Goal: Find contact information: Find contact information

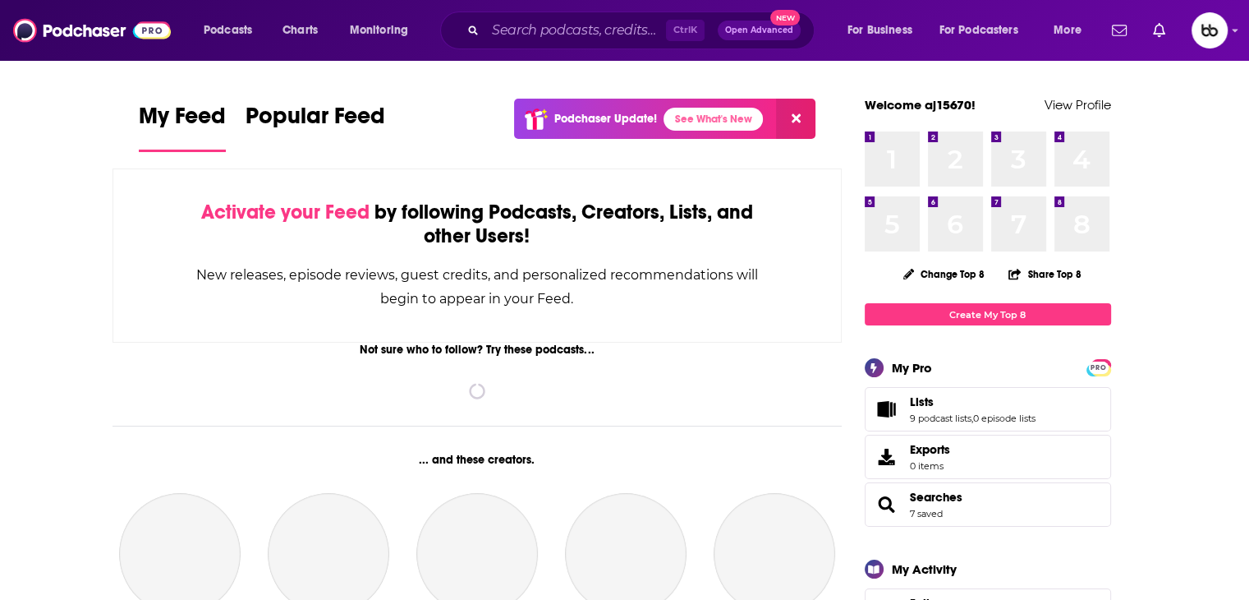
click at [1230, 34] on div "Podcasts Charts Monitoring Ctrl K Open Advanced New For Business For Podcasters…" at bounding box center [624, 30] width 1249 height 61
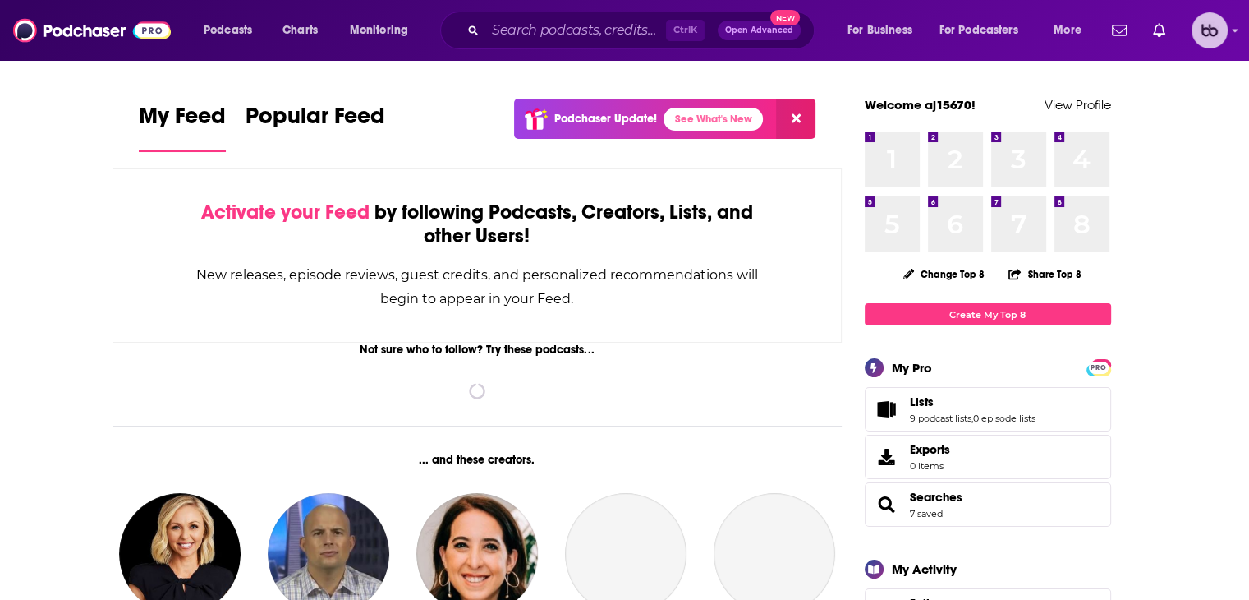
click at [1236, 33] on icon "Show profile menu" at bounding box center [1235, 30] width 7 height 10
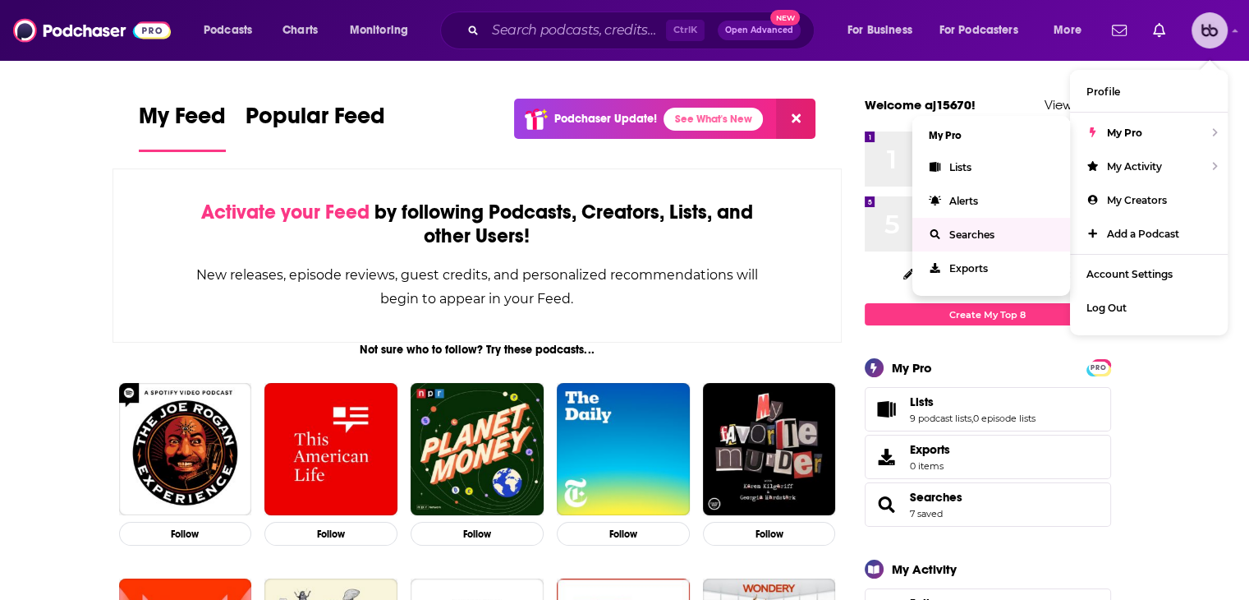
click at [965, 240] on span "Searches" at bounding box center [972, 234] width 45 height 12
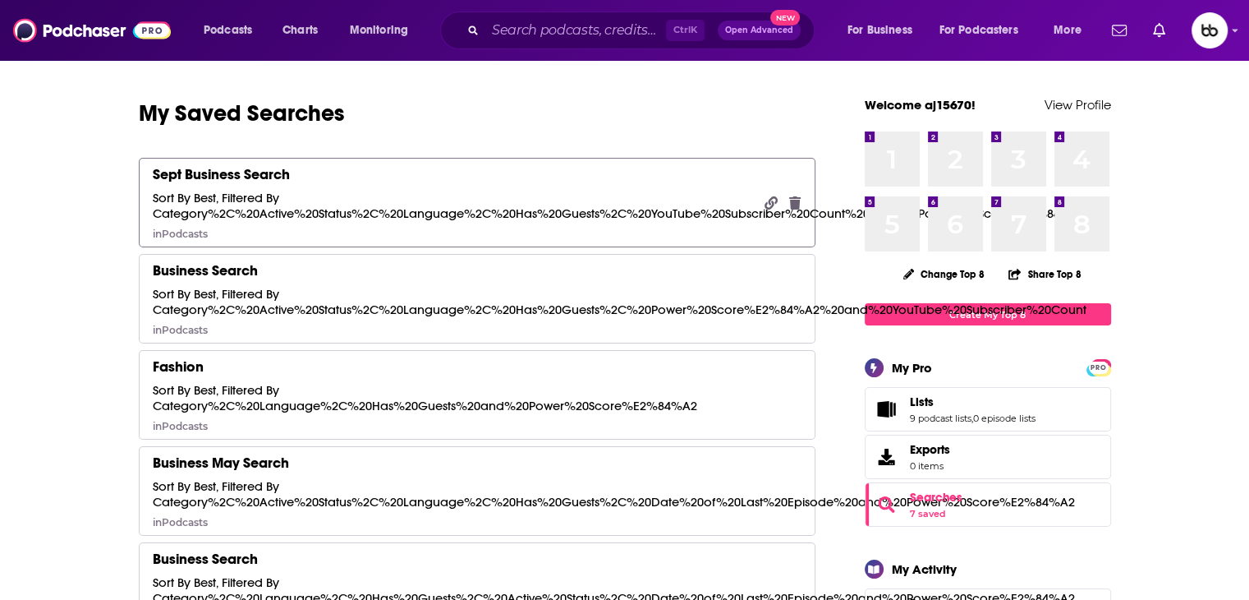
click at [242, 177] on div "Sept Business Search" at bounding box center [221, 174] width 137 height 18
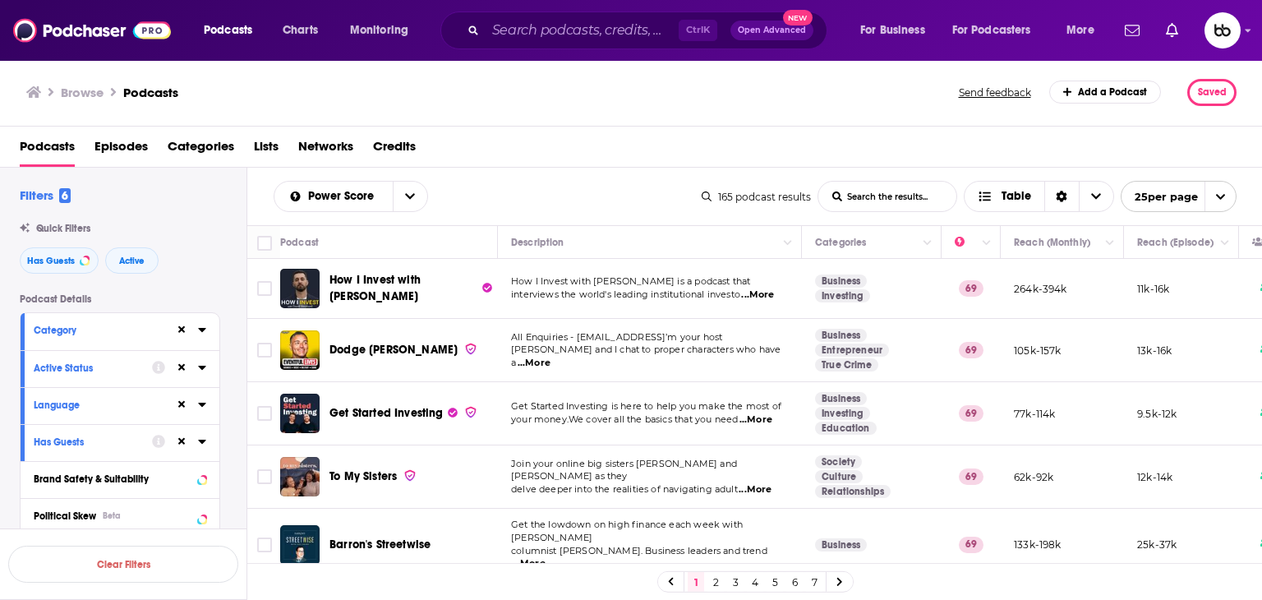
click at [762, 483] on span "...More" at bounding box center [754, 489] width 33 height 13
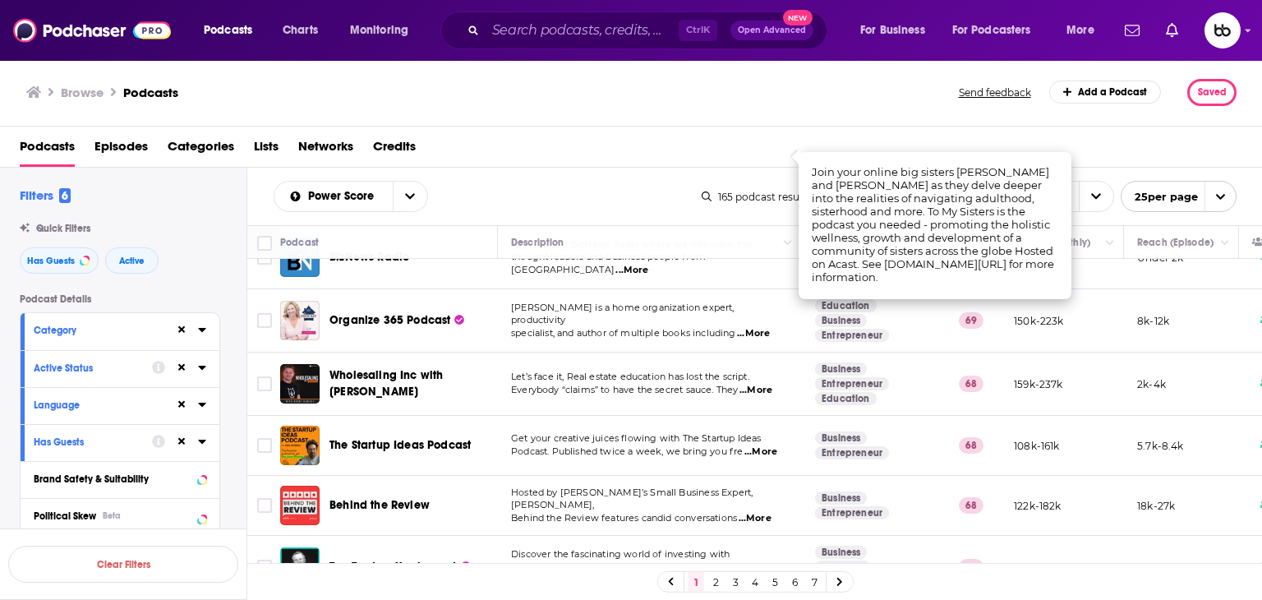
scroll to position [329, 0]
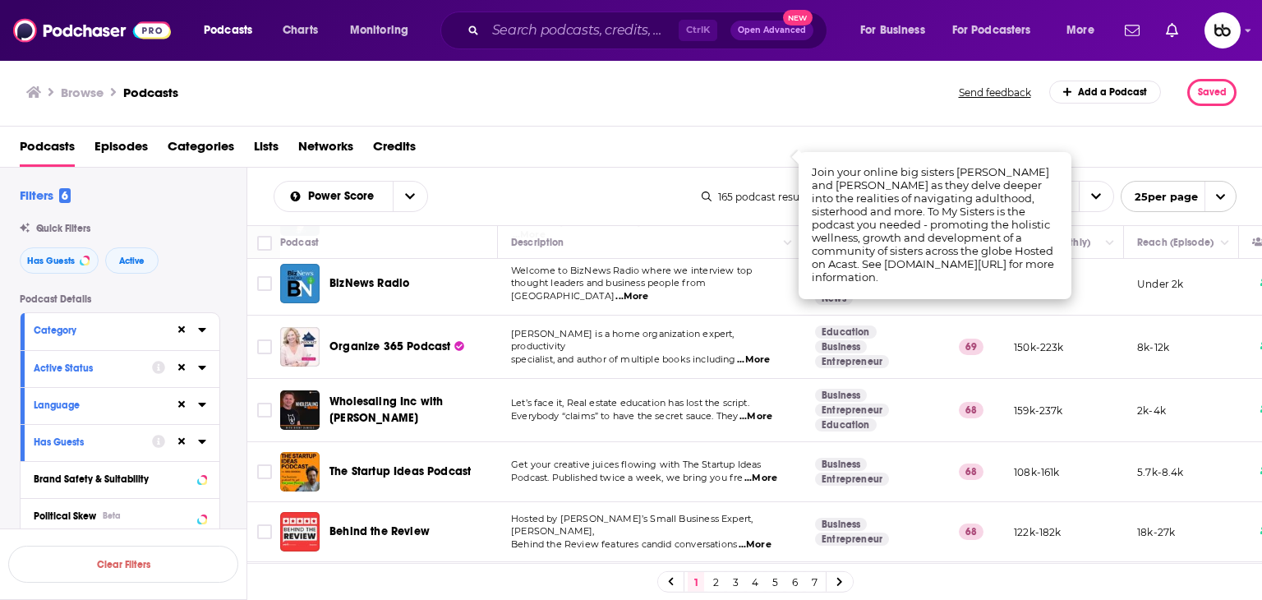
click at [769, 469] on td "Get your creative juices flowing with The Startup Ideas Podcast. Published twic…" at bounding box center [650, 472] width 304 height 60
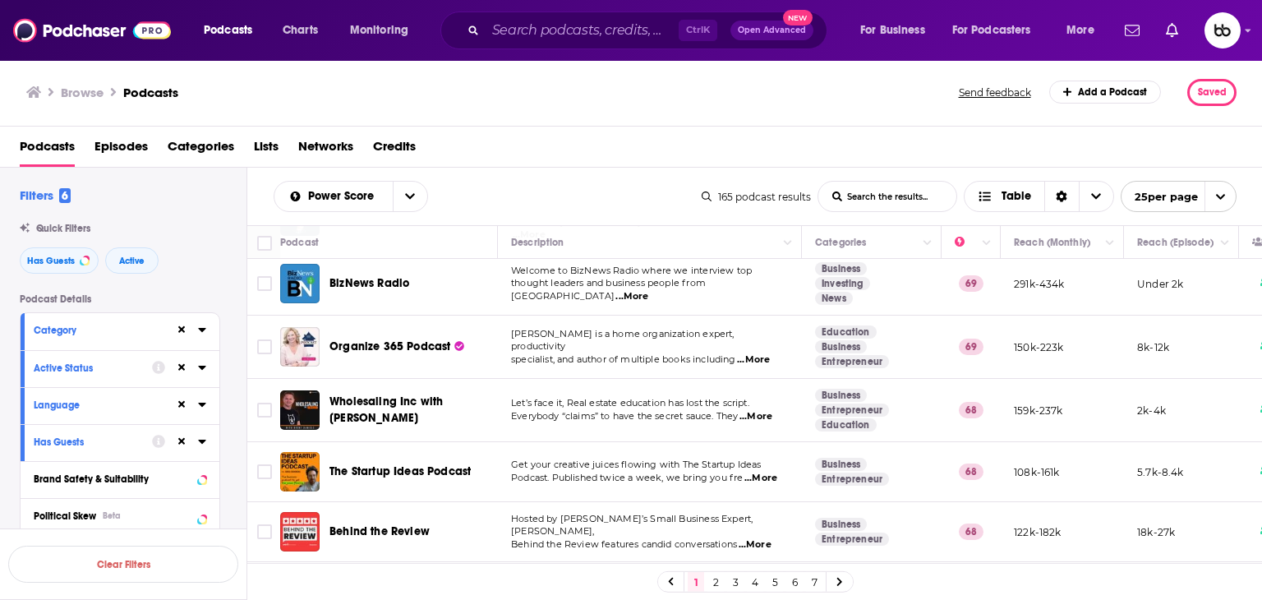
click at [769, 472] on span "...More" at bounding box center [760, 478] width 33 height 13
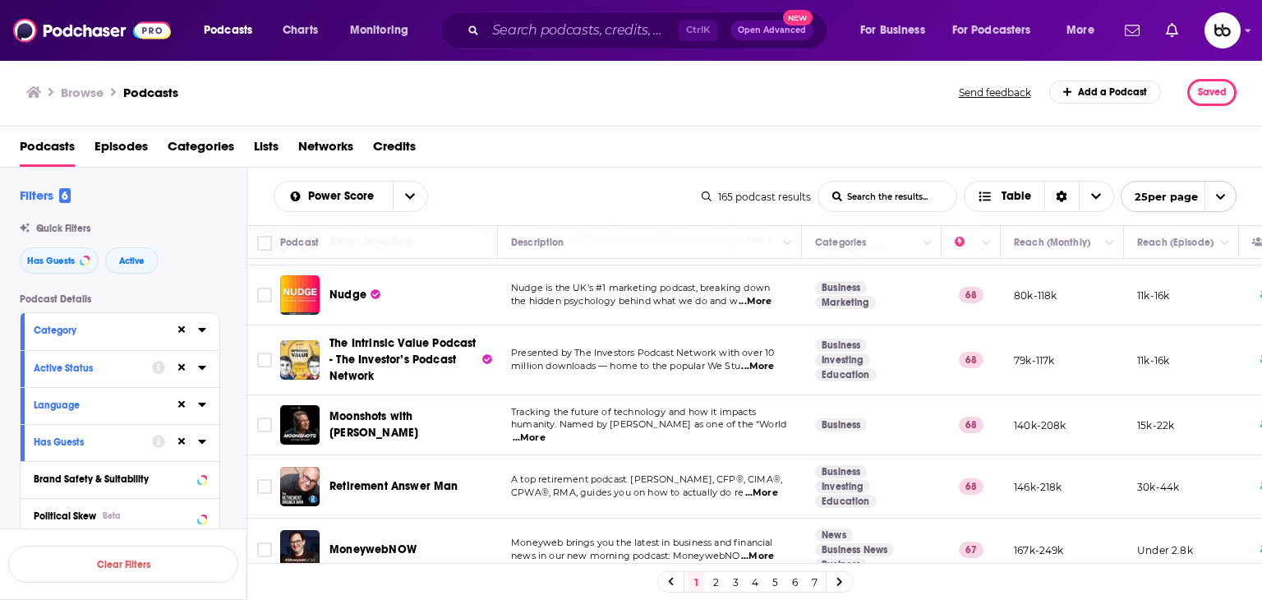
scroll to position [1262, 0]
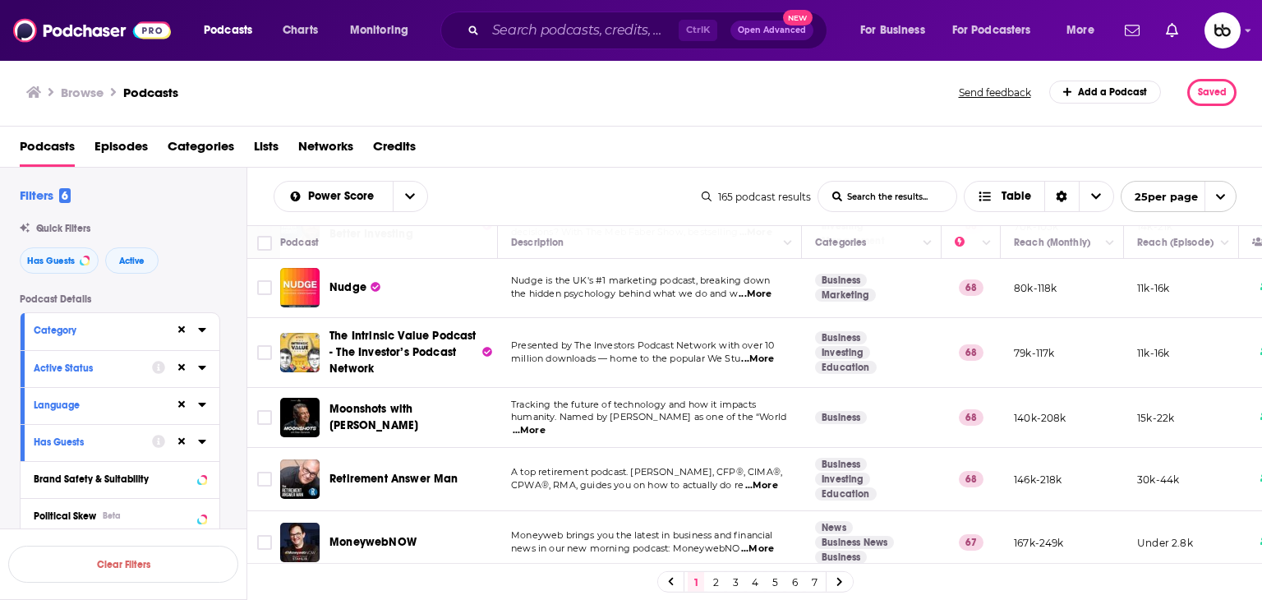
click at [715, 587] on link "2" at bounding box center [715, 582] width 16 height 20
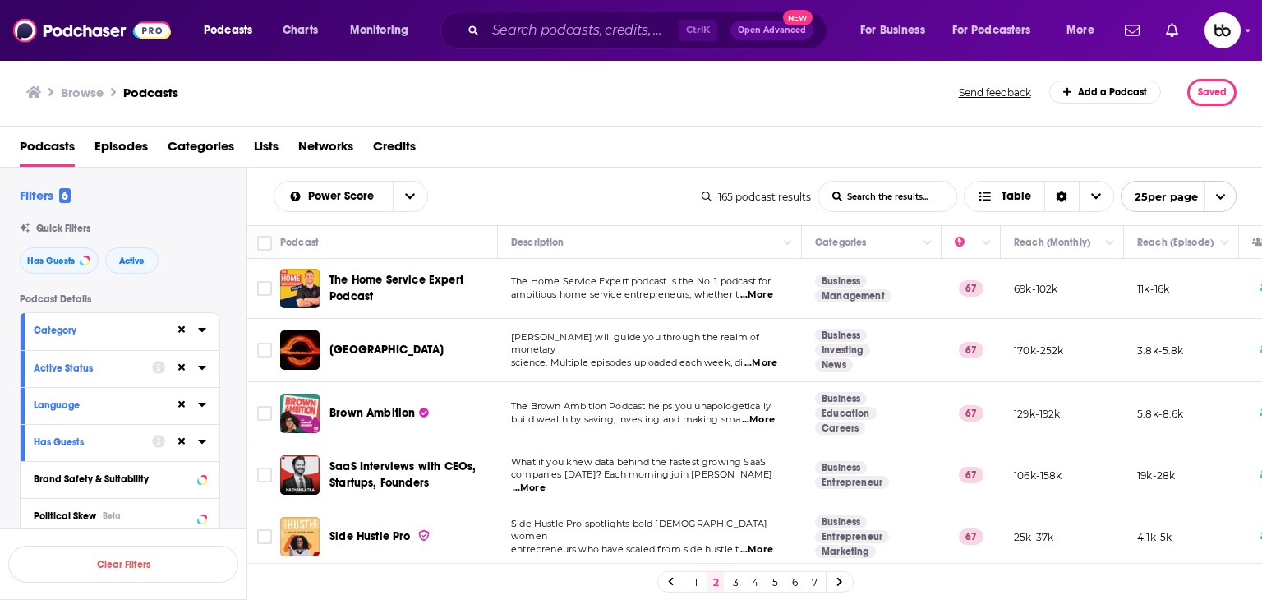
click at [769, 423] on span "...More" at bounding box center [758, 419] width 33 height 13
click at [545, 481] on span "...More" at bounding box center [529, 487] width 33 height 13
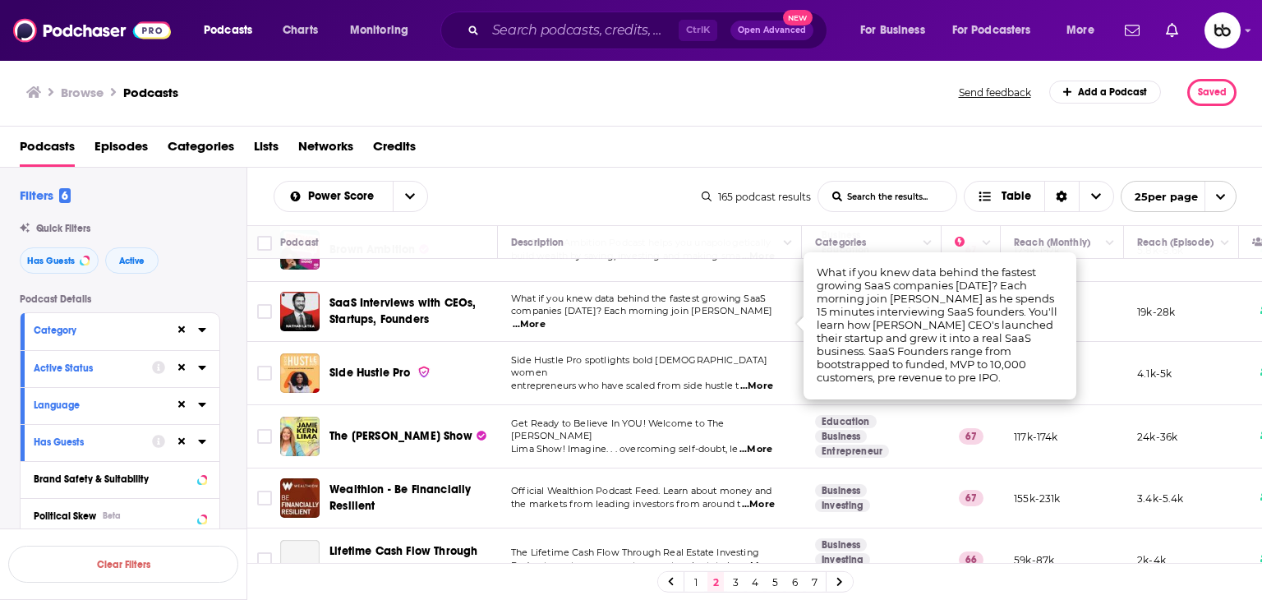
scroll to position [164, 0]
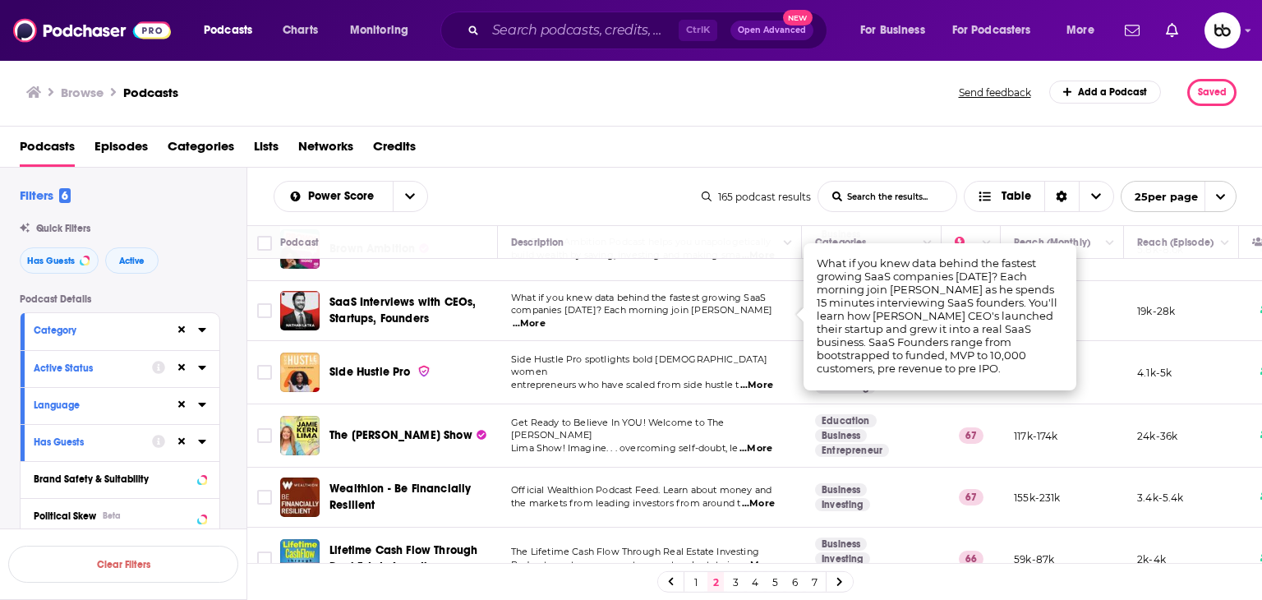
click at [773, 379] on span "...More" at bounding box center [756, 385] width 33 height 13
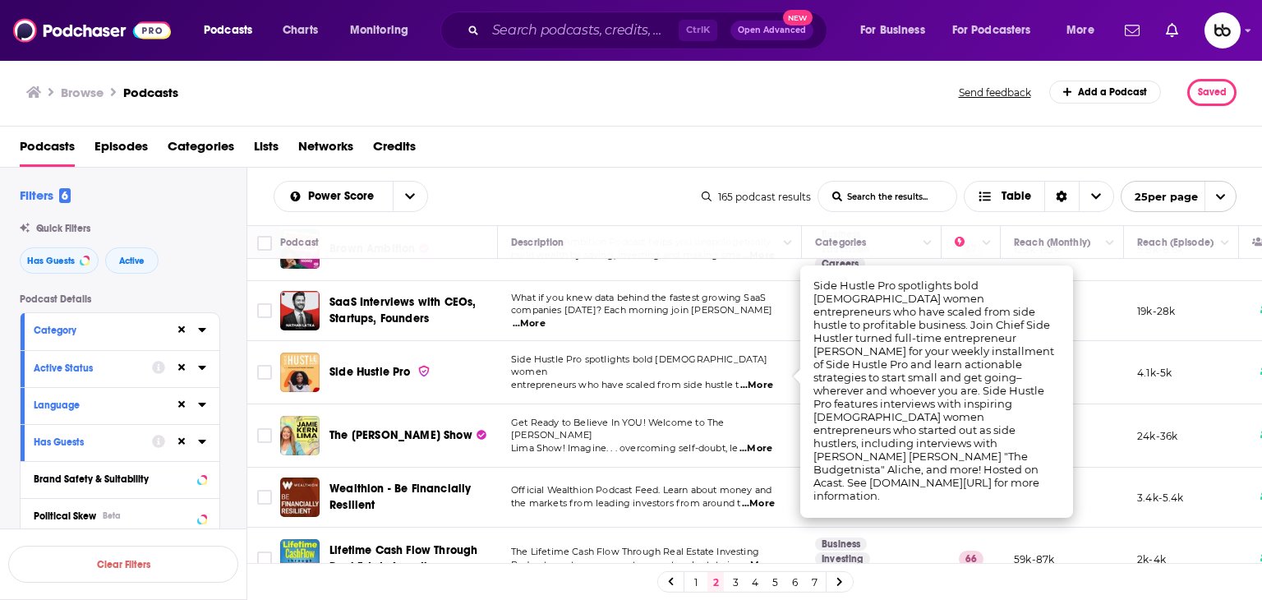
click at [761, 442] on span "...More" at bounding box center [755, 448] width 33 height 13
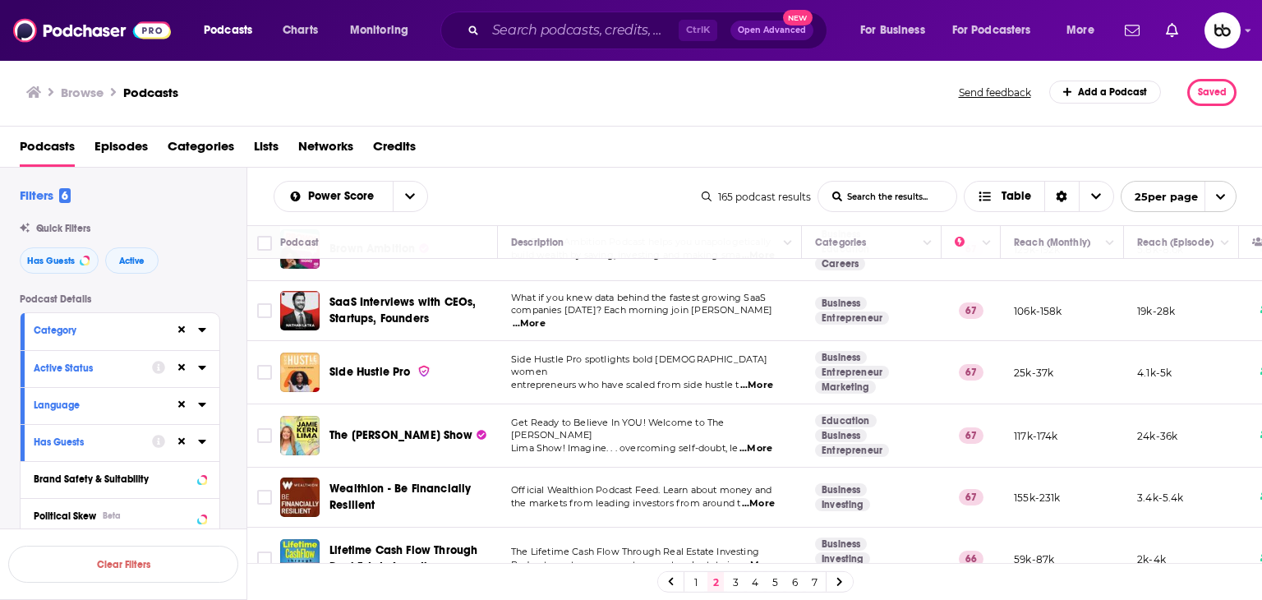
click at [762, 504] on span "...More" at bounding box center [758, 503] width 33 height 13
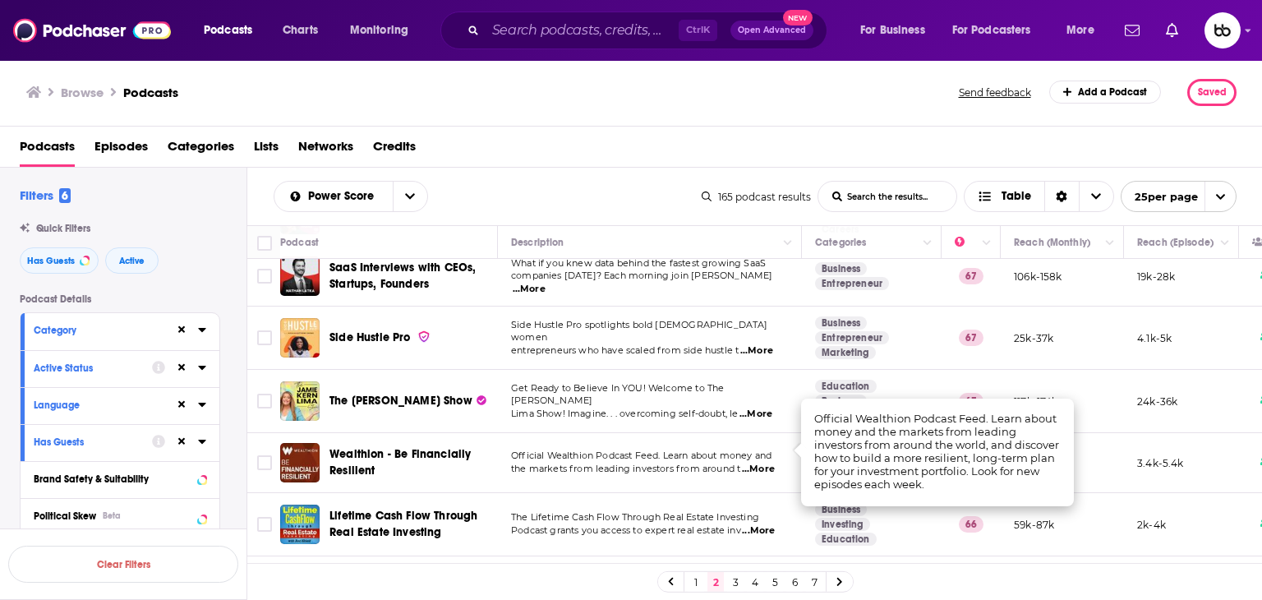
scroll to position [329, 0]
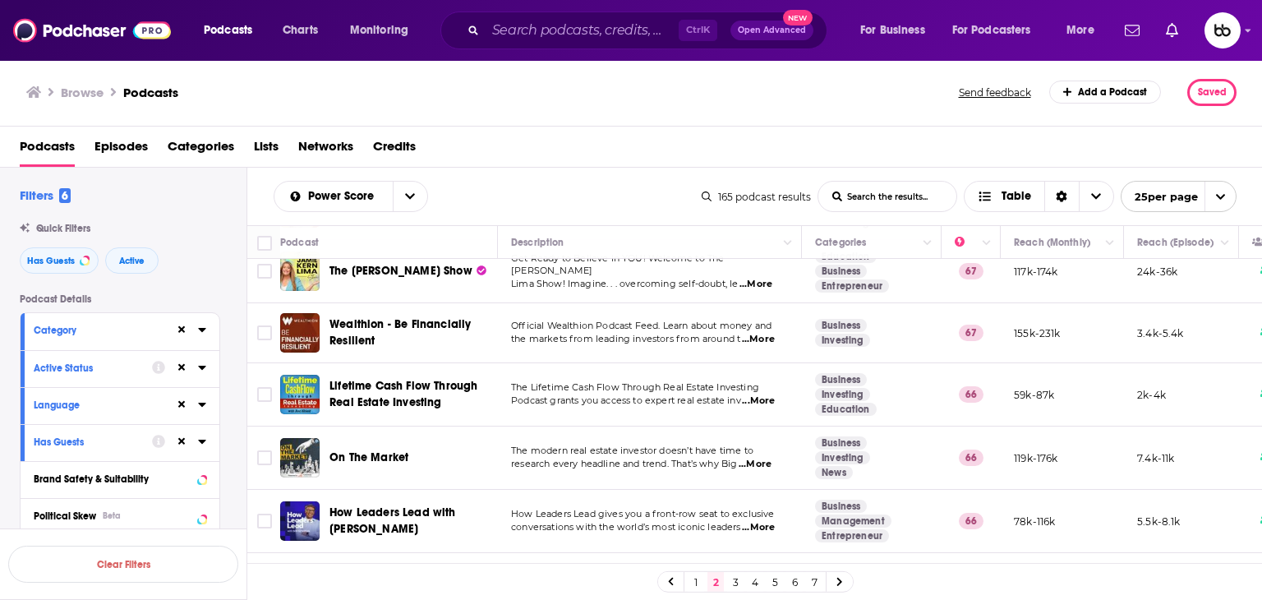
click at [775, 394] on span "...More" at bounding box center [758, 400] width 33 height 13
click at [771, 458] on span "...More" at bounding box center [754, 464] width 33 height 13
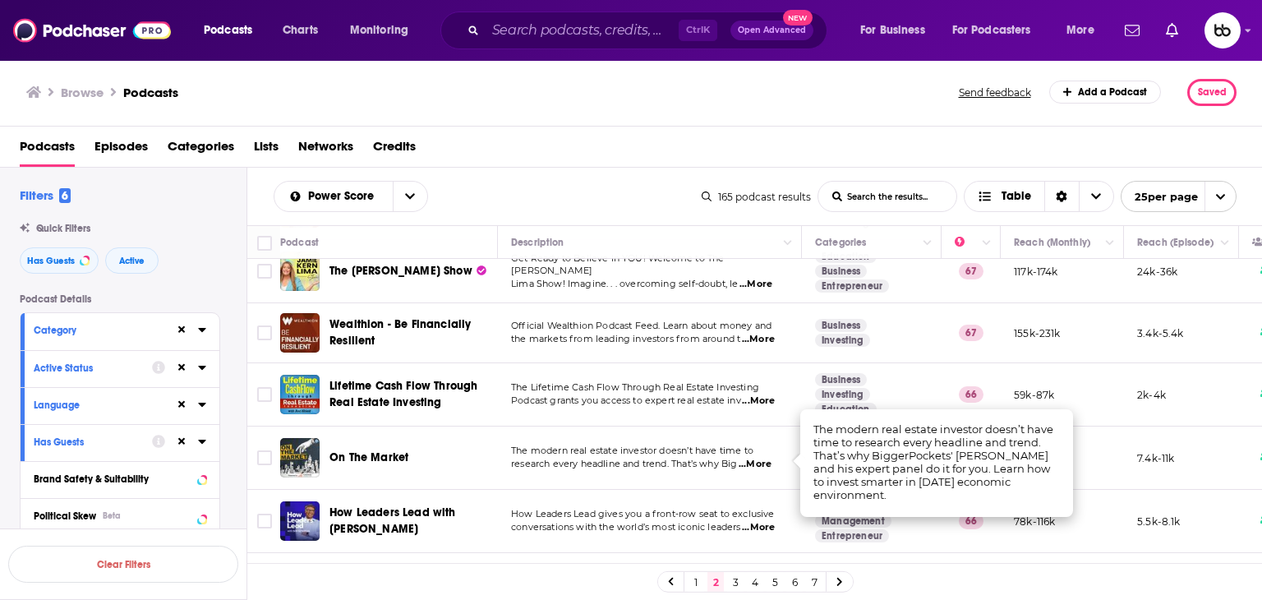
click at [766, 523] on span "...More" at bounding box center [758, 527] width 33 height 13
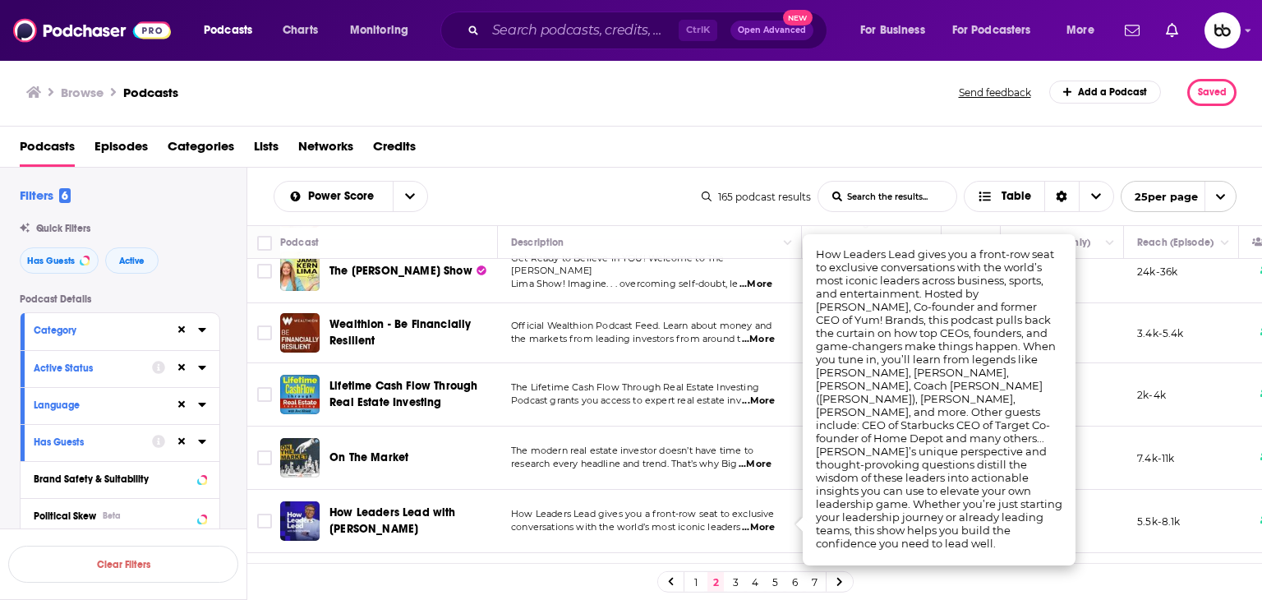
click at [709, 72] on div "Browse Podcasts Send feedback Add a Podcast Saved" at bounding box center [631, 92] width 1263 height 67
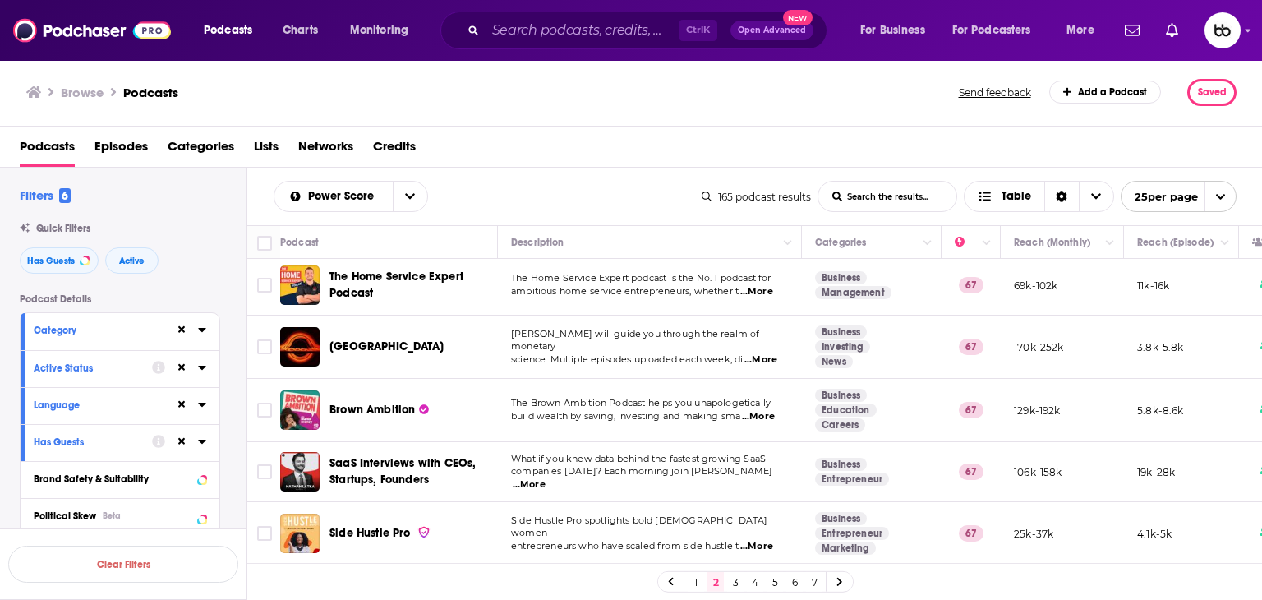
scroll to position [0, 0]
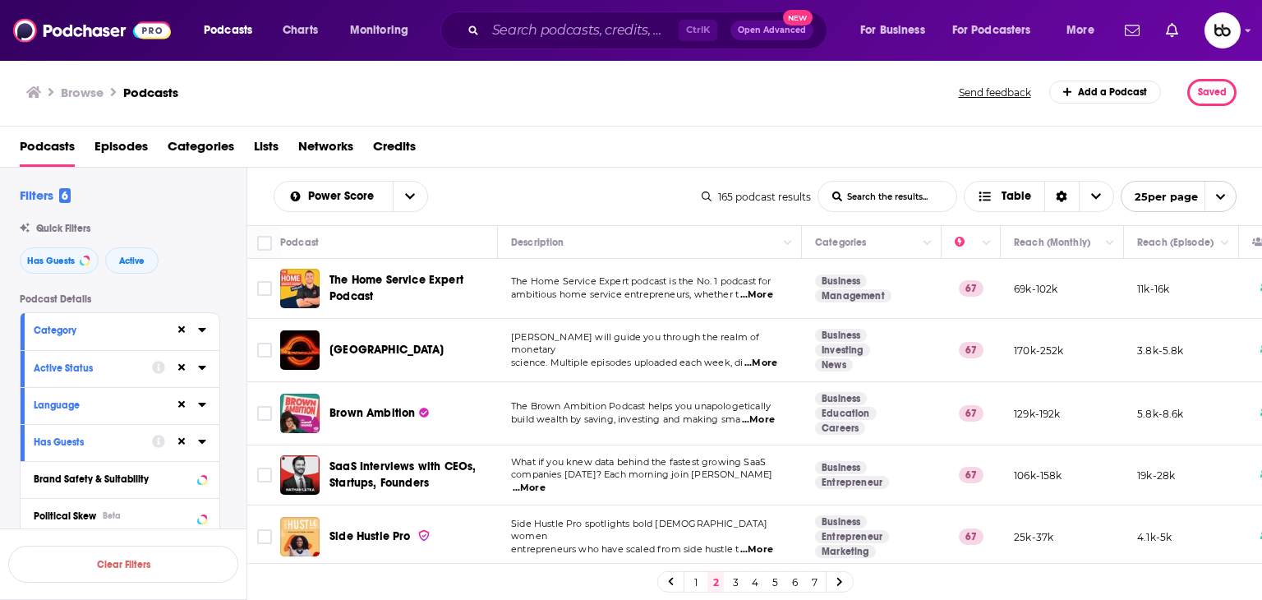
click at [767, 416] on span "...More" at bounding box center [758, 419] width 33 height 13
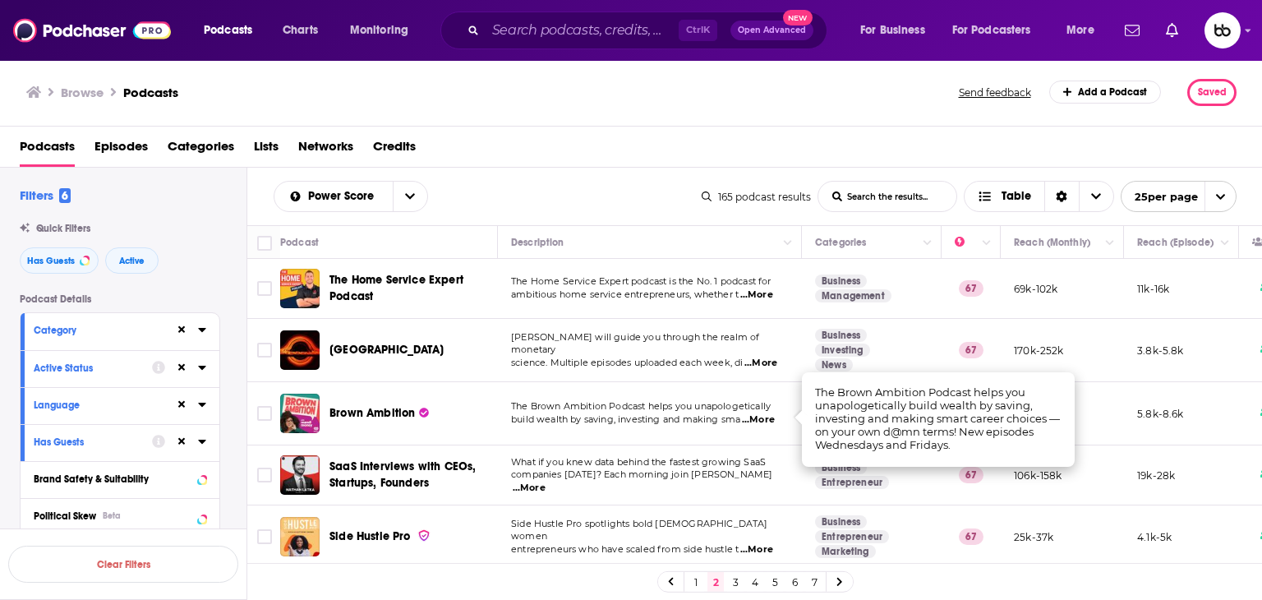
click at [545, 481] on span "...More" at bounding box center [529, 487] width 33 height 13
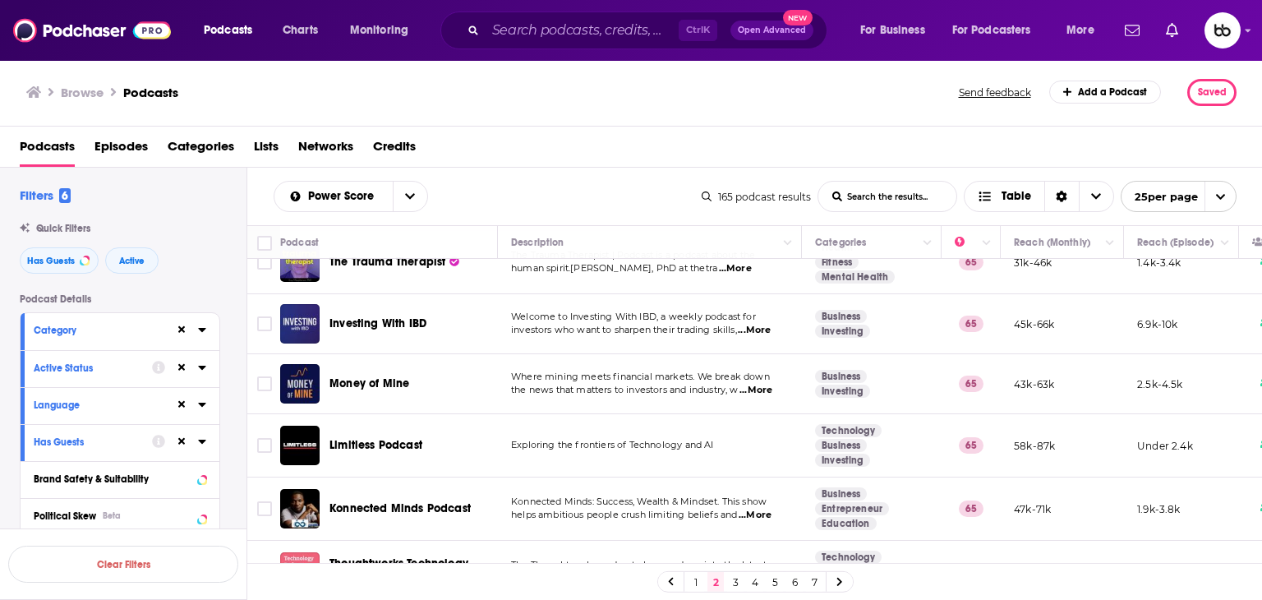
scroll to position [1232, 0]
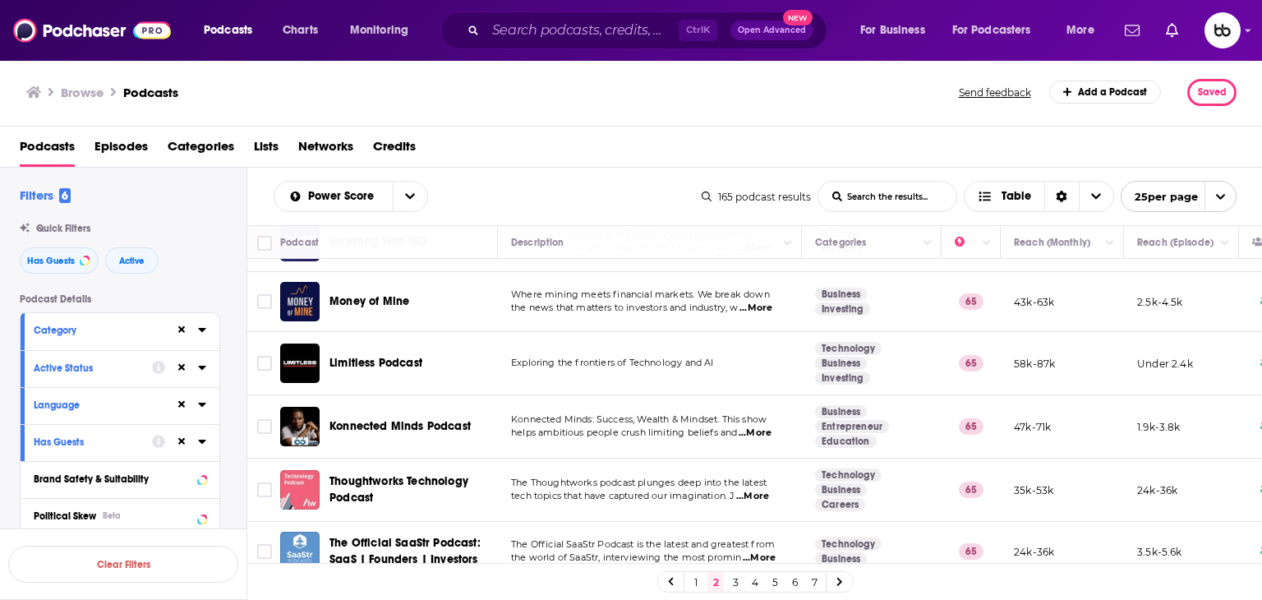
click at [772, 304] on span "...More" at bounding box center [755, 307] width 33 height 13
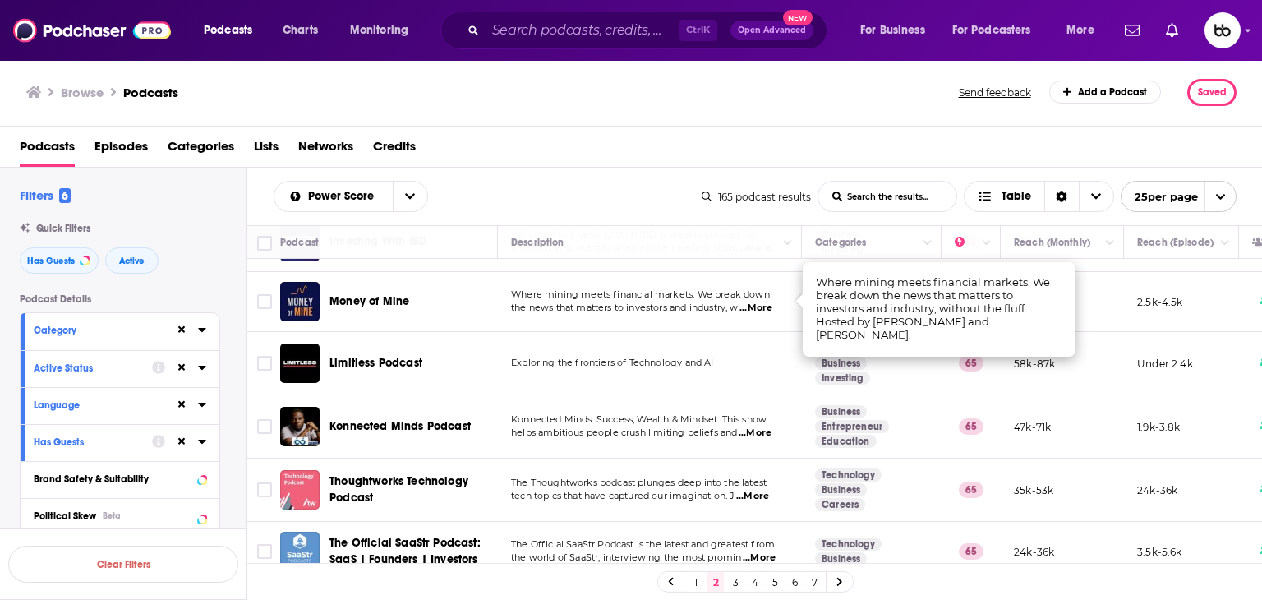
scroll to position [1252, 0]
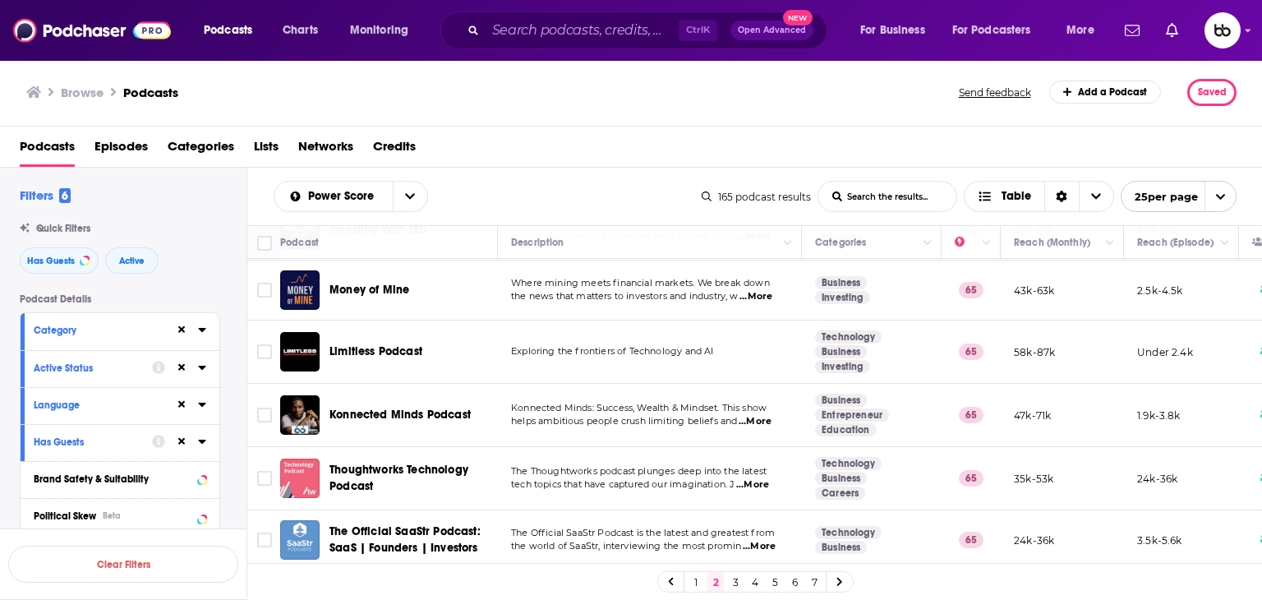
click at [736, 582] on link "3" at bounding box center [735, 582] width 16 height 20
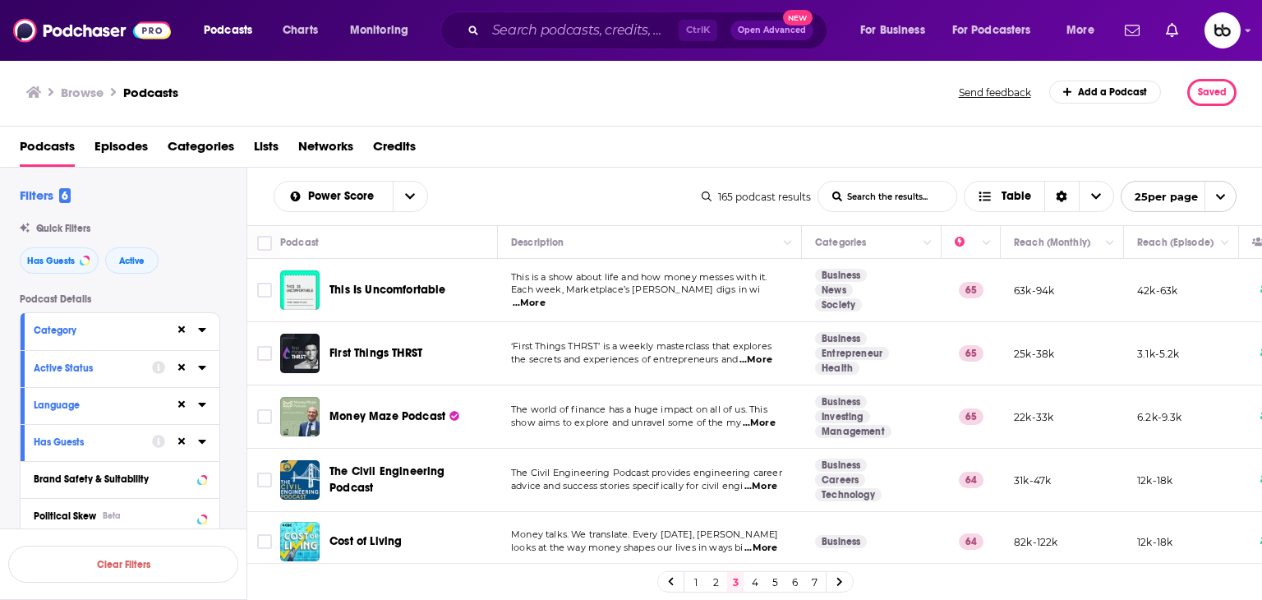
click at [545, 297] on span "...More" at bounding box center [529, 303] width 33 height 13
click at [772, 353] on span "...More" at bounding box center [755, 359] width 33 height 13
drag, startPoint x: 472, startPoint y: 355, endPoint x: 325, endPoint y: 364, distance: 146.5
click at [325, 364] on div "First Things THRST" at bounding box center [390, 353] width 220 height 39
copy span "First Things THRST"
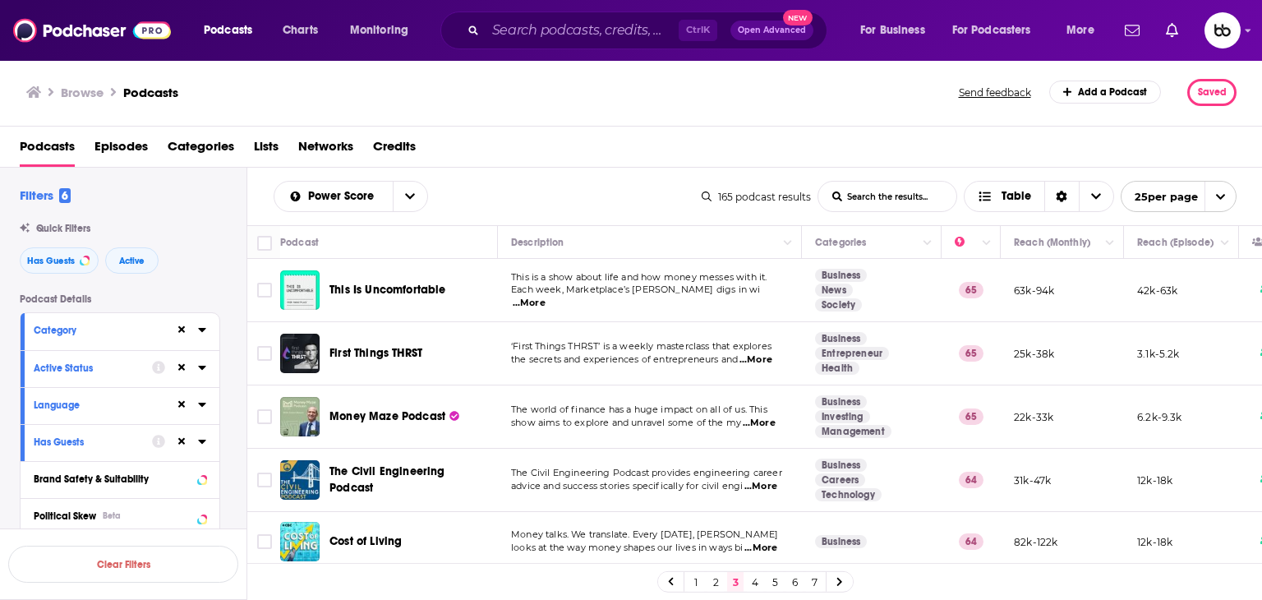
click at [768, 355] on span "...More" at bounding box center [755, 359] width 33 height 13
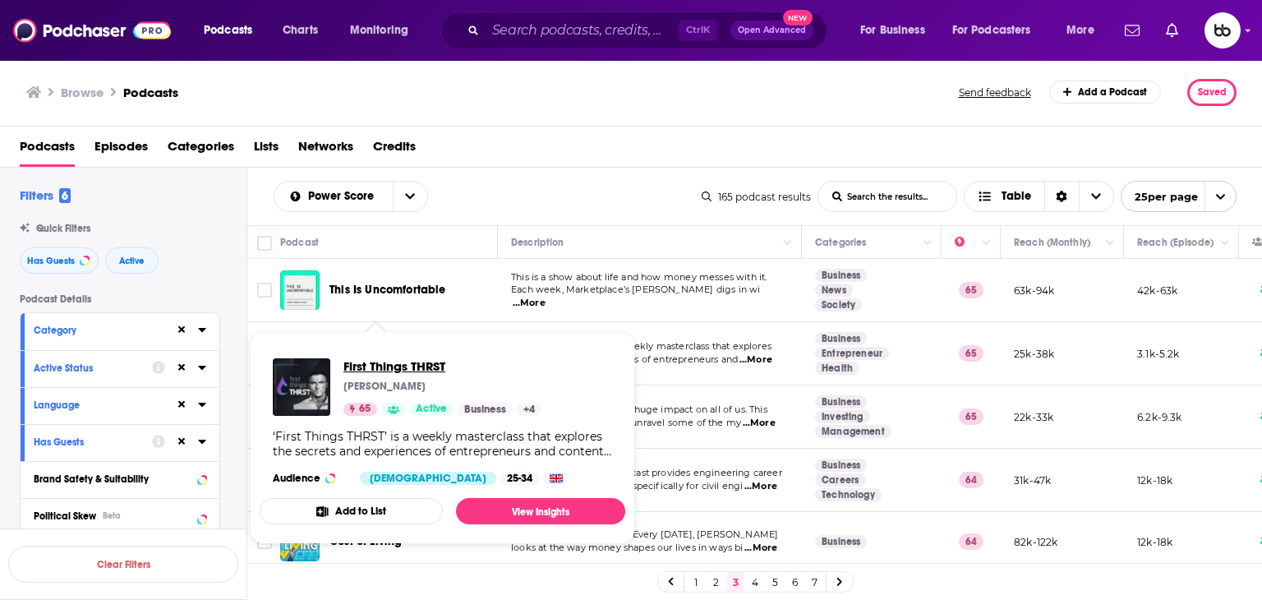
drag, startPoint x: 393, startPoint y: 347, endPoint x: 363, endPoint y: 363, distance: 33.8
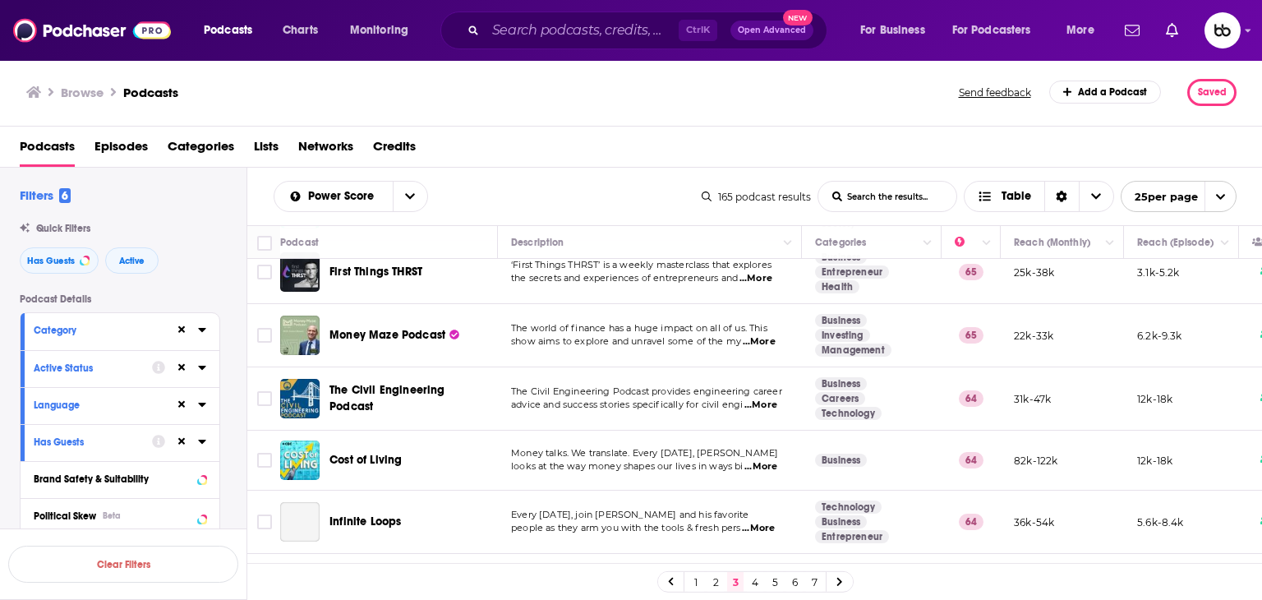
scroll to position [82, 0]
click at [762, 339] on span "...More" at bounding box center [759, 340] width 33 height 13
click at [766, 464] on span "...More" at bounding box center [760, 465] width 33 height 13
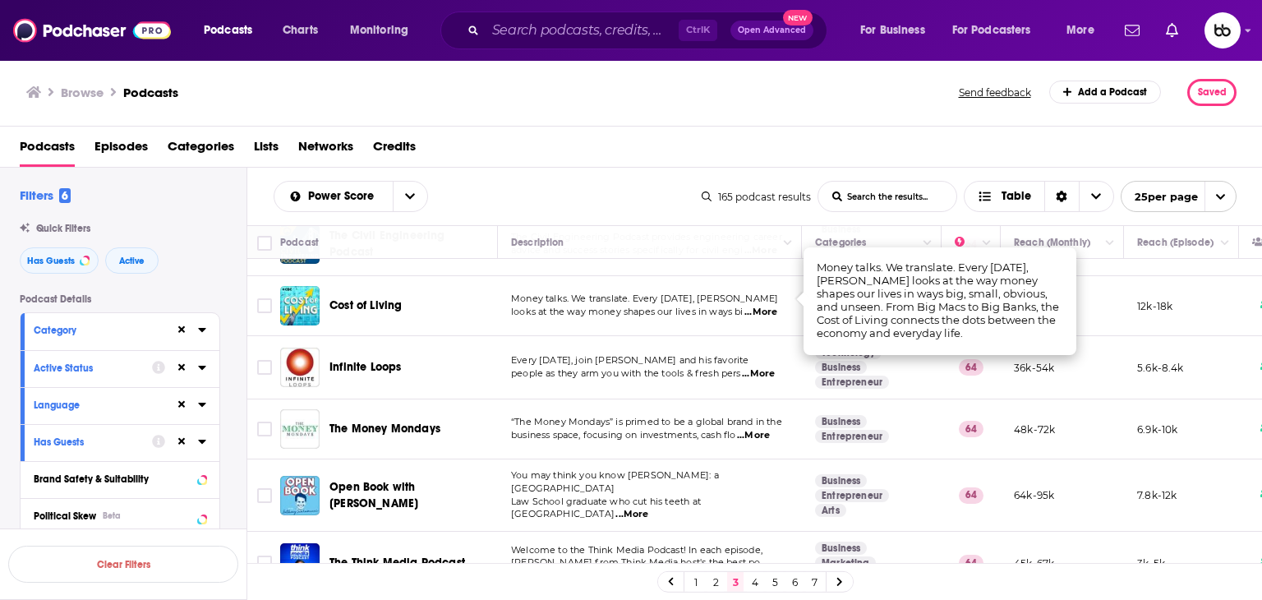
scroll to position [246, 0]
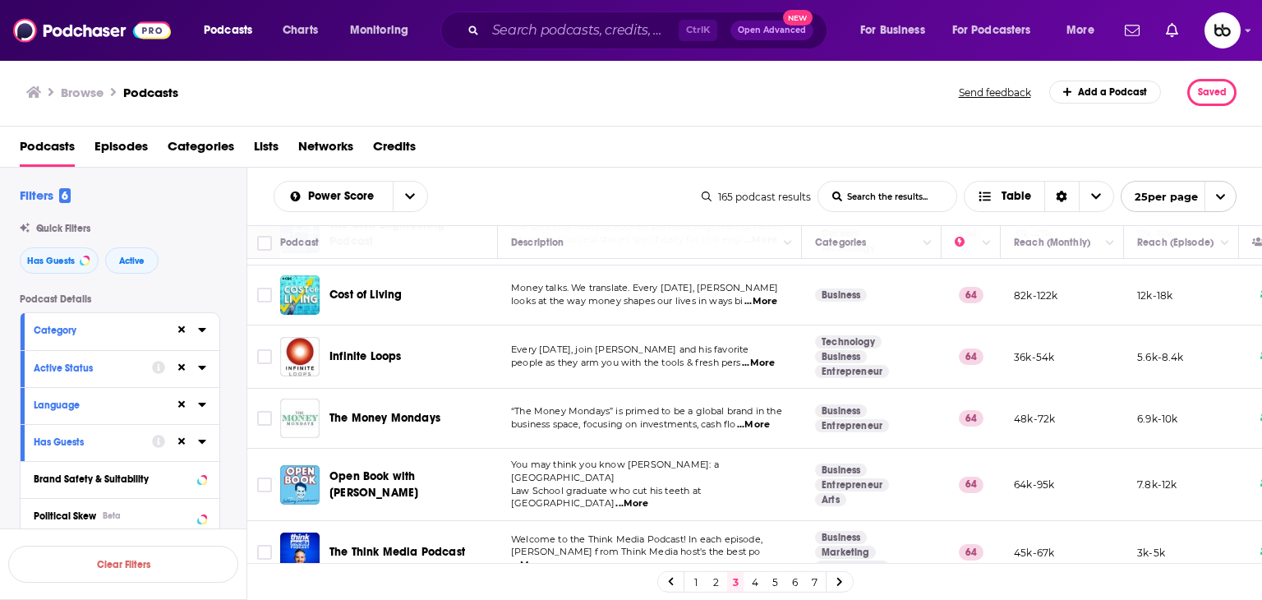
click at [766, 357] on span "...More" at bounding box center [758, 363] width 33 height 13
click at [766, 425] on span "...More" at bounding box center [753, 424] width 33 height 13
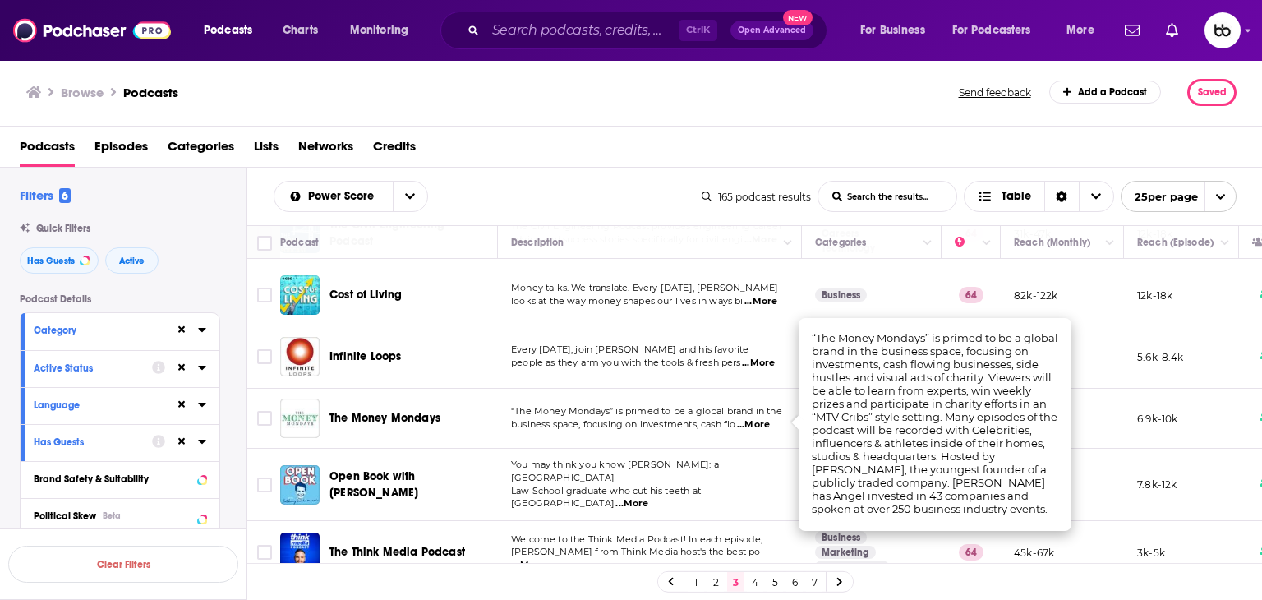
click at [765, 424] on span "...More" at bounding box center [753, 424] width 33 height 13
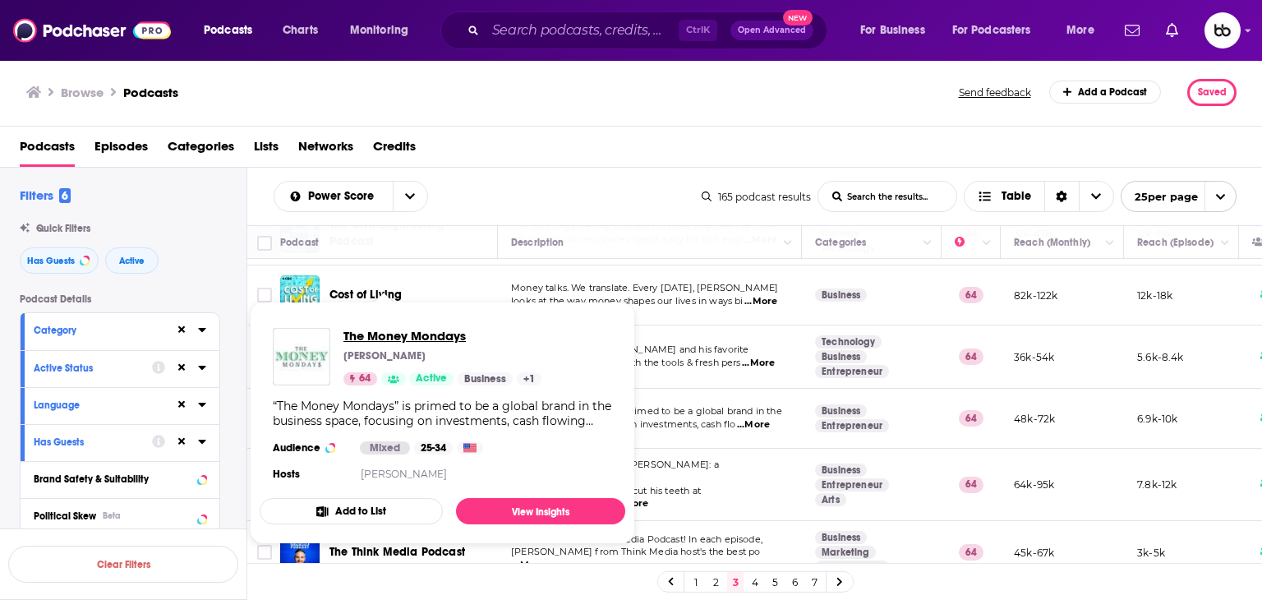
drag, startPoint x: 403, startPoint y: 418, endPoint x: 371, endPoint y: 342, distance: 82.5
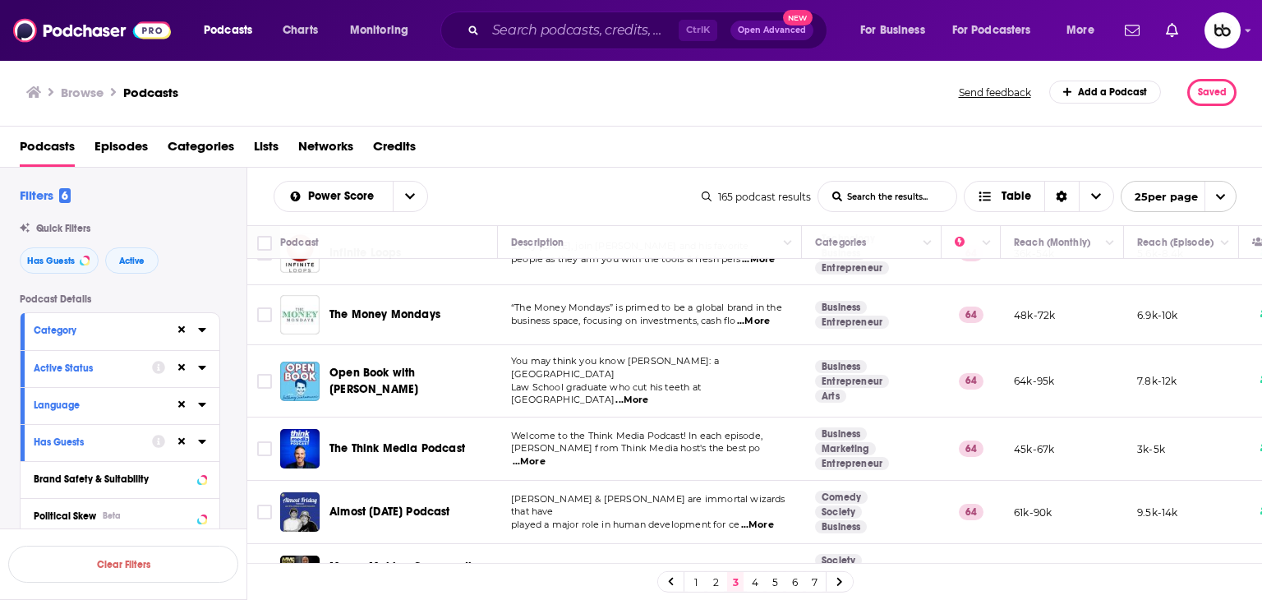
scroll to position [329, 0]
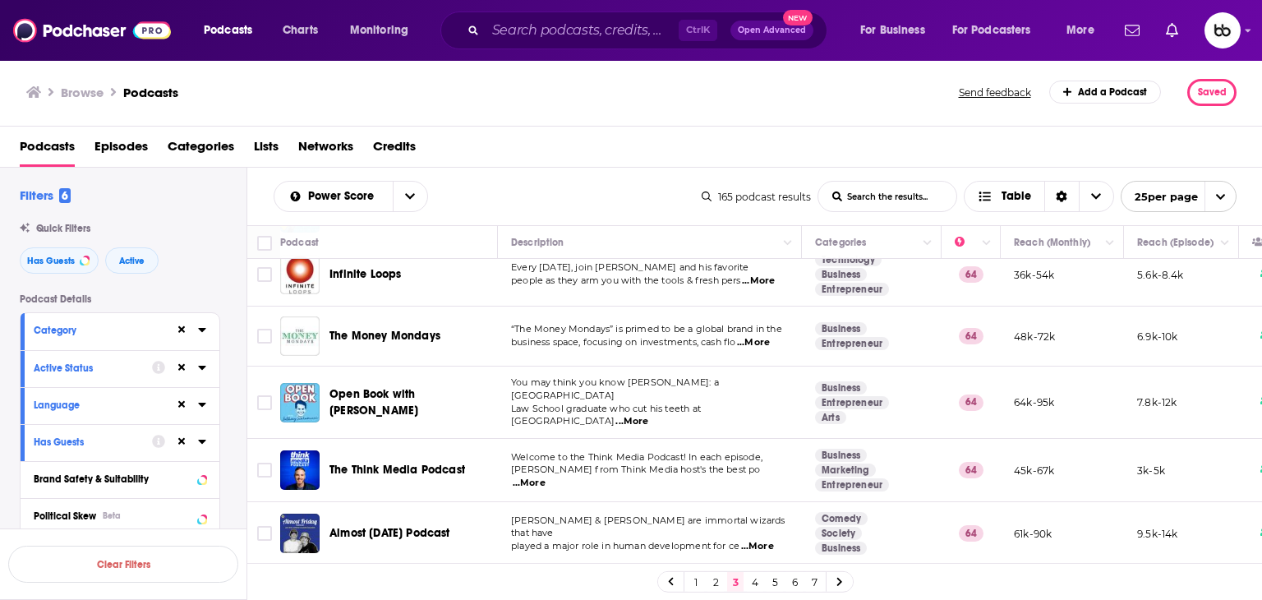
click at [648, 415] on span "...More" at bounding box center [631, 421] width 33 height 13
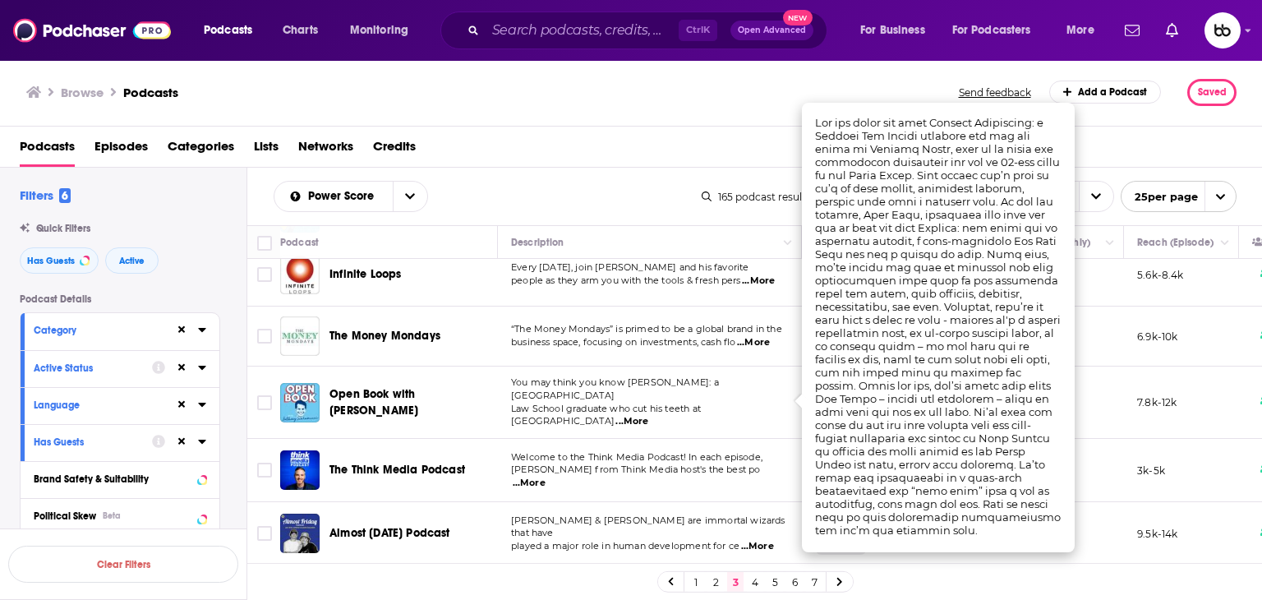
click at [545, 476] on span "...More" at bounding box center [529, 482] width 33 height 13
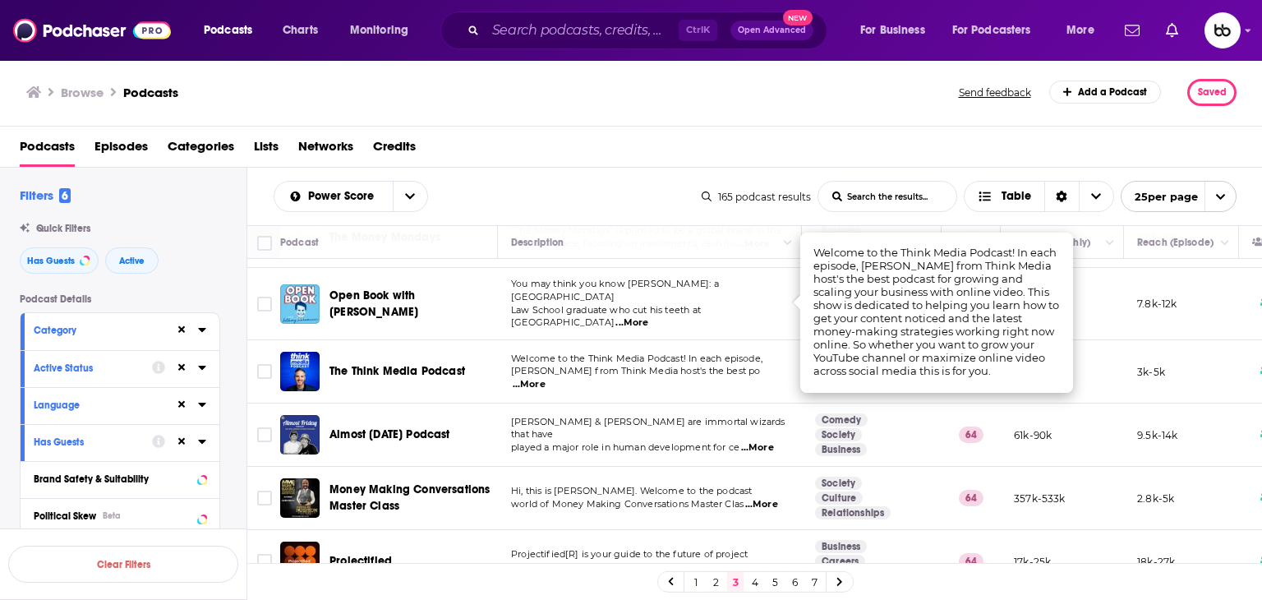
scroll to position [493, 0]
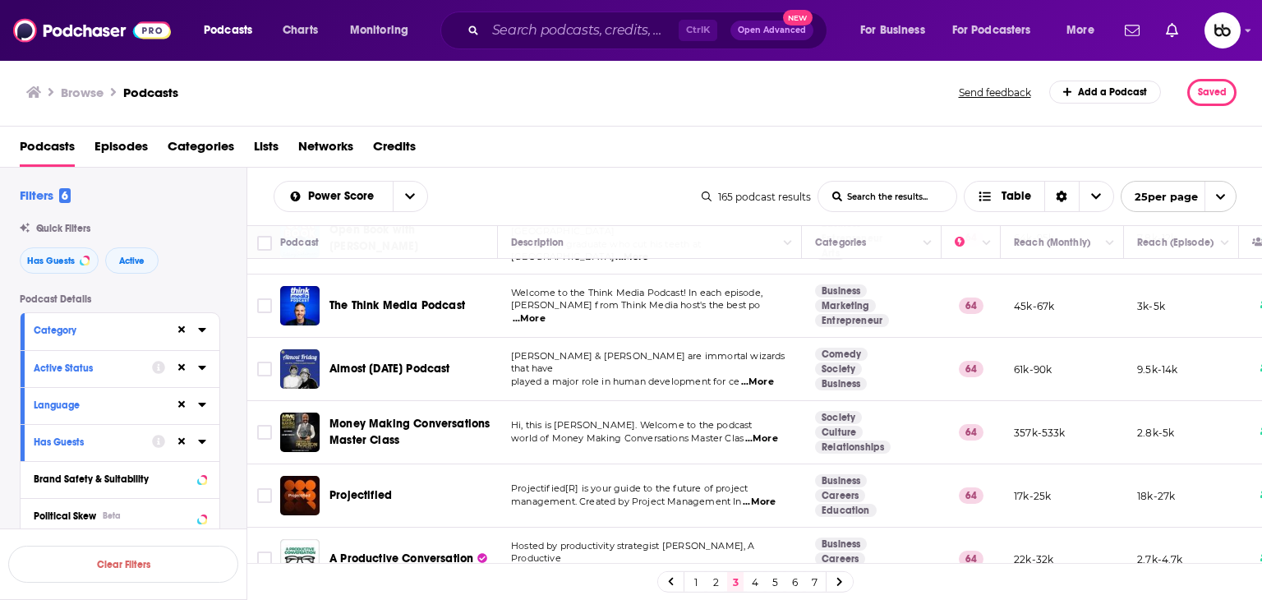
click at [771, 375] on span "...More" at bounding box center [757, 381] width 33 height 13
click at [770, 432] on span "...More" at bounding box center [761, 438] width 33 height 13
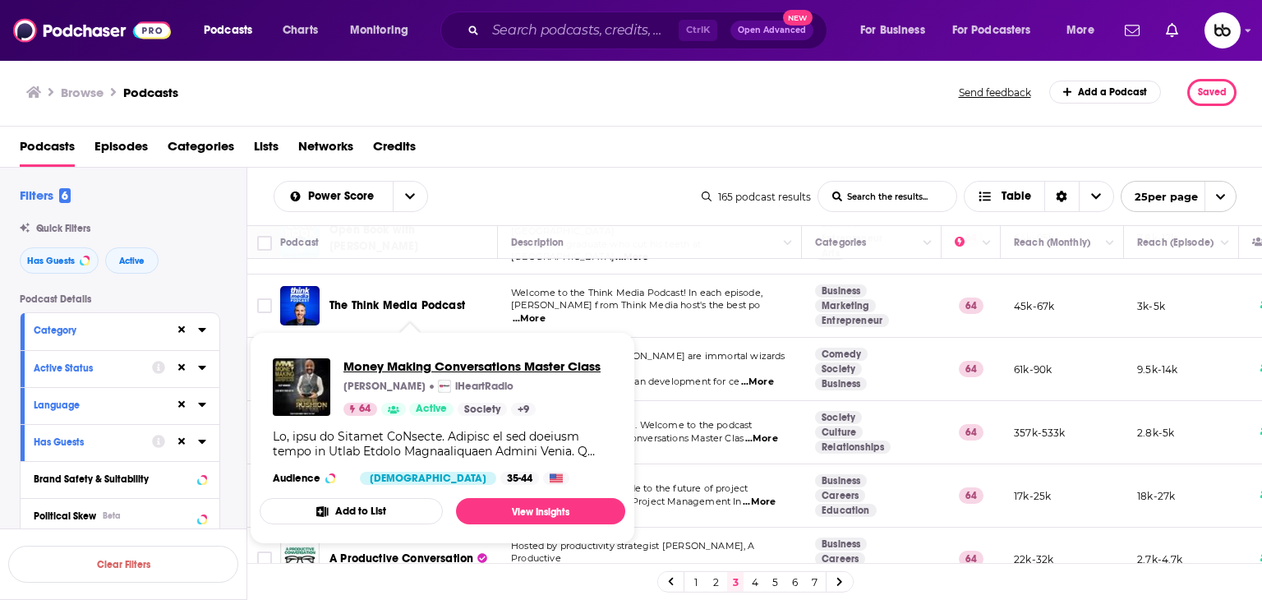
drag, startPoint x: 444, startPoint y: 408, endPoint x: 414, endPoint y: 367, distance: 51.1
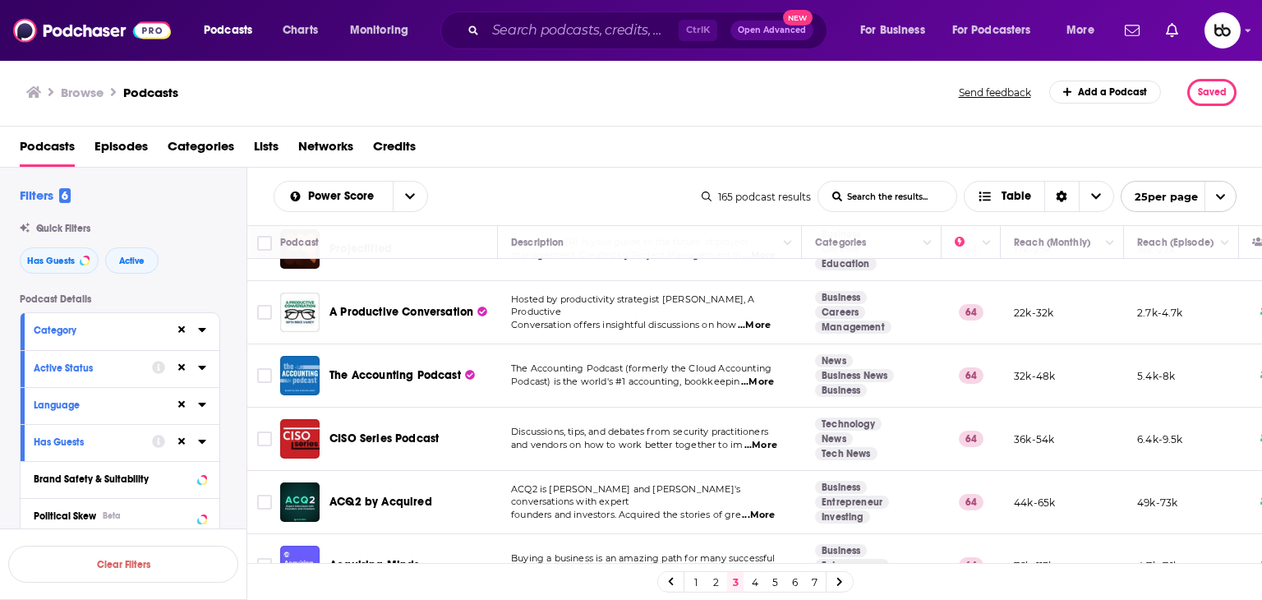
scroll to position [657, 0]
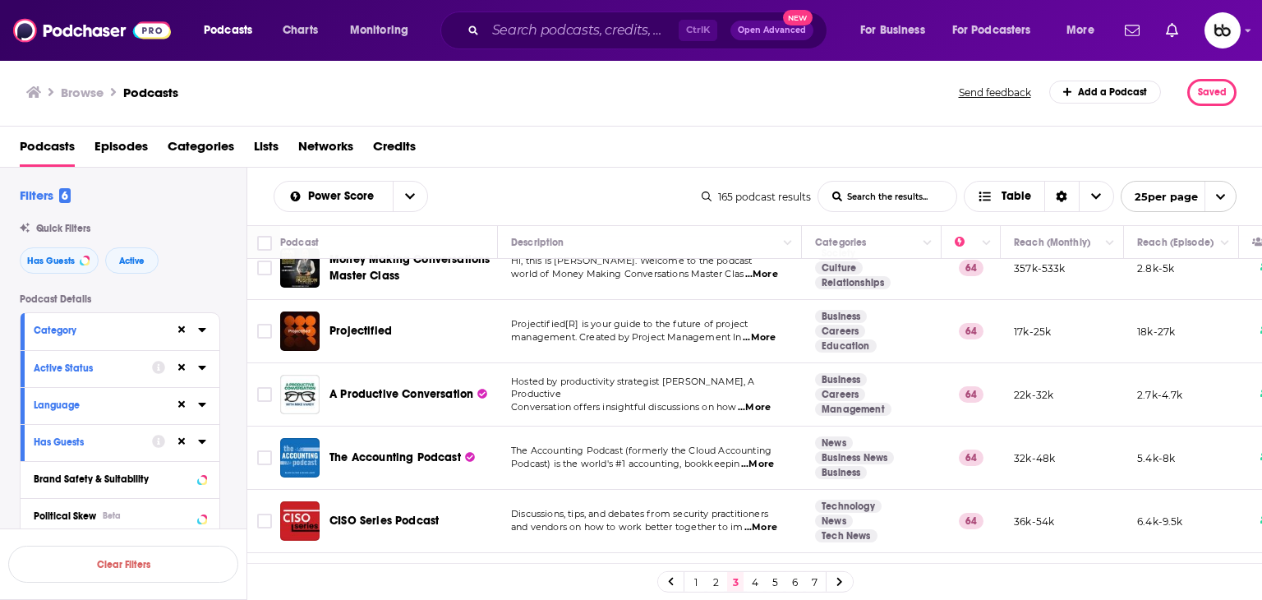
click at [766, 331] on span "...More" at bounding box center [759, 337] width 33 height 13
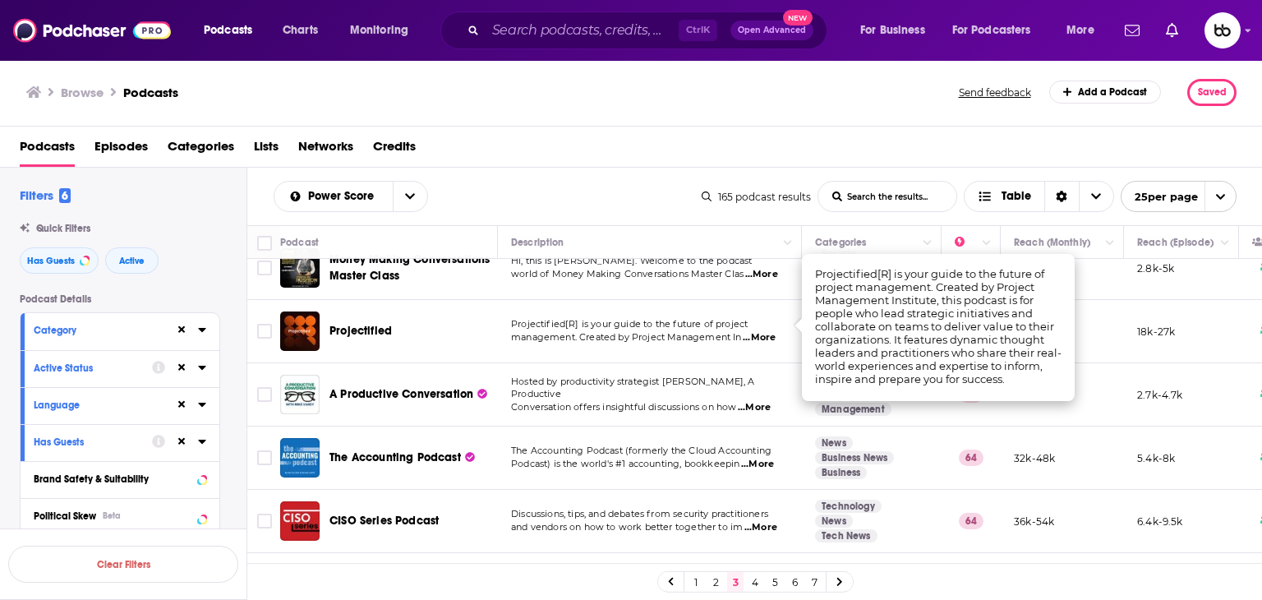
click at [766, 401] on span "...More" at bounding box center [754, 407] width 33 height 13
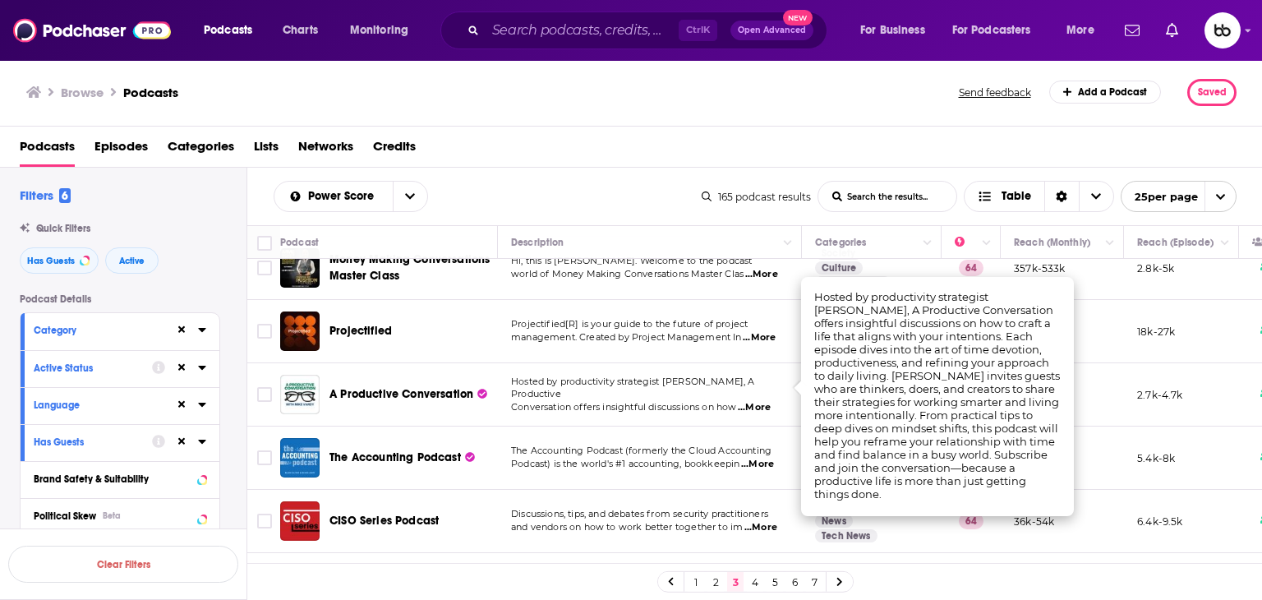
click at [772, 458] on span "...More" at bounding box center [757, 464] width 33 height 13
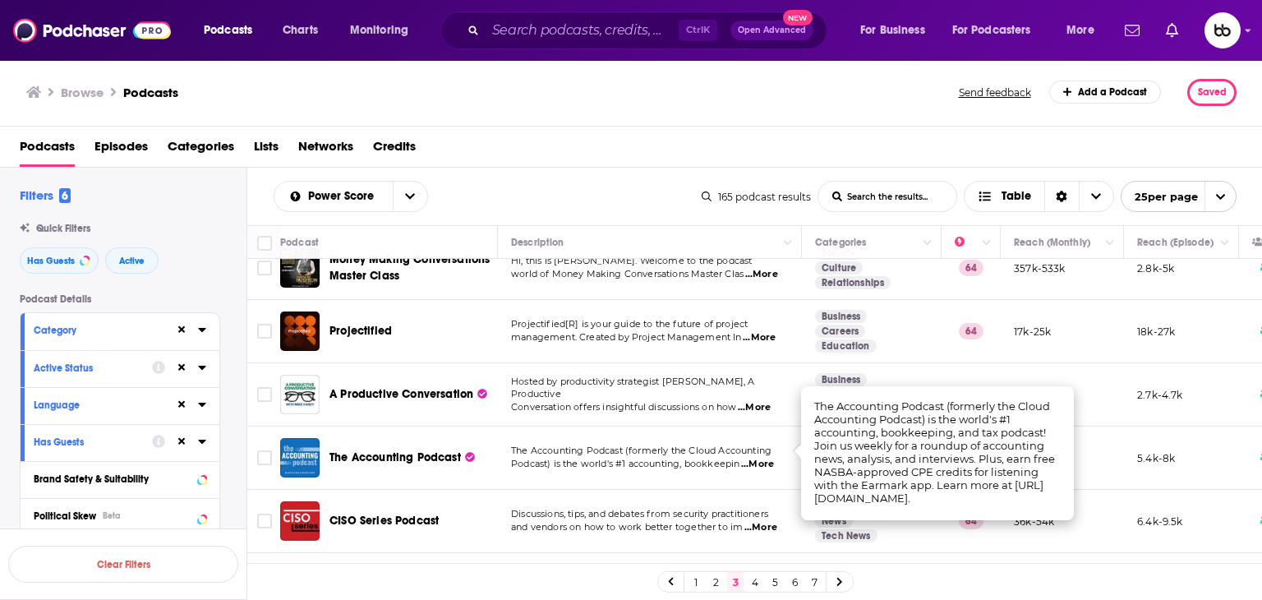
click at [775, 521] on span "...More" at bounding box center [760, 527] width 33 height 13
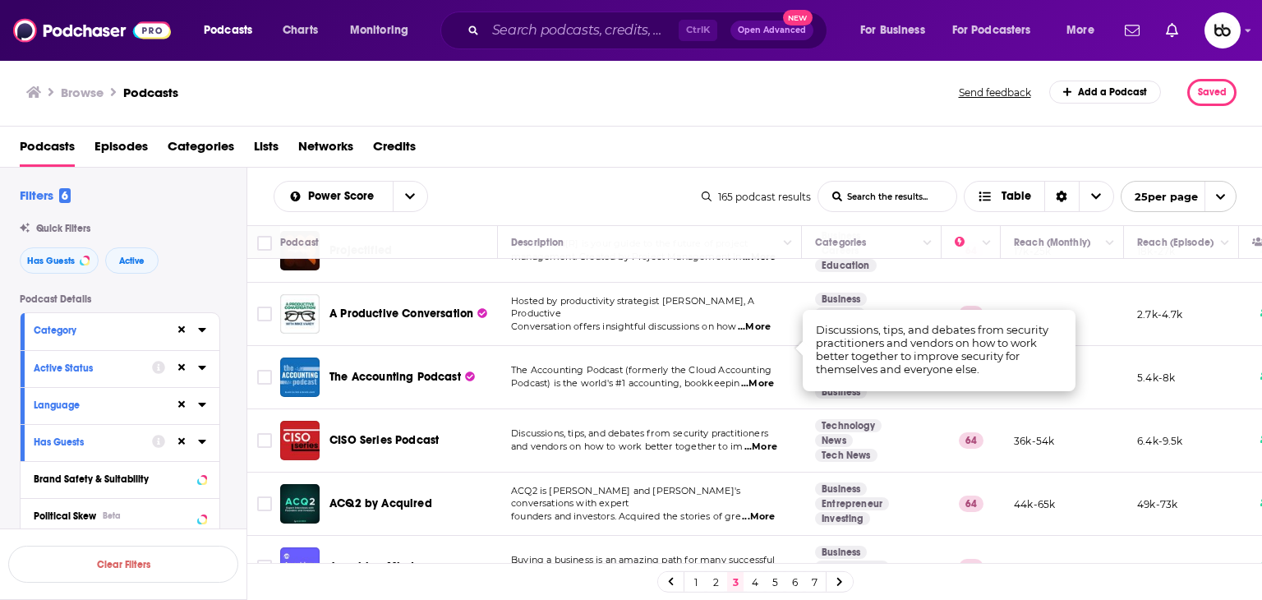
scroll to position [904, 0]
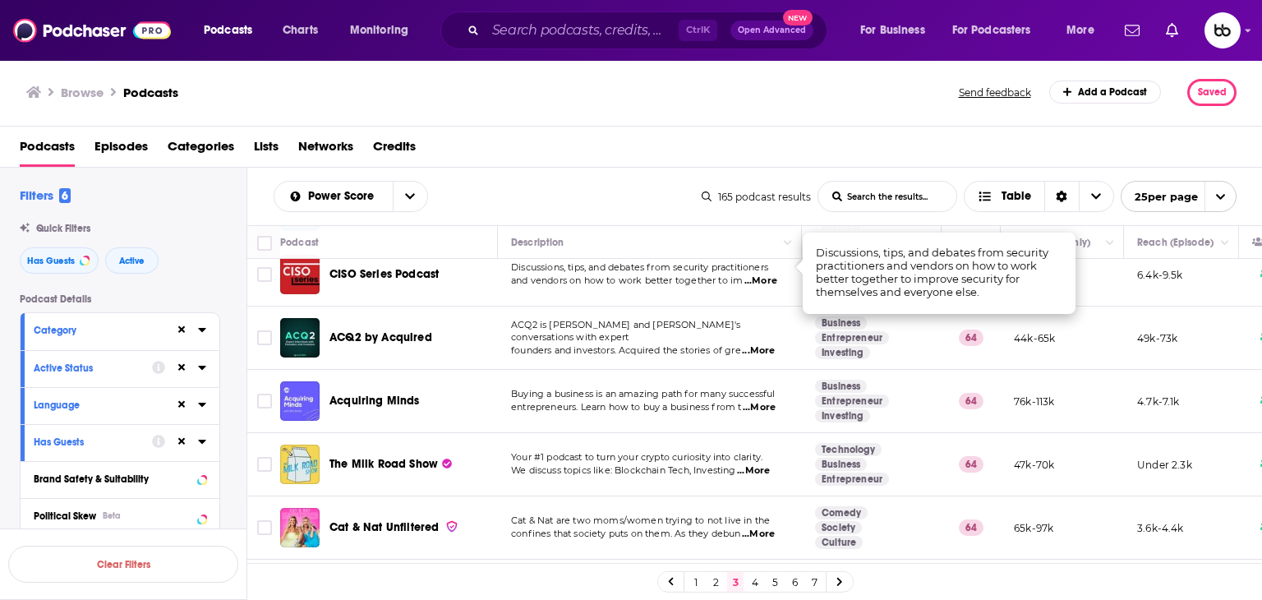
click at [769, 344] on span "...More" at bounding box center [758, 350] width 33 height 13
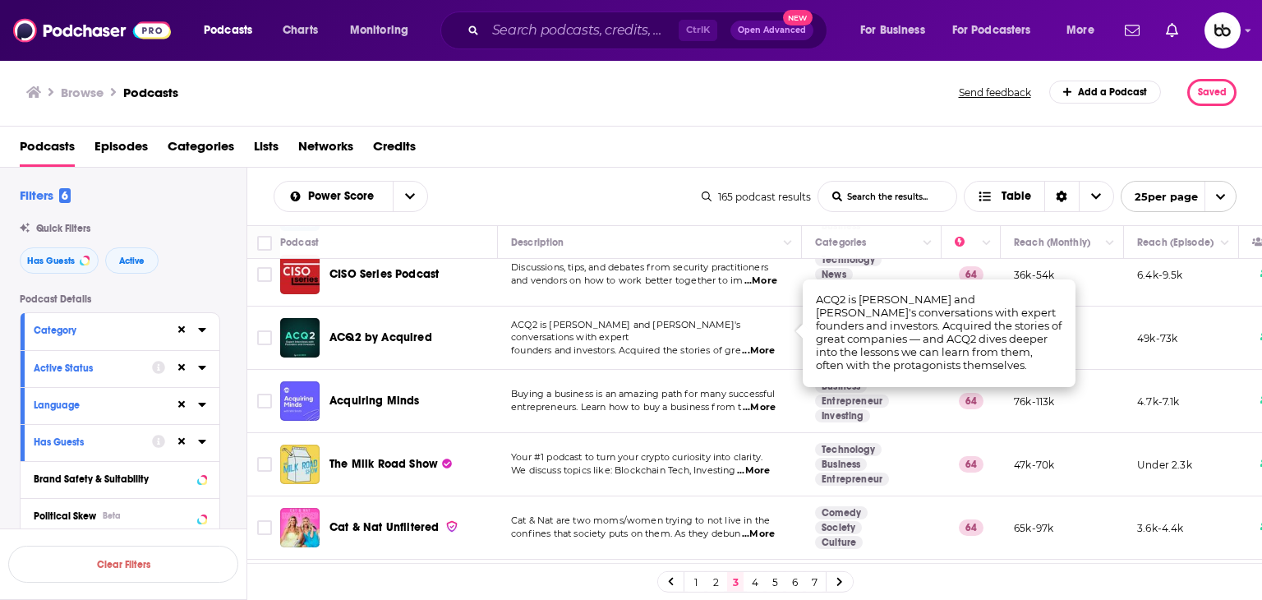
click at [766, 344] on span "...More" at bounding box center [758, 350] width 33 height 13
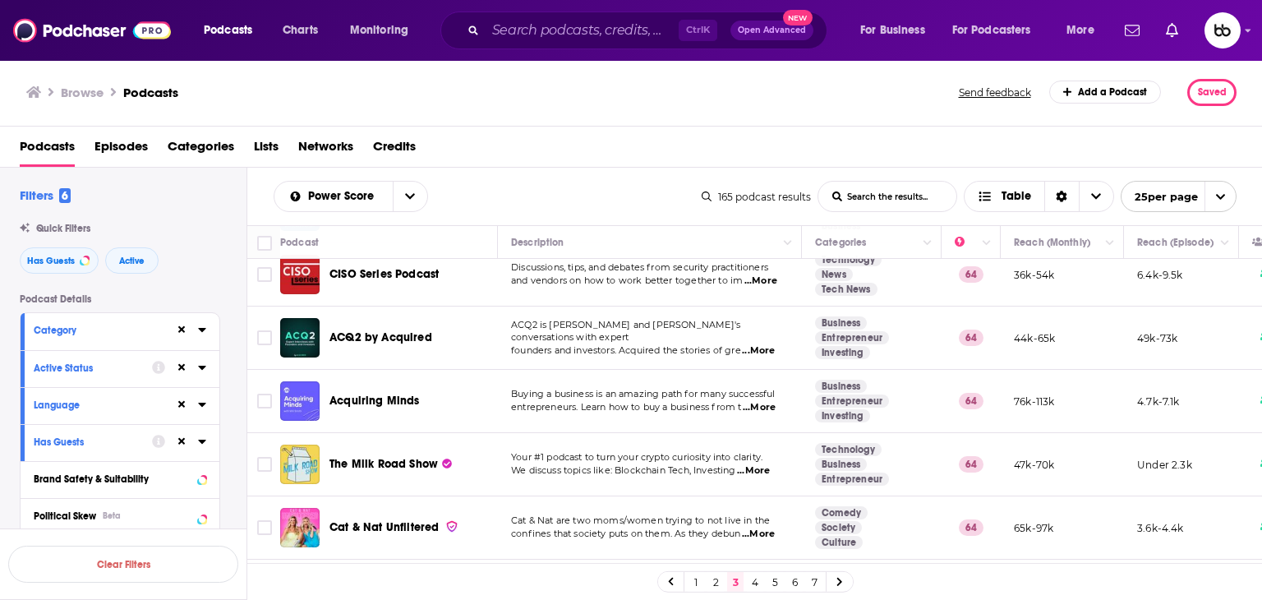
click at [773, 344] on span "...More" at bounding box center [758, 350] width 33 height 13
click at [770, 401] on span "...More" at bounding box center [759, 407] width 33 height 13
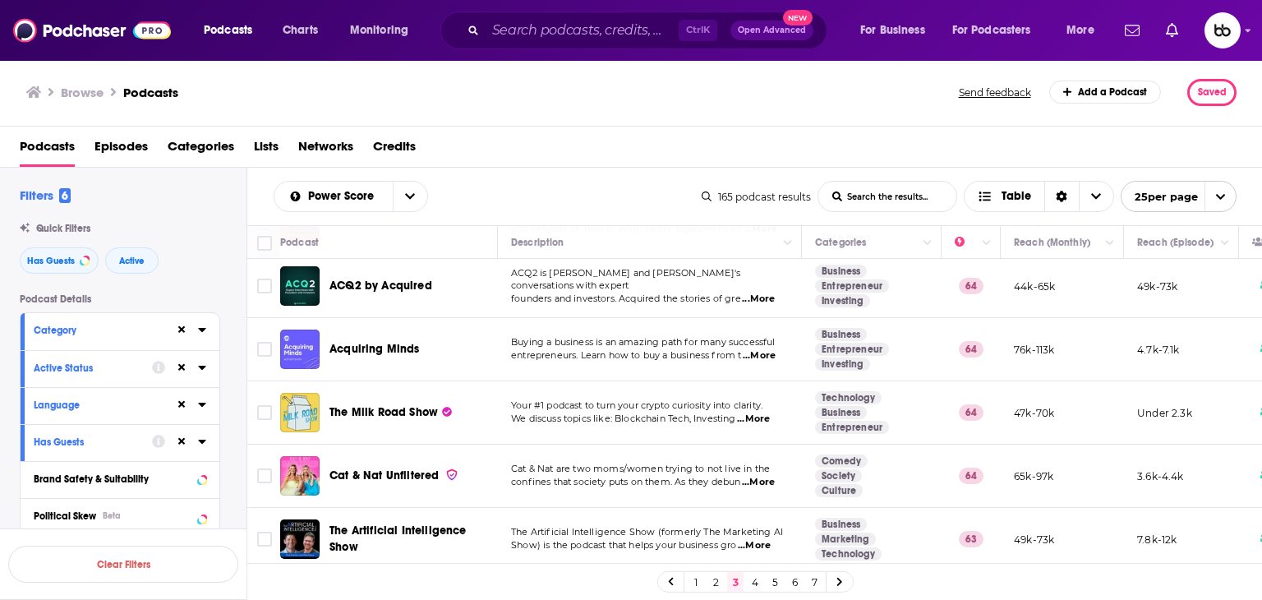
scroll to position [986, 0]
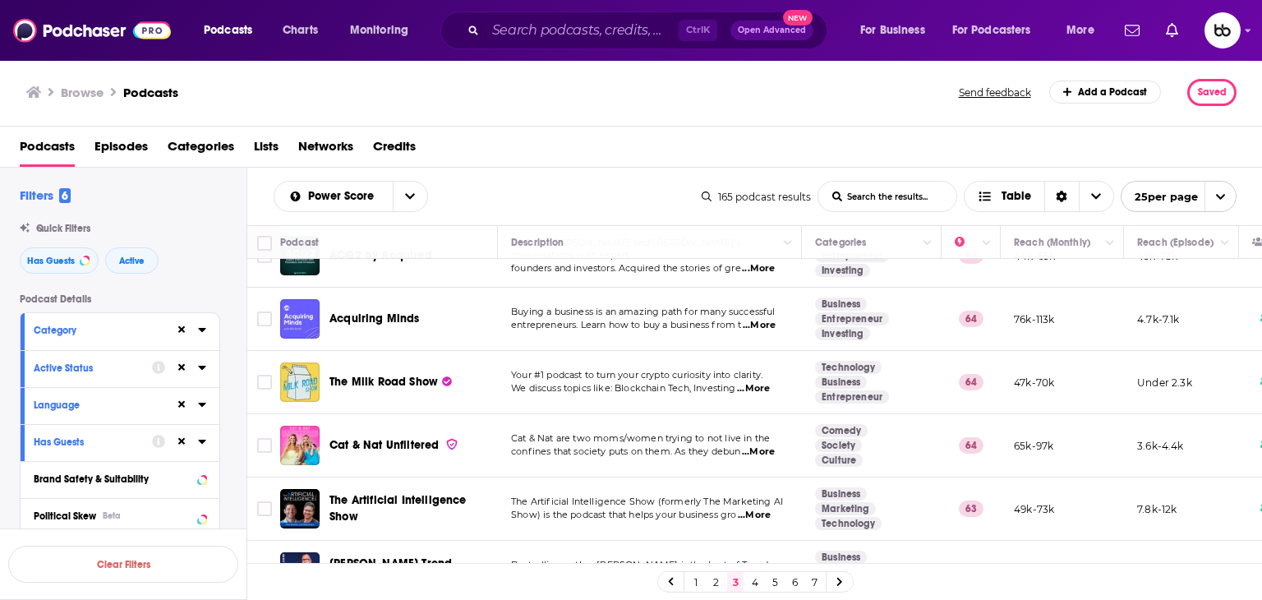
click at [757, 382] on span "...More" at bounding box center [753, 388] width 33 height 13
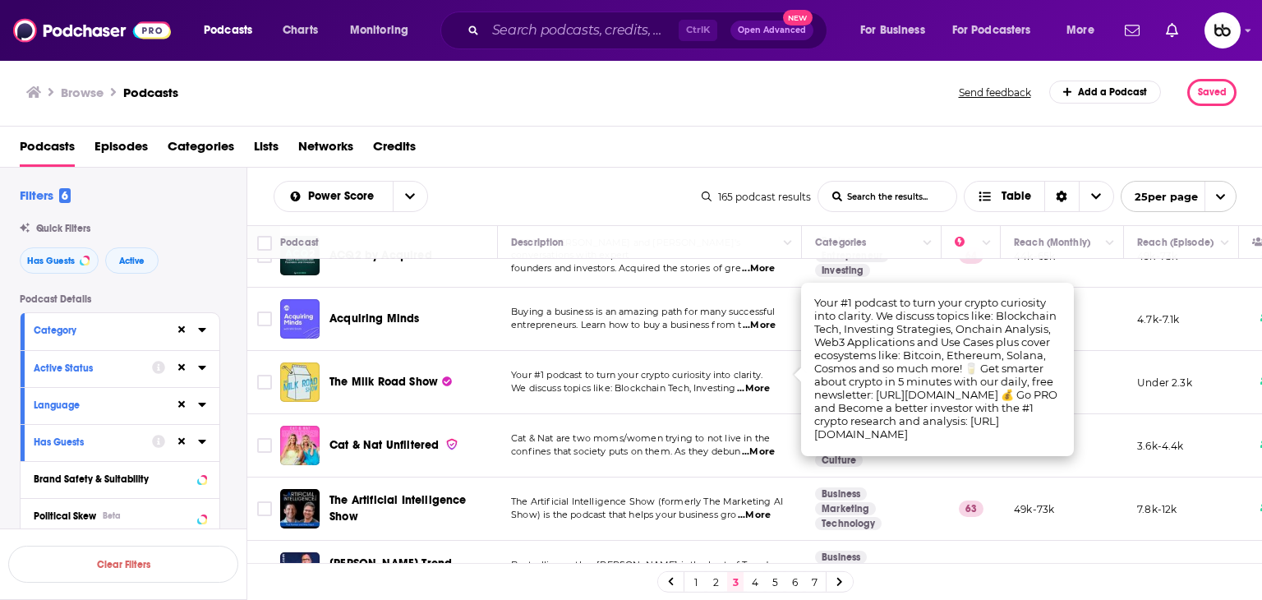
click at [757, 445] on span "...More" at bounding box center [758, 451] width 33 height 13
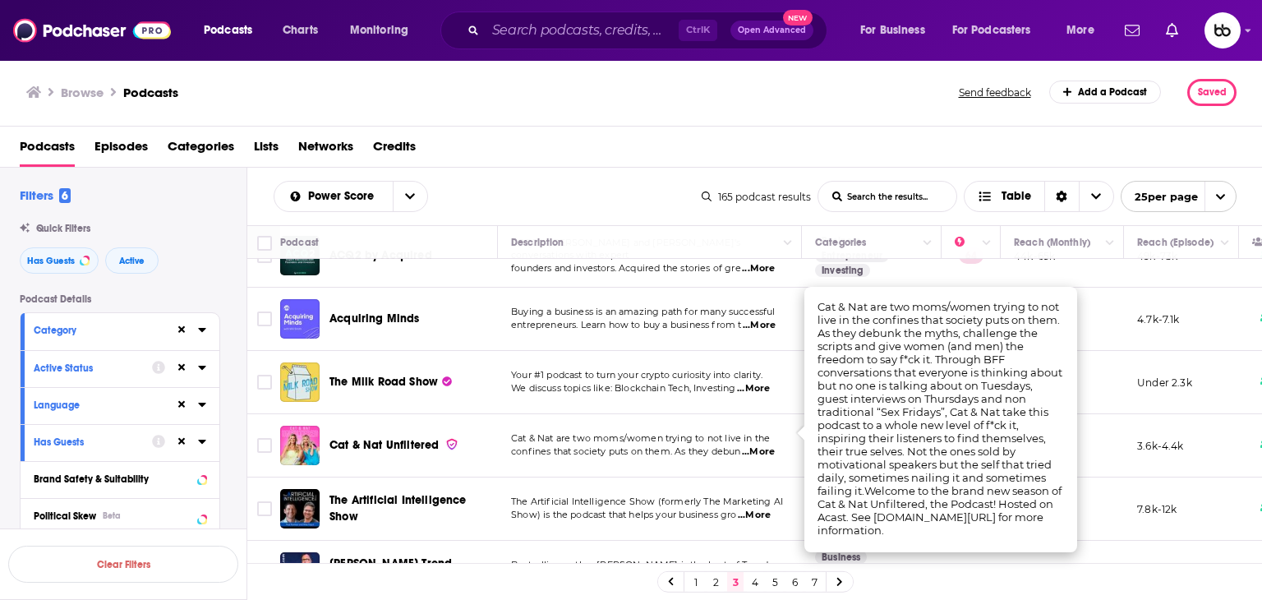
scroll to position [1150, 0]
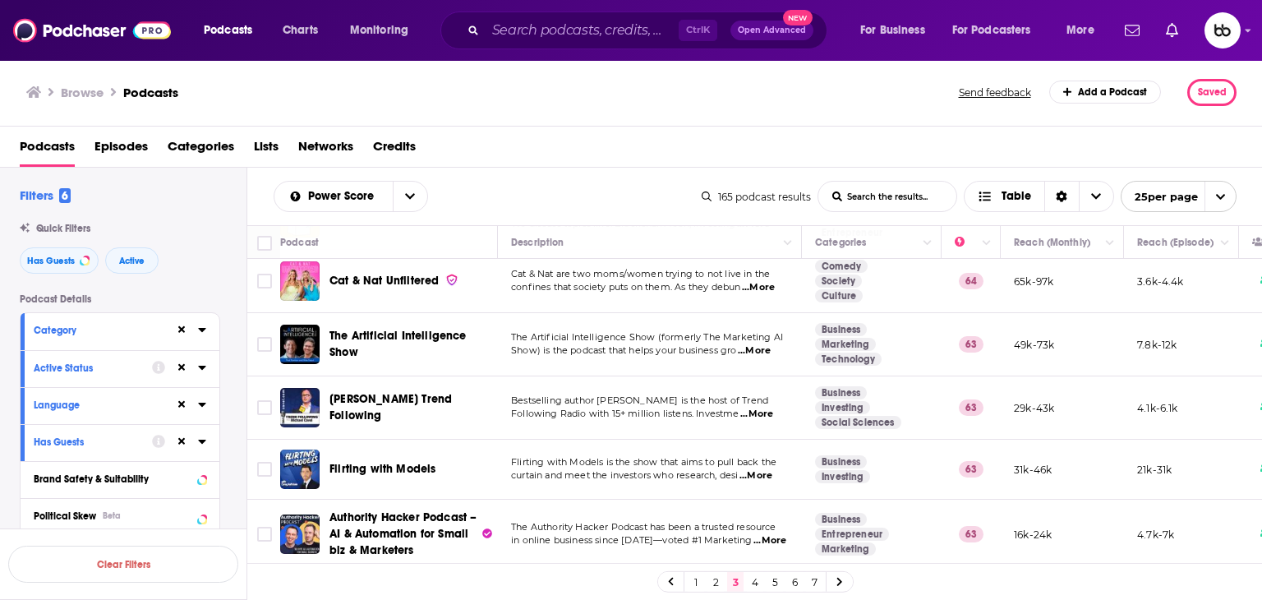
click at [771, 344] on span "...More" at bounding box center [754, 350] width 33 height 13
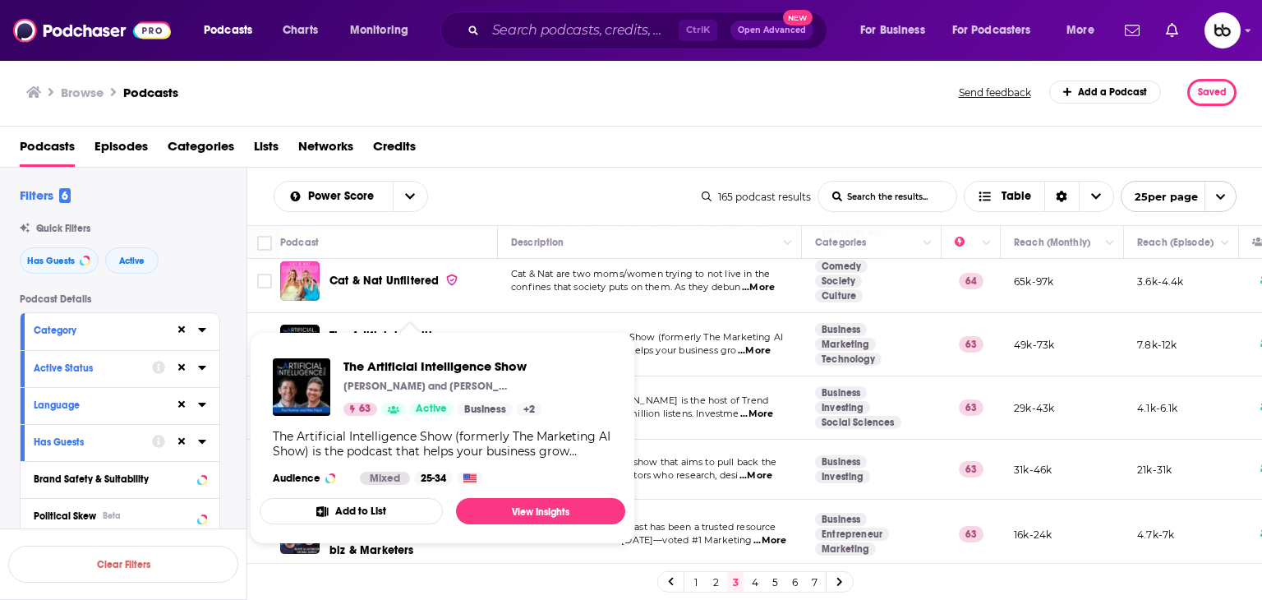
drag, startPoint x: 403, startPoint y: 322, endPoint x: 375, endPoint y: 323, distance: 27.1
drag, startPoint x: 375, startPoint y: 323, endPoint x: 355, endPoint y: 322, distance: 20.6
drag, startPoint x: 355, startPoint y: 322, endPoint x: 382, endPoint y: 364, distance: 49.9
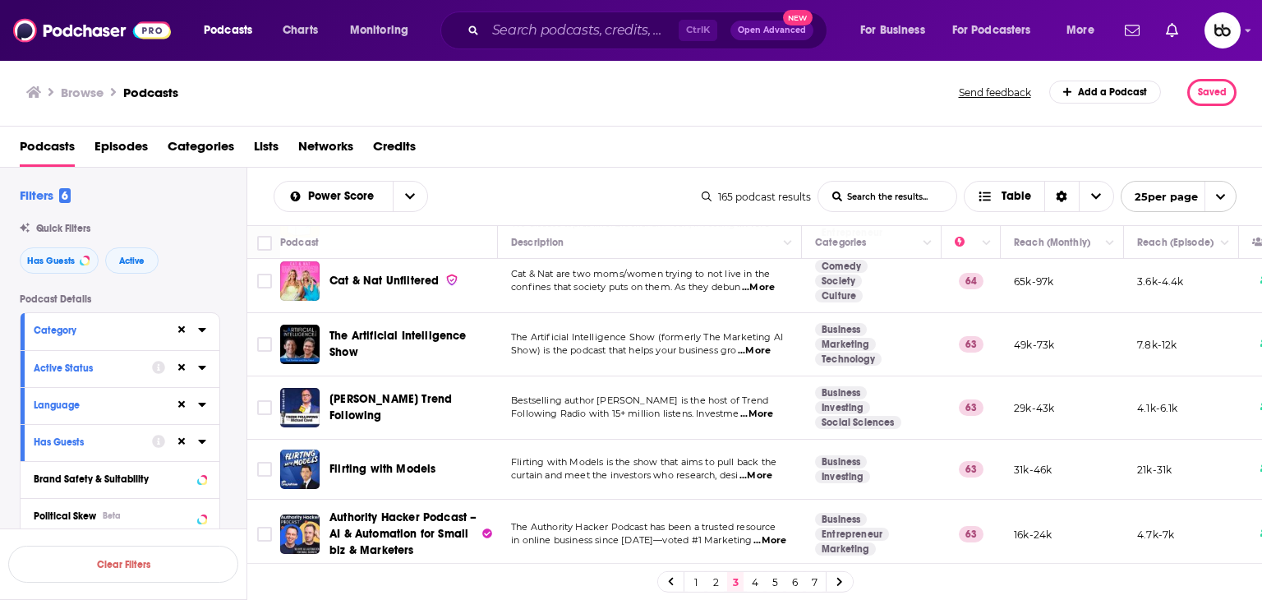
scroll to position [1232, 0]
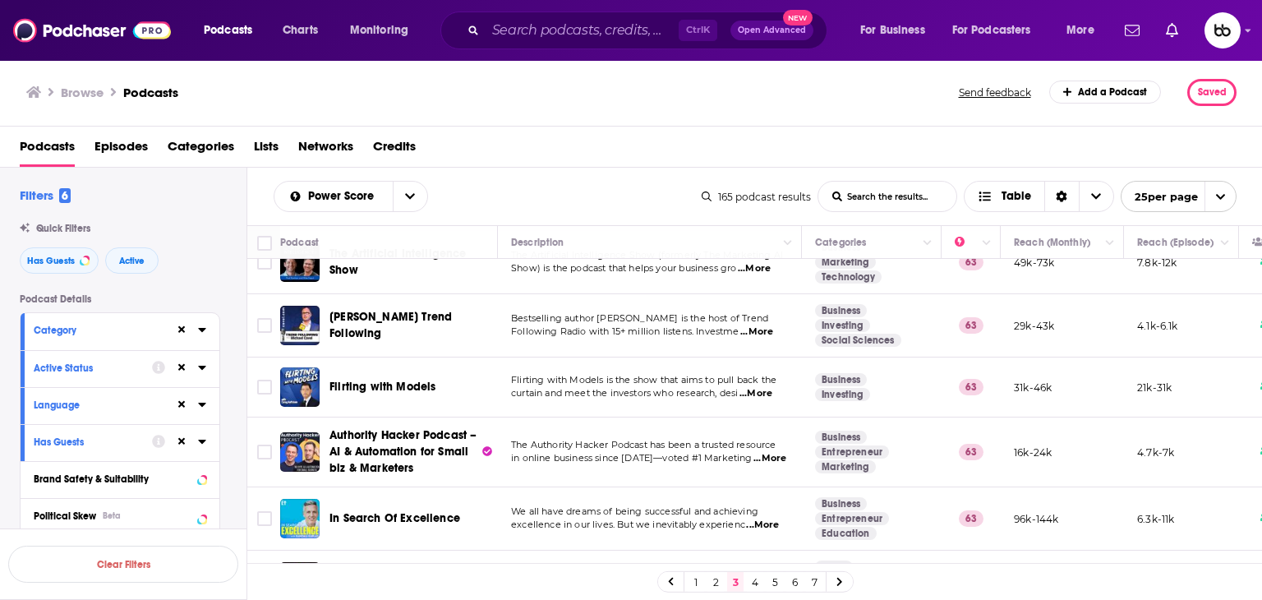
click at [767, 325] on span "...More" at bounding box center [756, 331] width 33 height 13
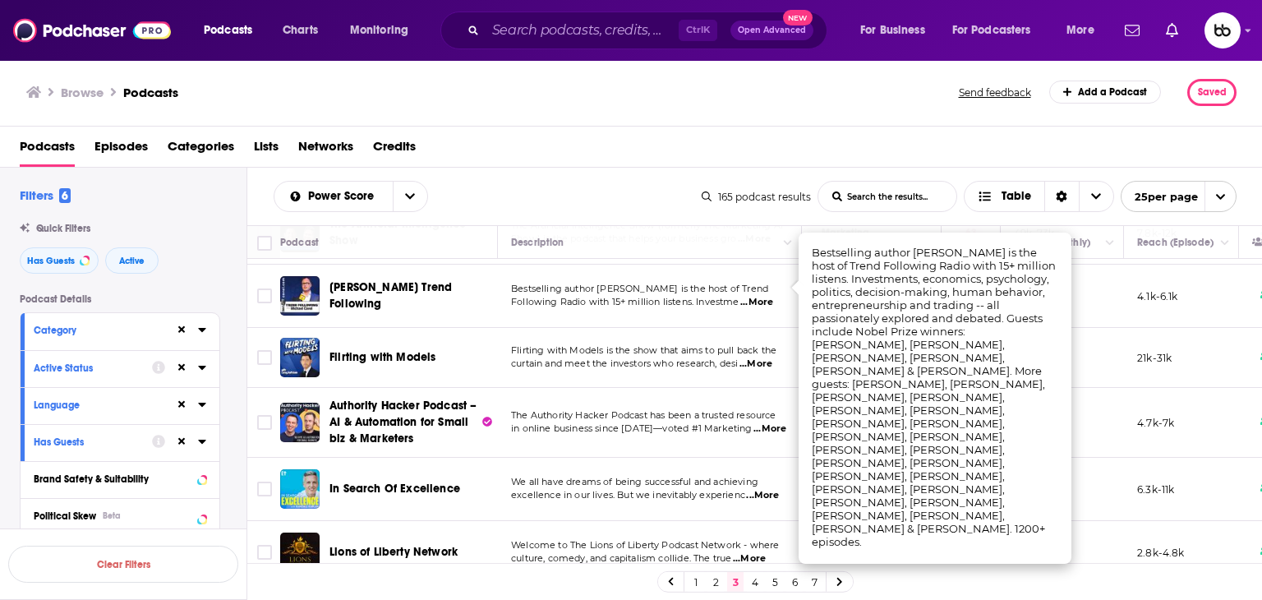
scroll to position [1275, 0]
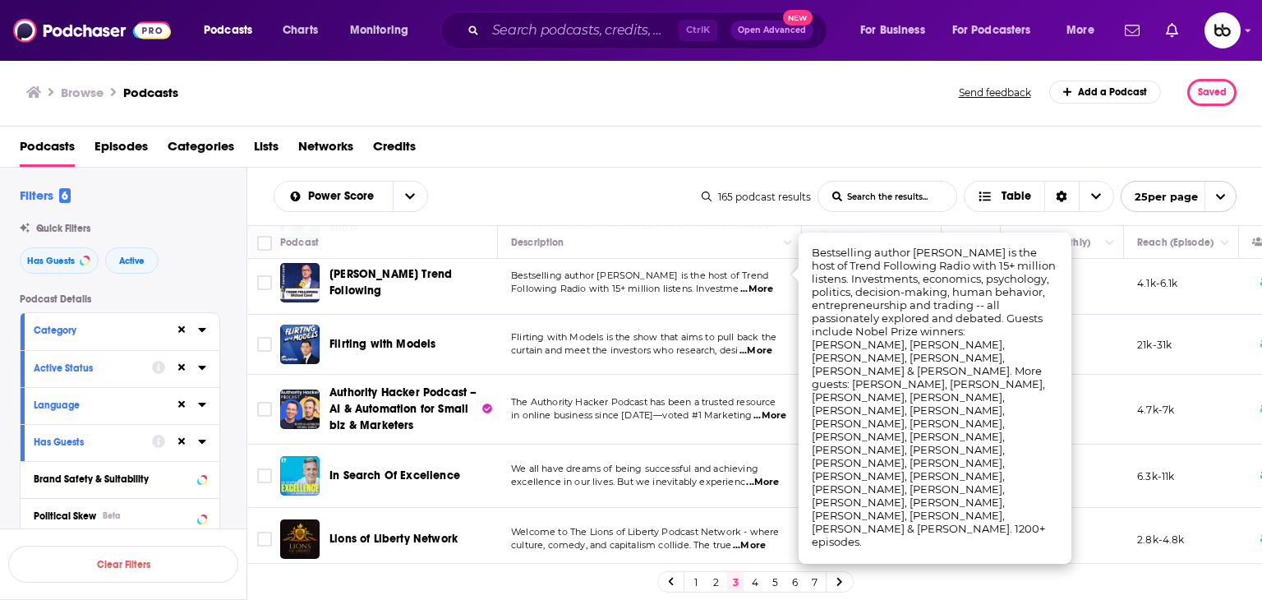
click at [772, 409] on span "...More" at bounding box center [769, 415] width 33 height 13
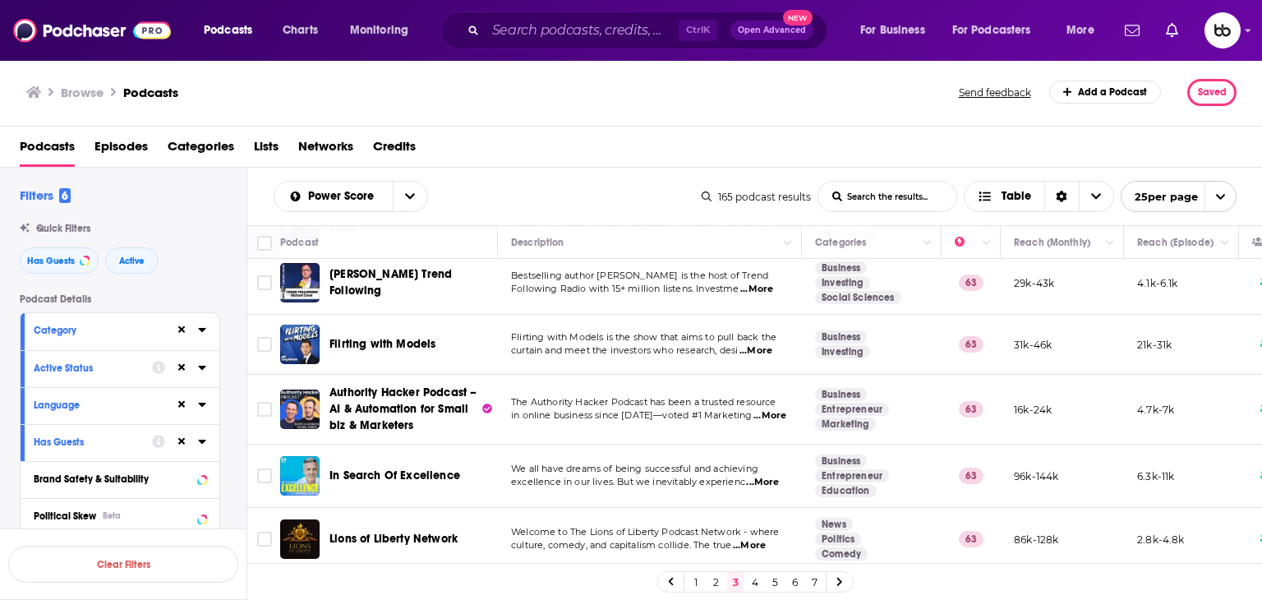
click at [770, 476] on span "...More" at bounding box center [762, 482] width 33 height 13
drag, startPoint x: 769, startPoint y: 463, endPoint x: 407, endPoint y: 462, distance: 361.4
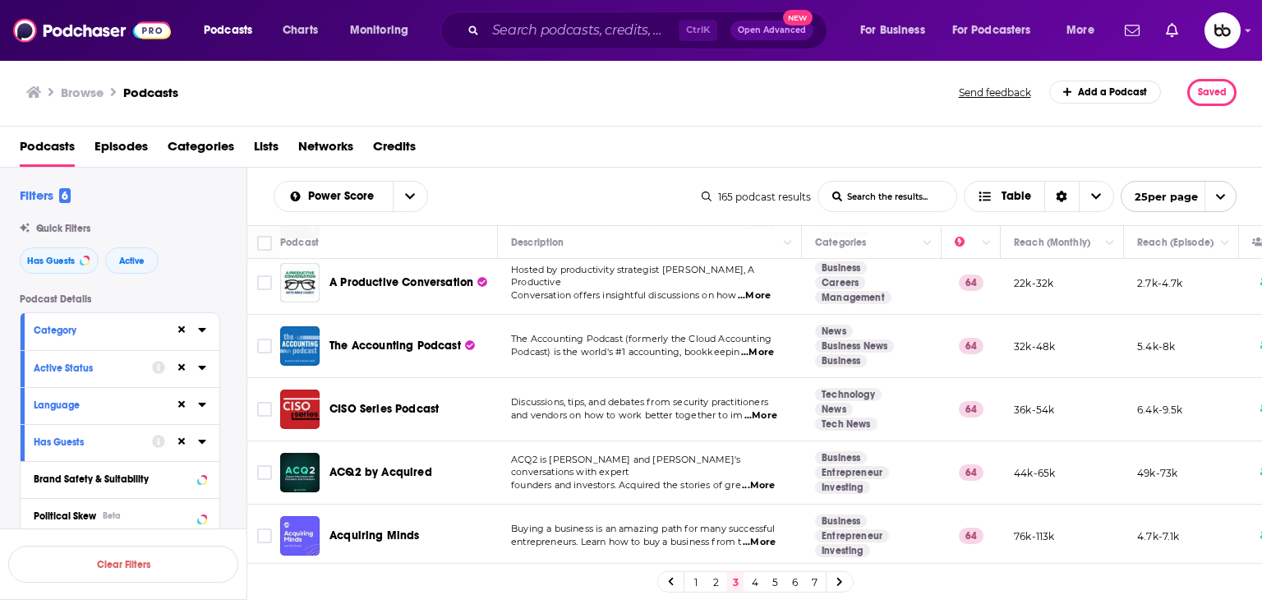
scroll to position [618, 0]
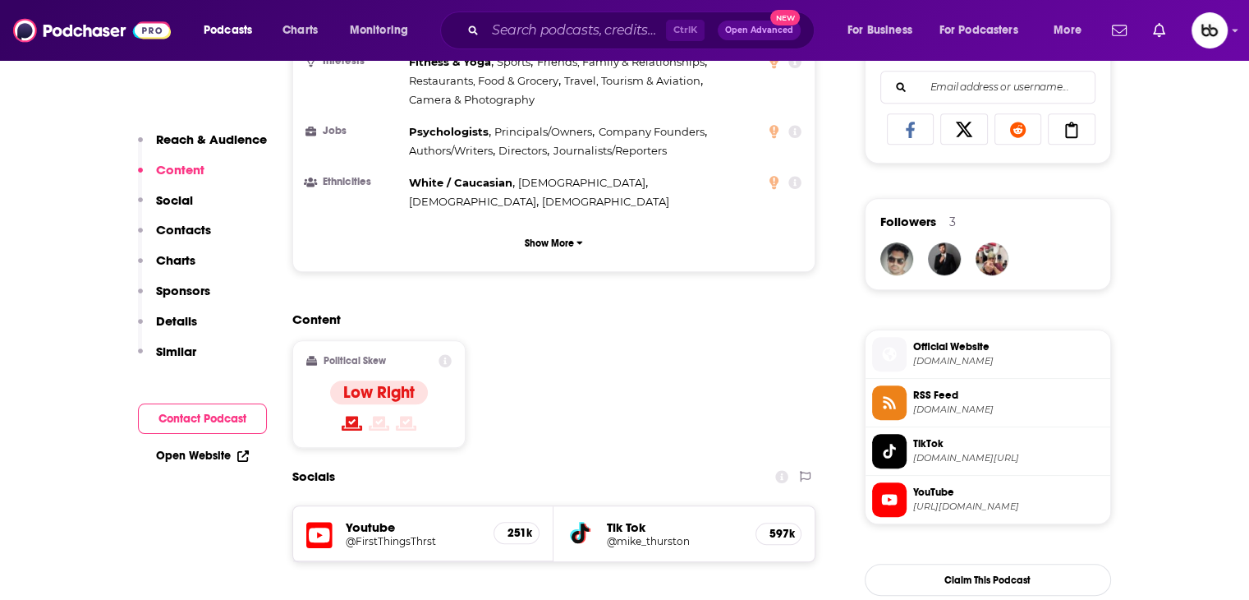
scroll to position [1232, 0]
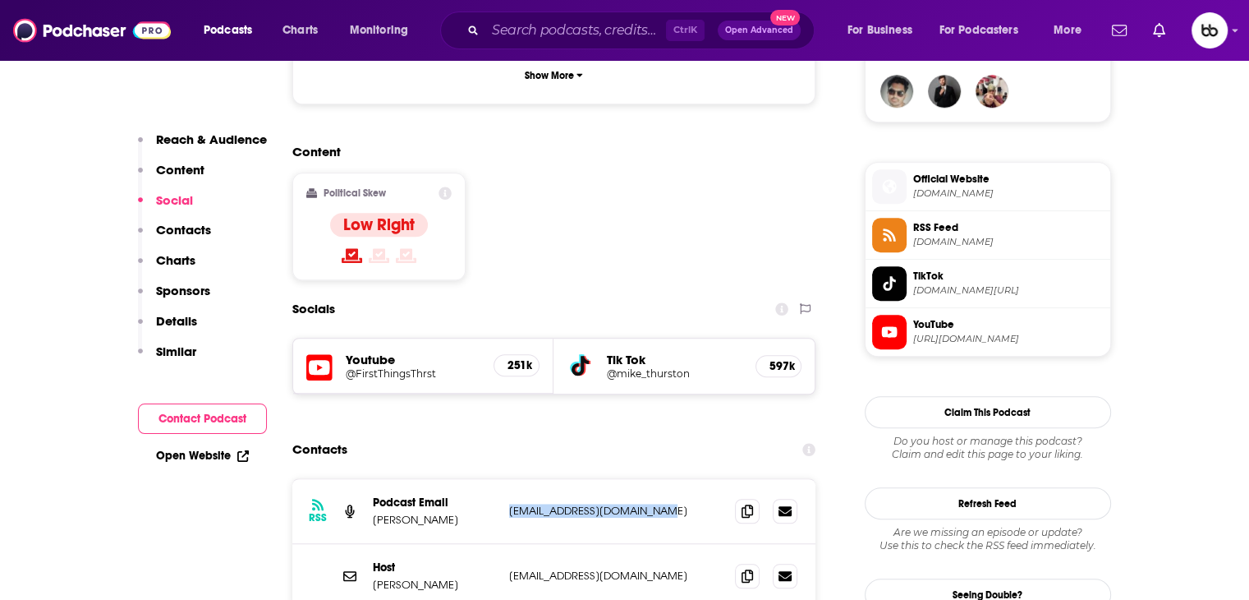
drag, startPoint x: 641, startPoint y: 412, endPoint x: 476, endPoint y: 412, distance: 164.3
click at [0, 0] on div "Podcast Email Mike Thurston firstthingsthrst@gmail.com firstthingsthrst@gmail.c…" at bounding box center [0, 0] width 0 height 0
copy div "firstthingsthrst@gmail.com"
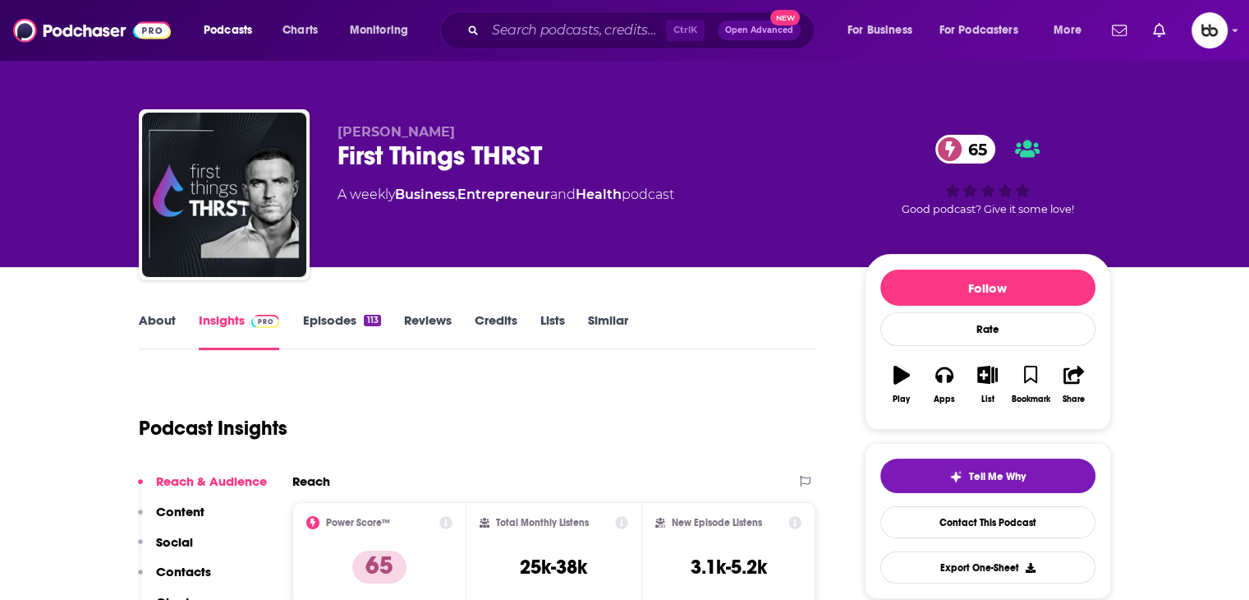
scroll to position [0, 0]
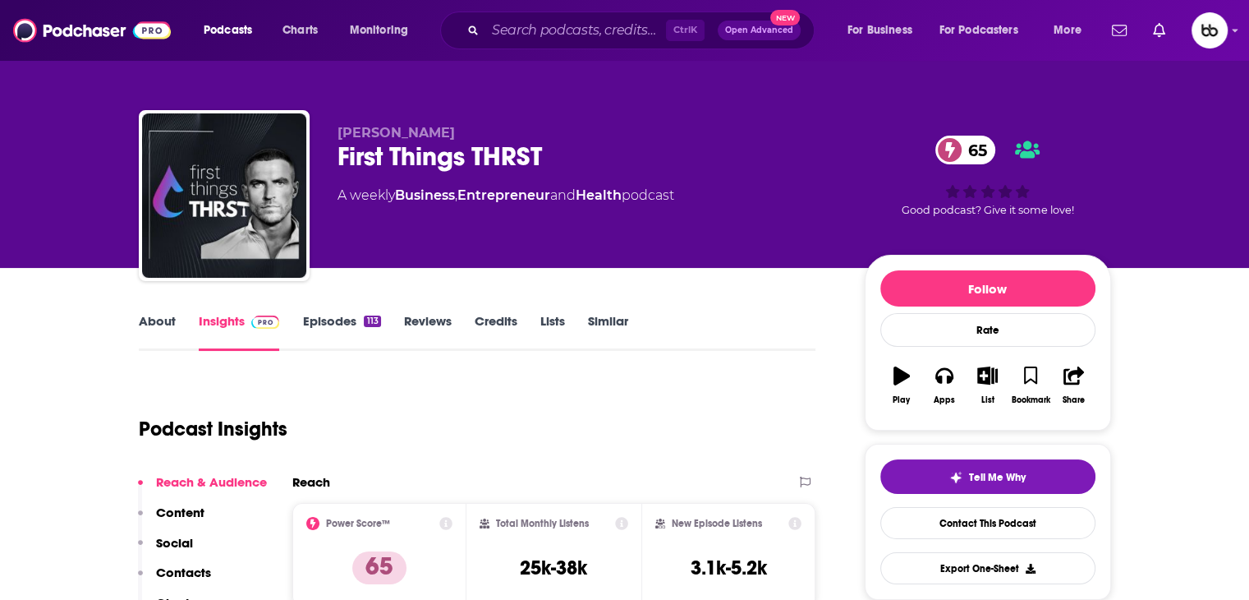
click at [168, 321] on link "About" at bounding box center [157, 332] width 37 height 38
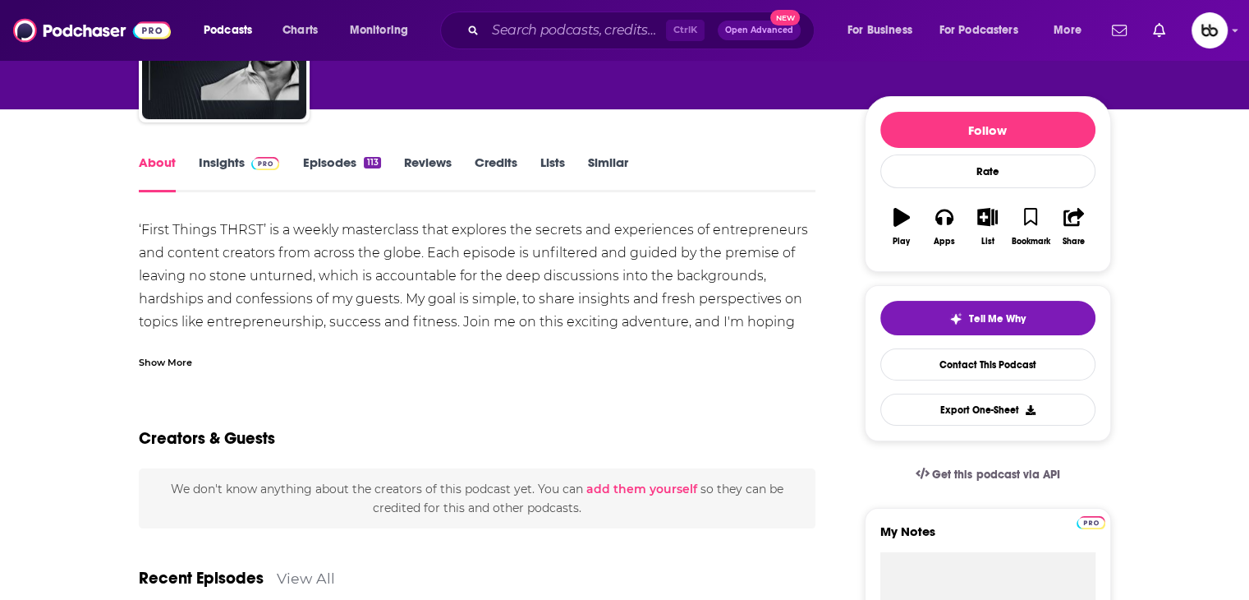
scroll to position [82, 0]
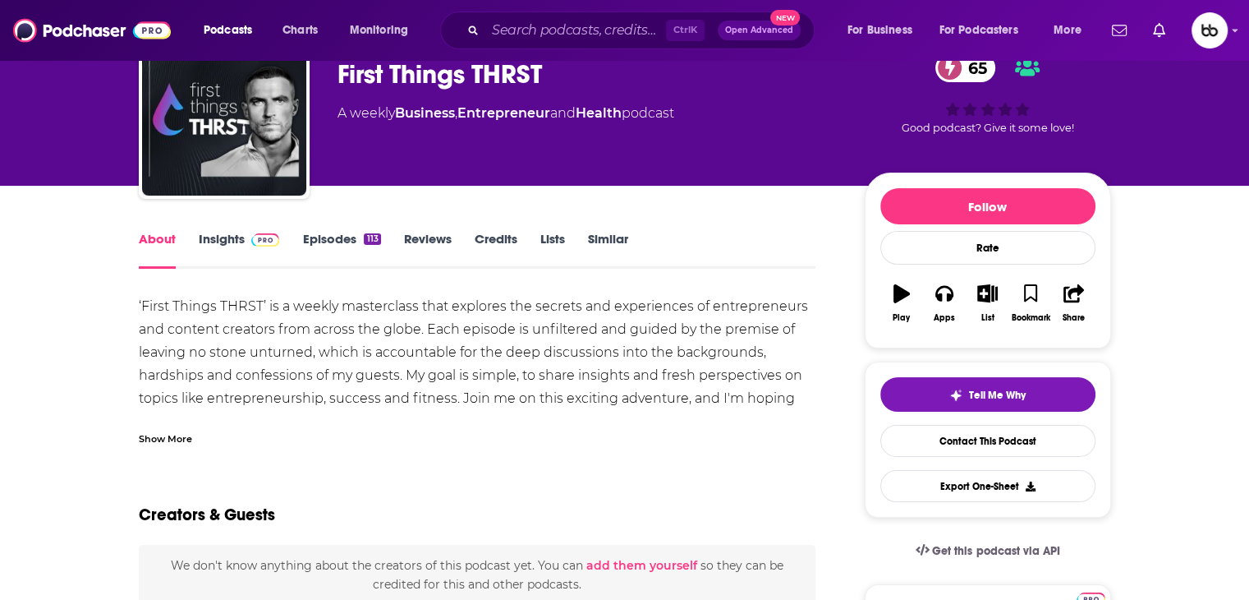
click at [232, 237] on link "Insights" at bounding box center [239, 250] width 81 height 38
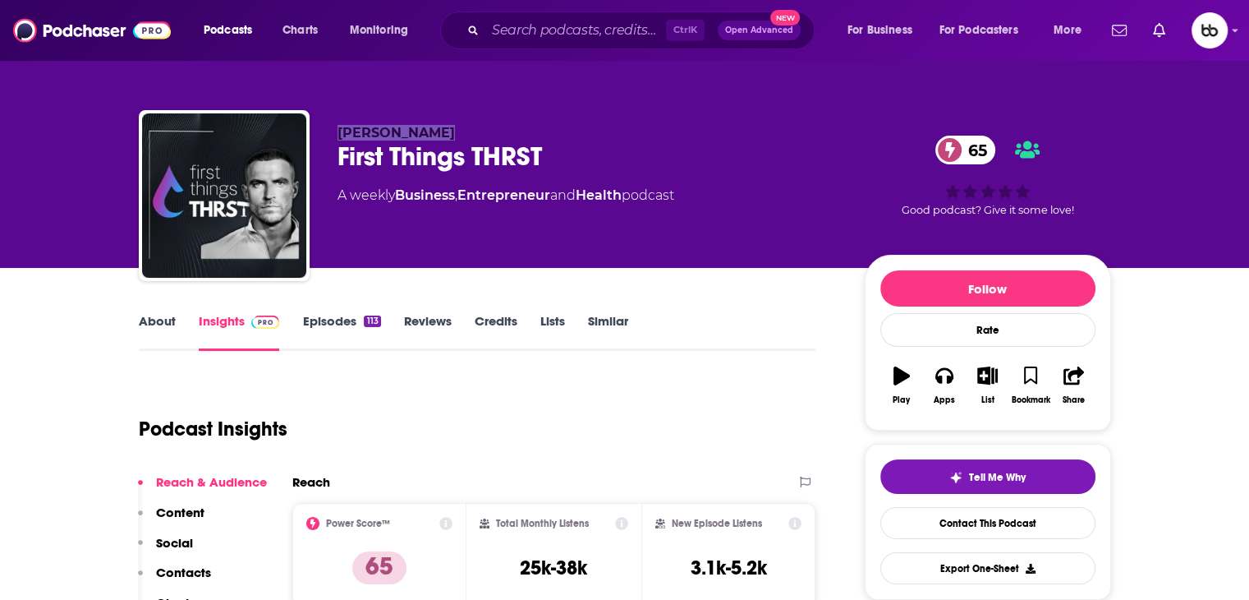
drag, startPoint x: 456, startPoint y: 135, endPoint x: 329, endPoint y: 134, distance: 126.5
click at [329, 134] on div "Mike Thurston First Things THRST 65 A weekly Business , Entrepreneur and Health…" at bounding box center [625, 198] width 973 height 177
copy span "Mike Thurston"
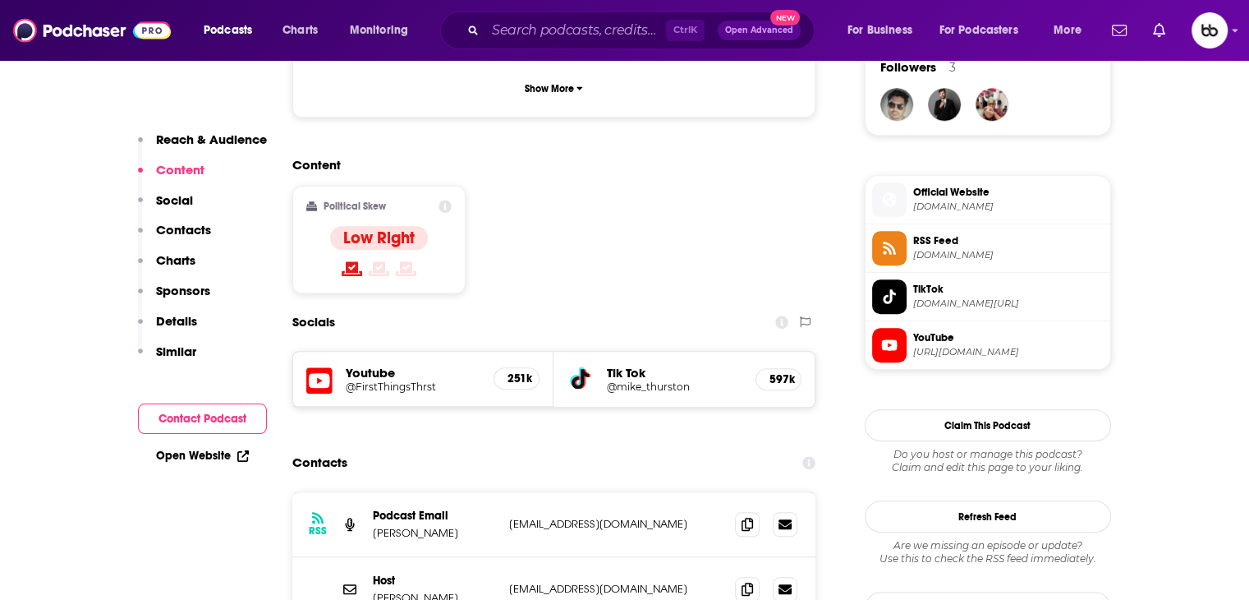
scroll to position [1396, 0]
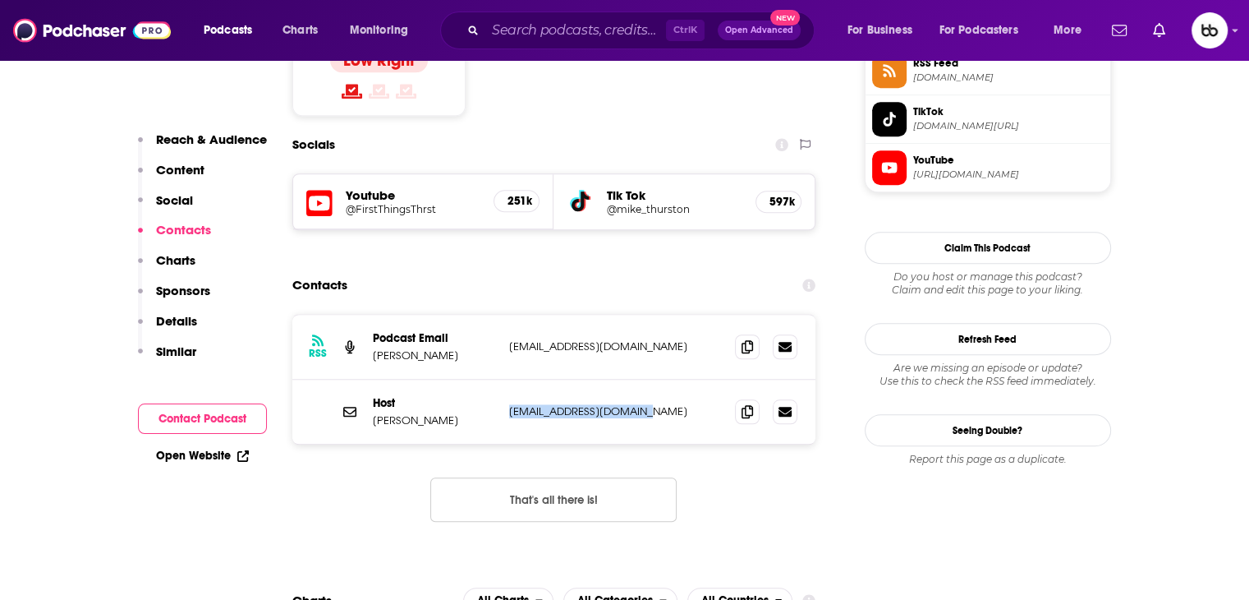
drag, startPoint x: 645, startPoint y: 312, endPoint x: 500, endPoint y: 315, distance: 144.6
click at [500, 380] on div "Host Mike Thurston info@mikethurston.co.uk info@mikethurston.co.uk" at bounding box center [554, 412] width 524 height 64
copy div "info@mikethurston.co.uk"
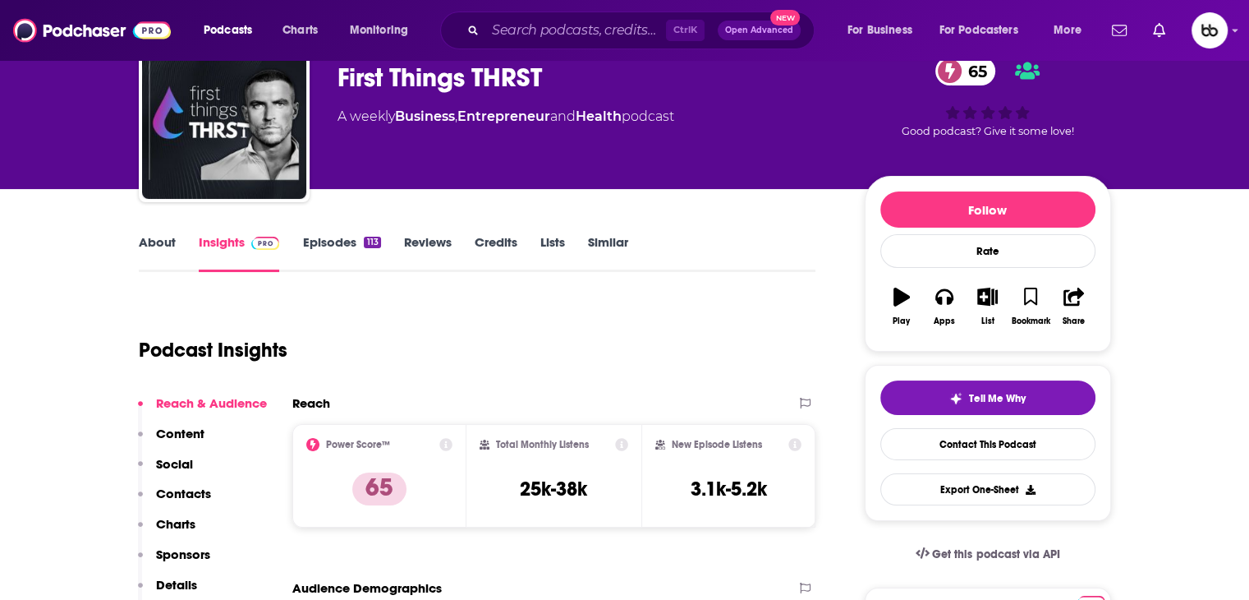
scroll to position [0, 0]
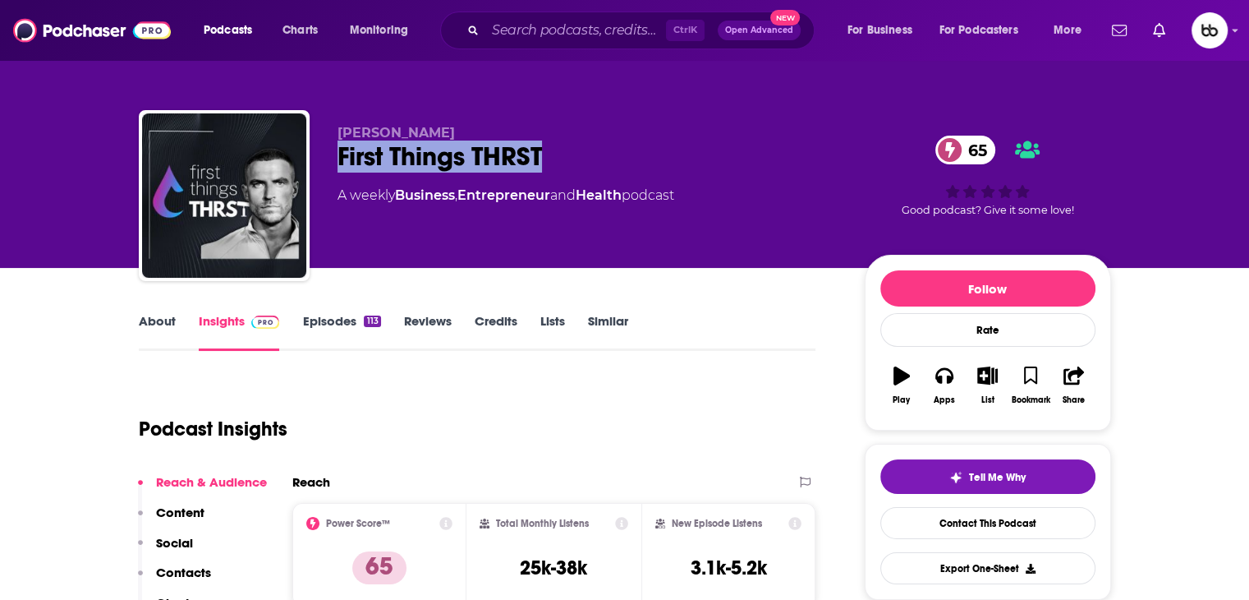
drag, startPoint x: 550, startPoint y: 165, endPoint x: 332, endPoint y: 178, distance: 218.9
click at [332, 178] on div "Mike Thurston First Things THRST 65 A weekly Business , Entrepreneur and Health…" at bounding box center [625, 198] width 973 height 177
copy h2 "First Things THRST"
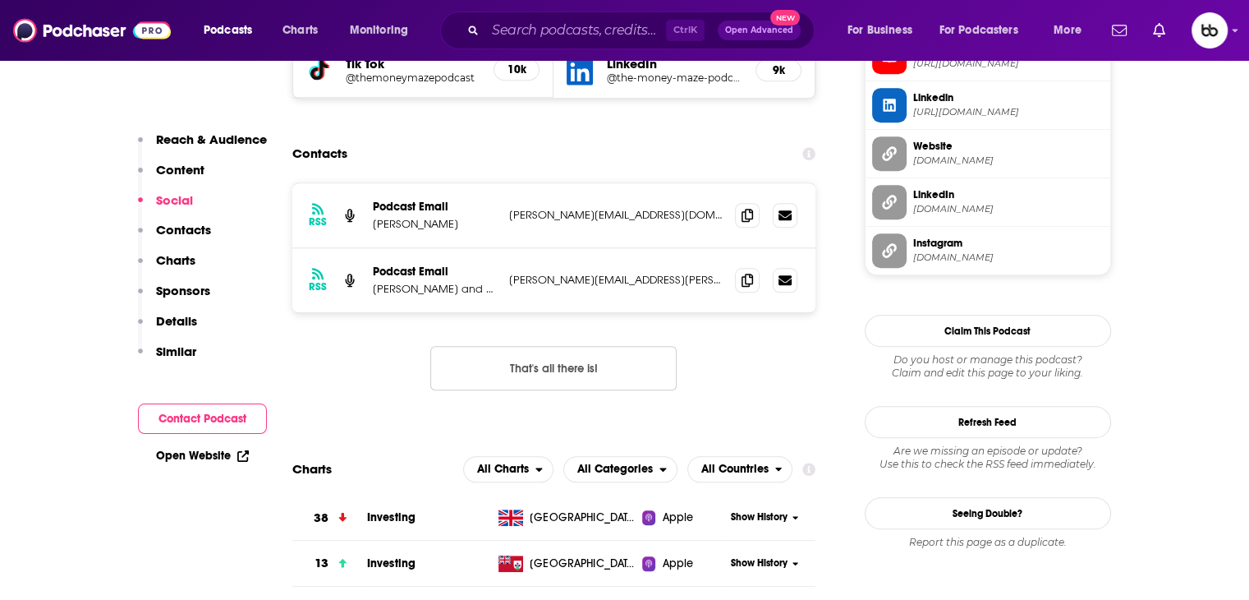
scroll to position [1561, 0]
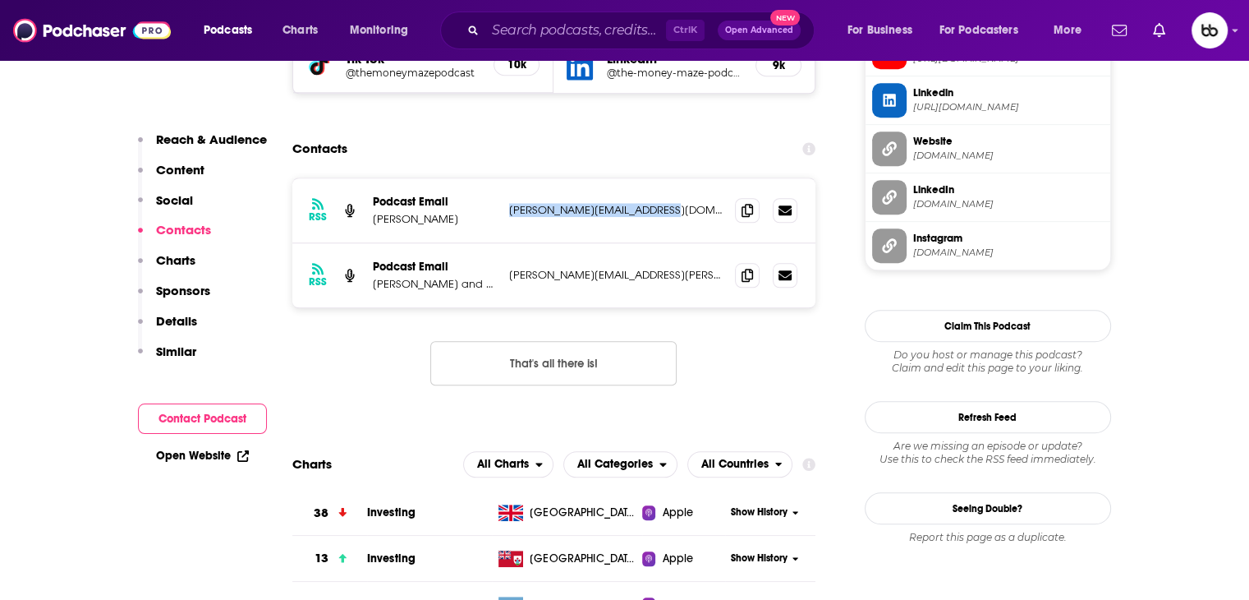
drag, startPoint x: 596, startPoint y: 154, endPoint x: 505, endPoint y: 150, distance: 91.3
click at [505, 178] on div "RSS Podcast Email Oliver Bodmer oliver@moneymazepodcast.com oliver@moneymazepod…" at bounding box center [554, 210] width 524 height 65
copy p "oliver@moneymazepodcast.com"
drag, startPoint x: 692, startPoint y: 226, endPoint x: 510, endPoint y: 221, distance: 181.6
click at [510, 268] on p "simon.a.brewer@btinternet.com" at bounding box center [616, 275] width 214 height 14
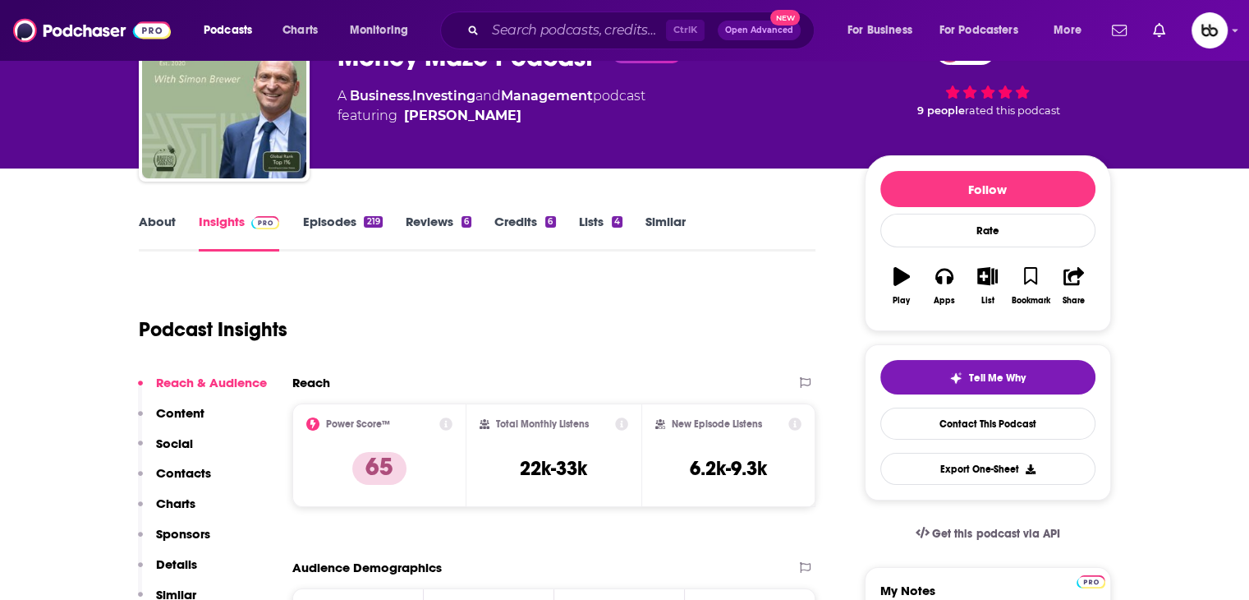
scroll to position [0, 0]
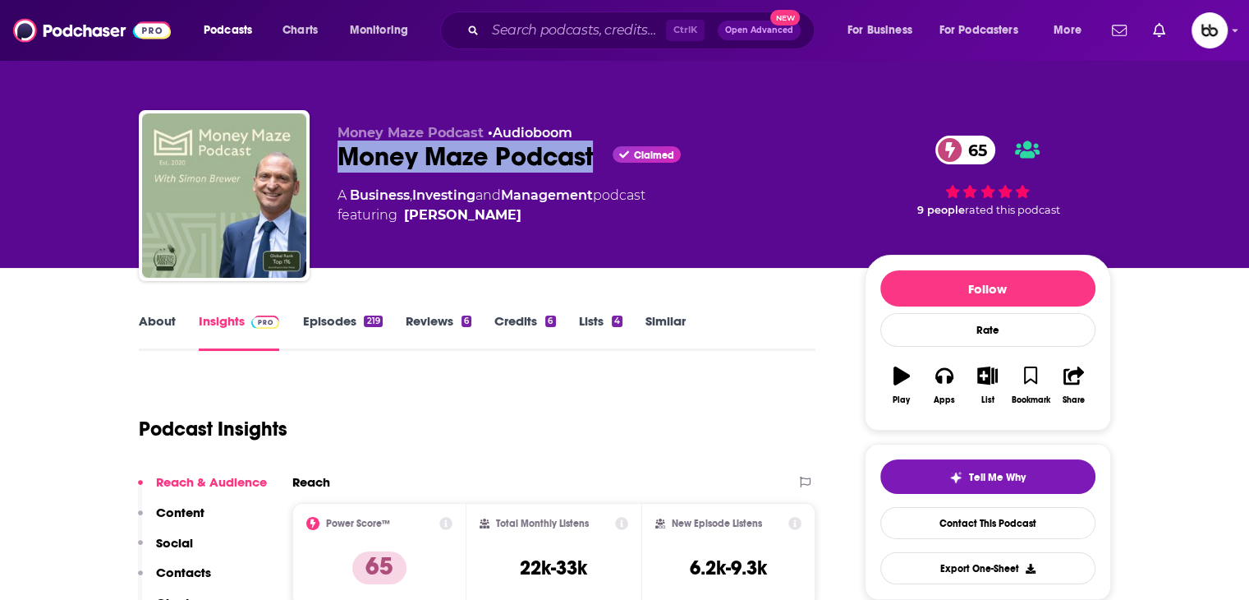
drag, startPoint x: 592, startPoint y: 155, endPoint x: 336, endPoint y: 172, distance: 256.8
click at [336, 172] on div "Money Maze Podcast • Audioboom Money Maze Podcast Claimed 65 A Business , Inves…" at bounding box center [625, 198] width 973 height 177
copy h2 "Money Maze Podcast"
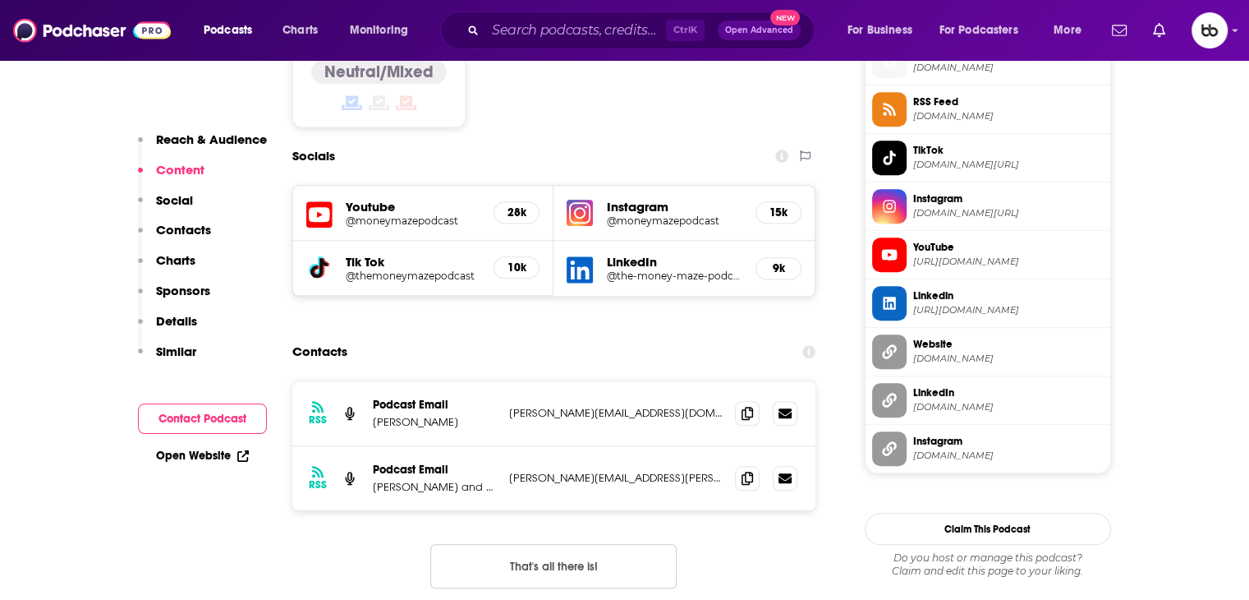
scroll to position [1479, 0]
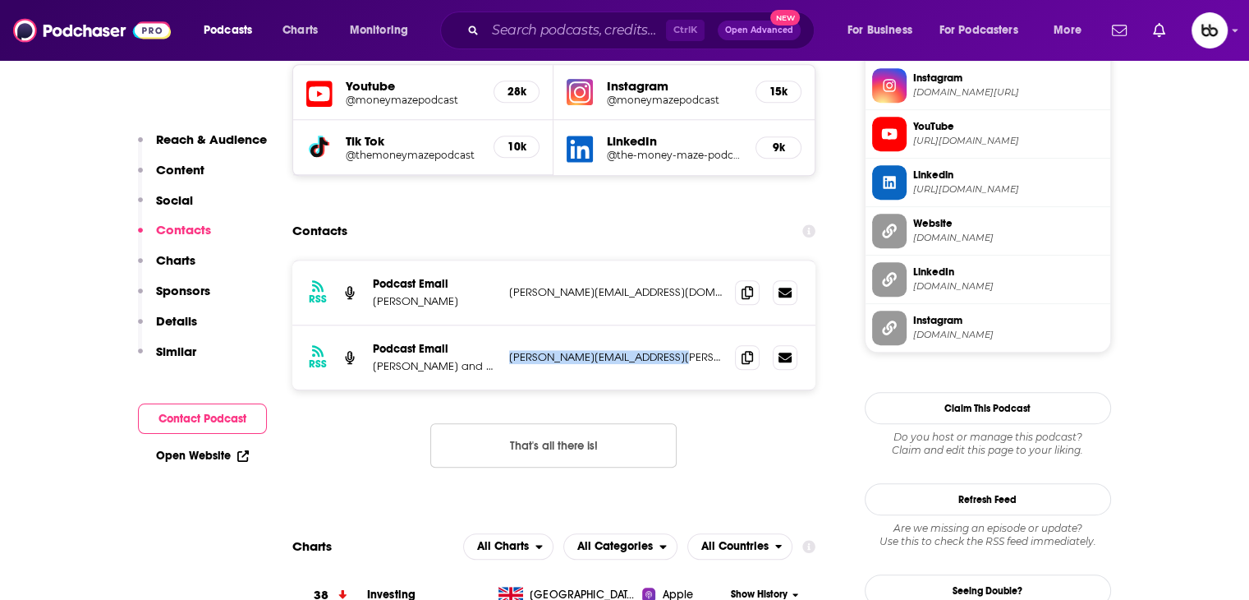
drag, startPoint x: 673, startPoint y: 293, endPoint x: 506, endPoint y: 295, distance: 166.8
click at [506, 325] on div "RSS Podcast Email Simon Brewer and Will Campion simon.a.brewer@btinternet.com s…" at bounding box center [554, 357] width 524 height 64
copy p "simon.a.brewer@btinternet.com"
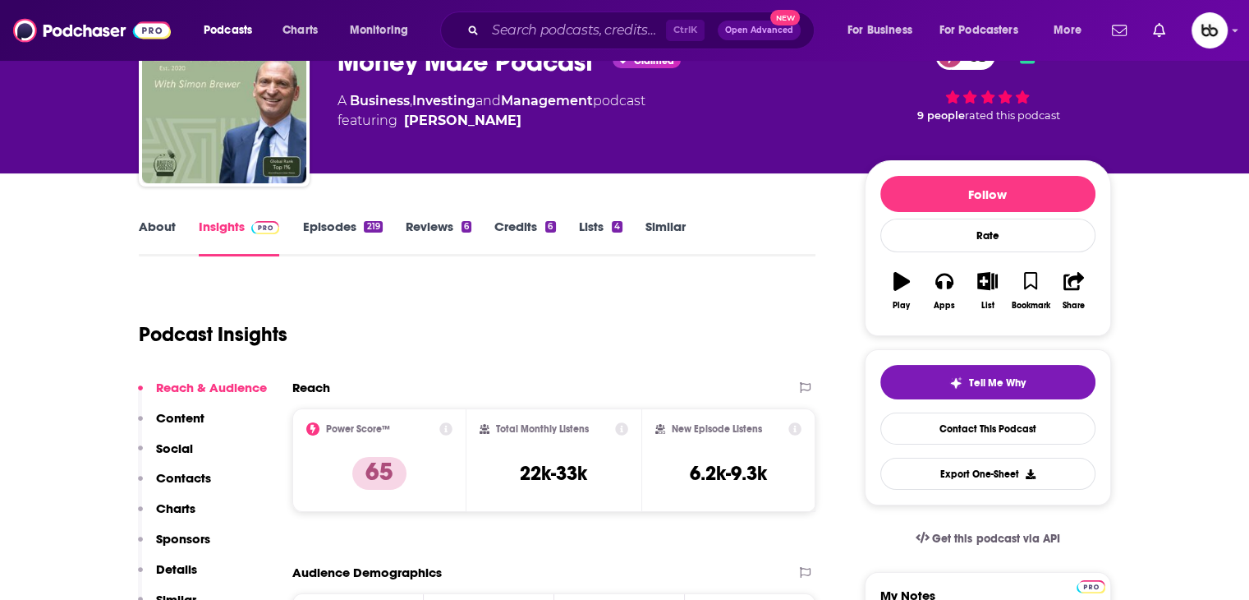
scroll to position [0, 0]
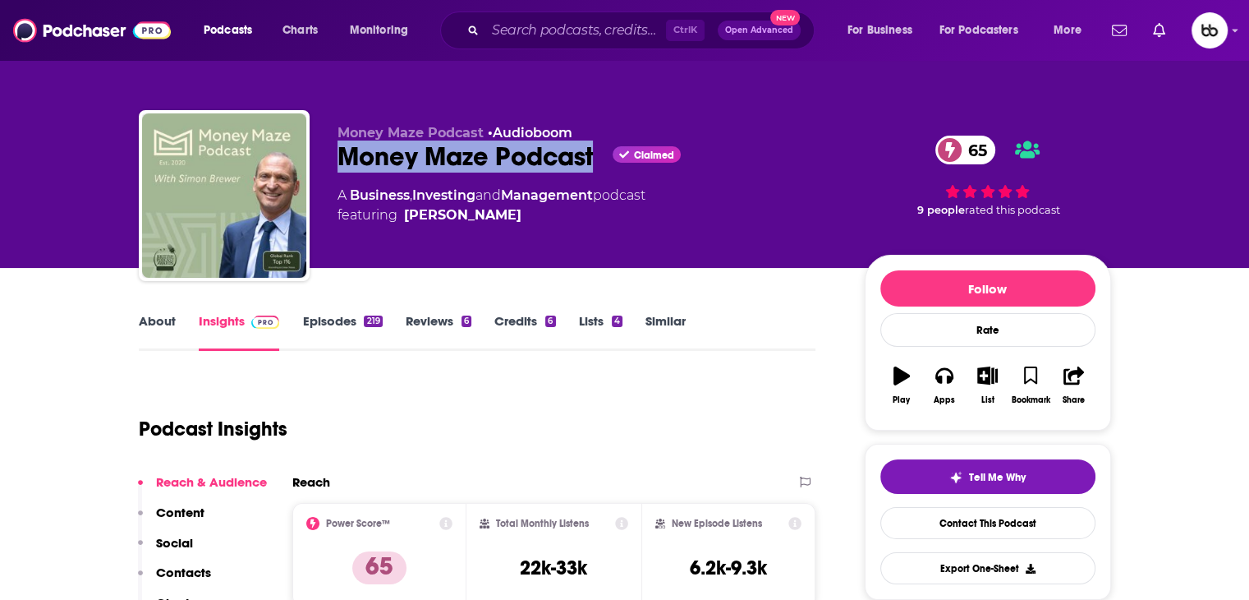
drag, startPoint x: 598, startPoint y: 159, endPoint x: 342, endPoint y: 172, distance: 256.6
click at [342, 172] on div "Money Maze Podcast Claimed 65" at bounding box center [588, 156] width 501 height 32
copy h2 "Money Maze Podcast"
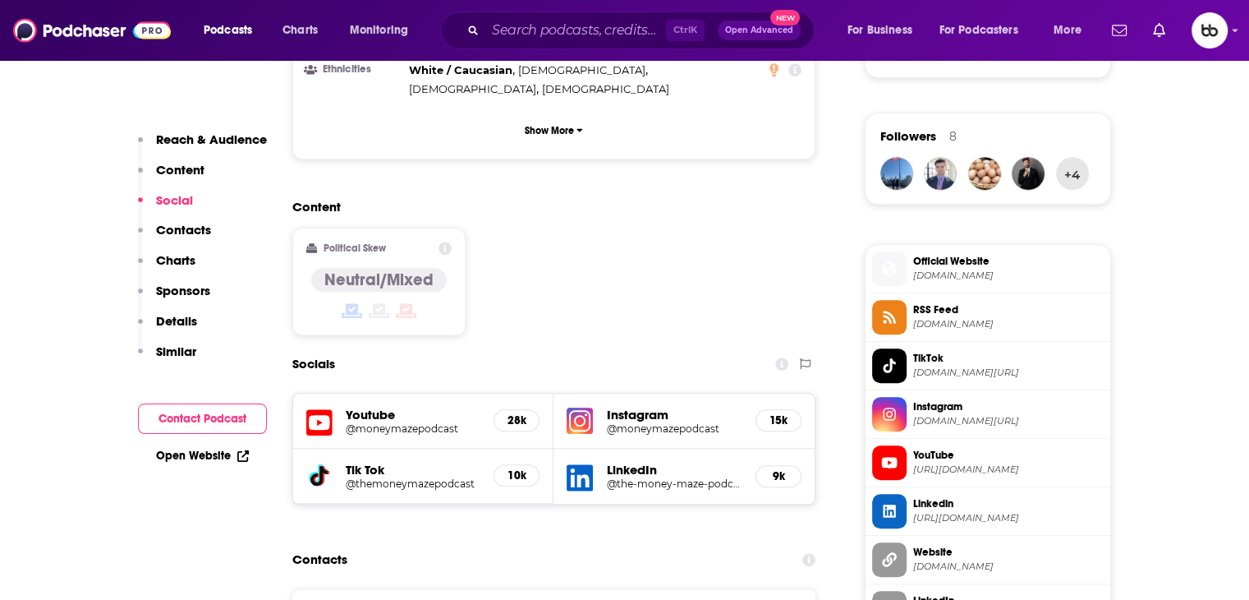
scroll to position [1479, 0]
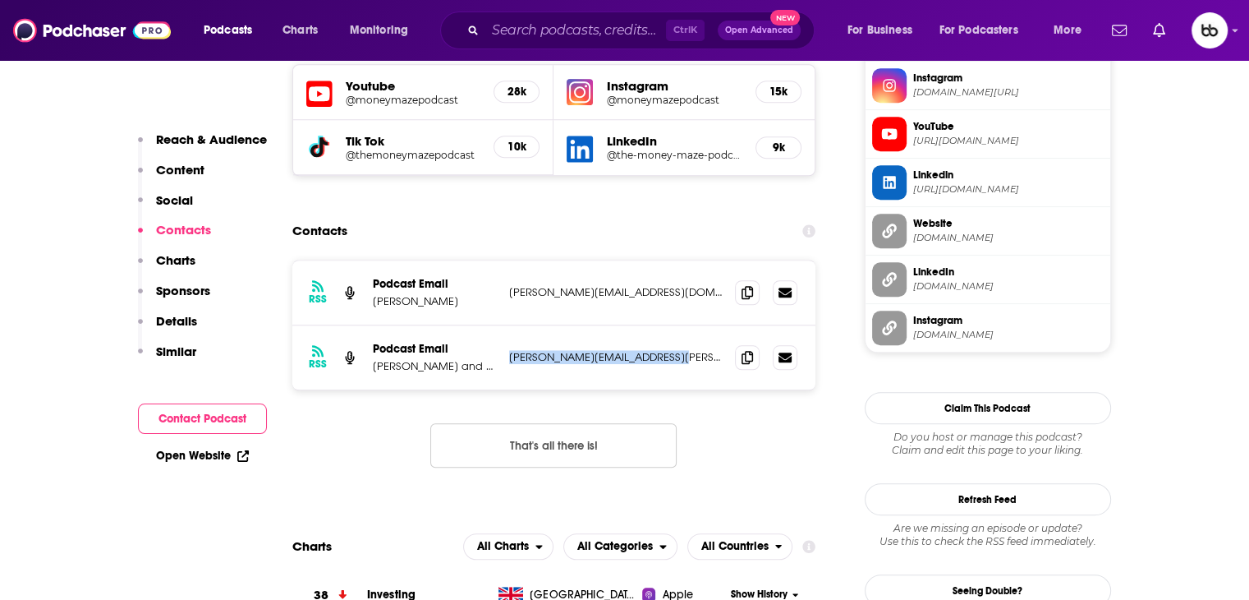
drag, startPoint x: 666, startPoint y: 297, endPoint x: 499, endPoint y: 310, distance: 167.3
click at [499, 325] on div "RSS Podcast Email Simon Brewer and Will Campion simon.a.brewer@btinternet.com s…" at bounding box center [554, 357] width 524 height 64
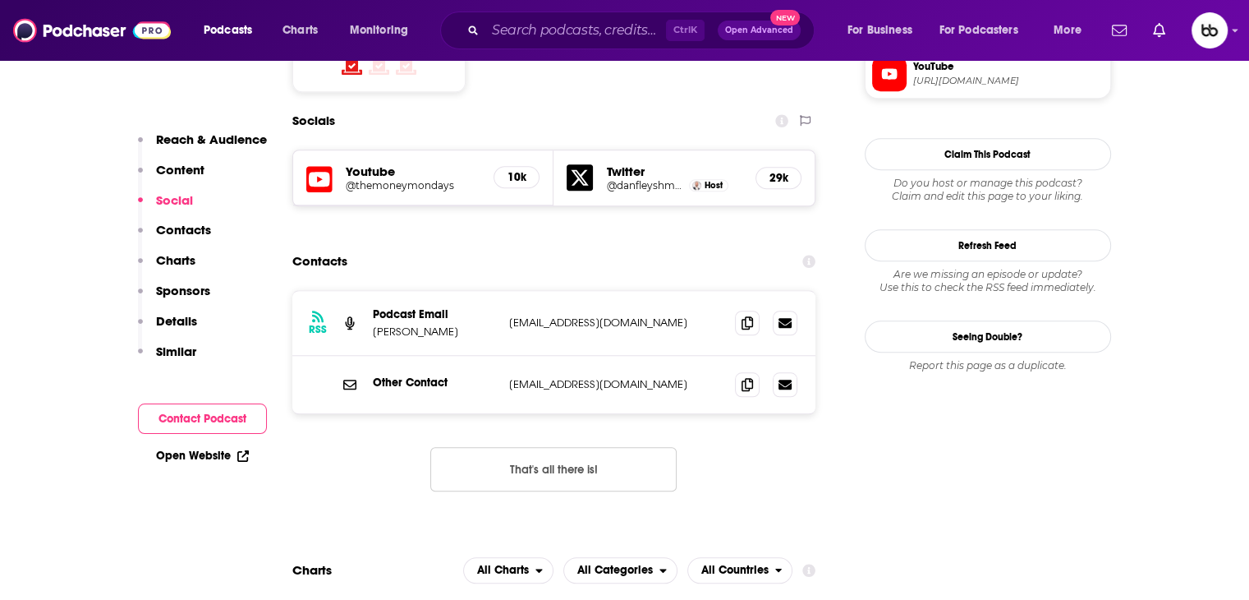
scroll to position [1396, 0]
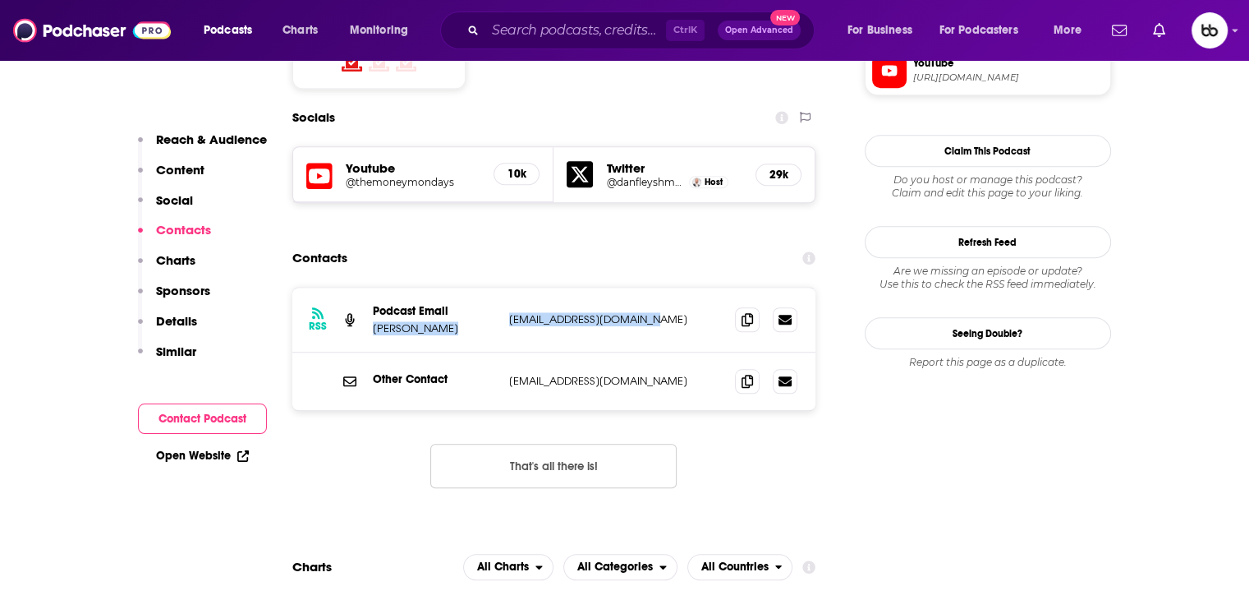
drag, startPoint x: 672, startPoint y: 246, endPoint x: 485, endPoint y: 242, distance: 187.3
click at [0, 0] on div "Podcast Email Dan Fleyshman info@themoneymondays.com info@themoneymondays.com" at bounding box center [0, 0] width 0 height 0
click at [628, 288] on div "RSS Podcast Email Dan Fleyshman info@themoneymondays.com info@themoneymondays.c…" at bounding box center [554, 320] width 524 height 65
click at [628, 312] on p "info@themoneymondays.com" at bounding box center [616, 319] width 214 height 14
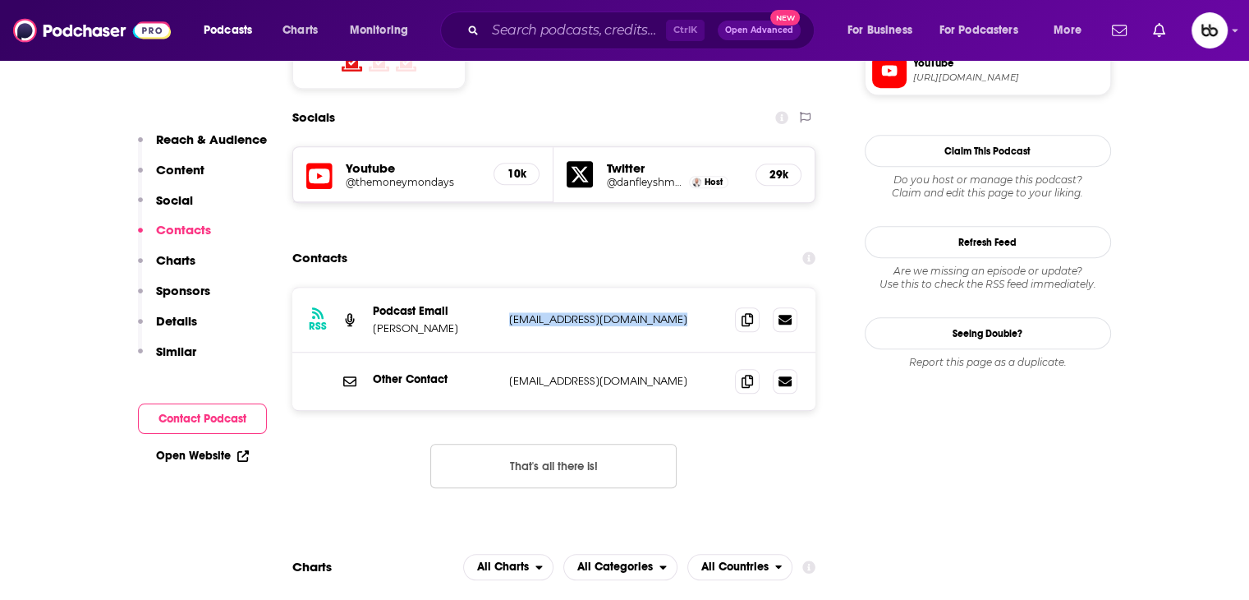
click at [628, 312] on p "info@themoneymondays.com" at bounding box center [616, 319] width 214 height 14
copy div "info@themoneymondays.com info@themoneymondays.com"
drag, startPoint x: 701, startPoint y: 304, endPoint x: 490, endPoint y: 308, distance: 210.3
click at [0, 0] on div "Other Contact support@themoneymondays.com support@themoneymondays.com" at bounding box center [0, 0] width 0 height 0
copy div "support@themoneymondays.com"
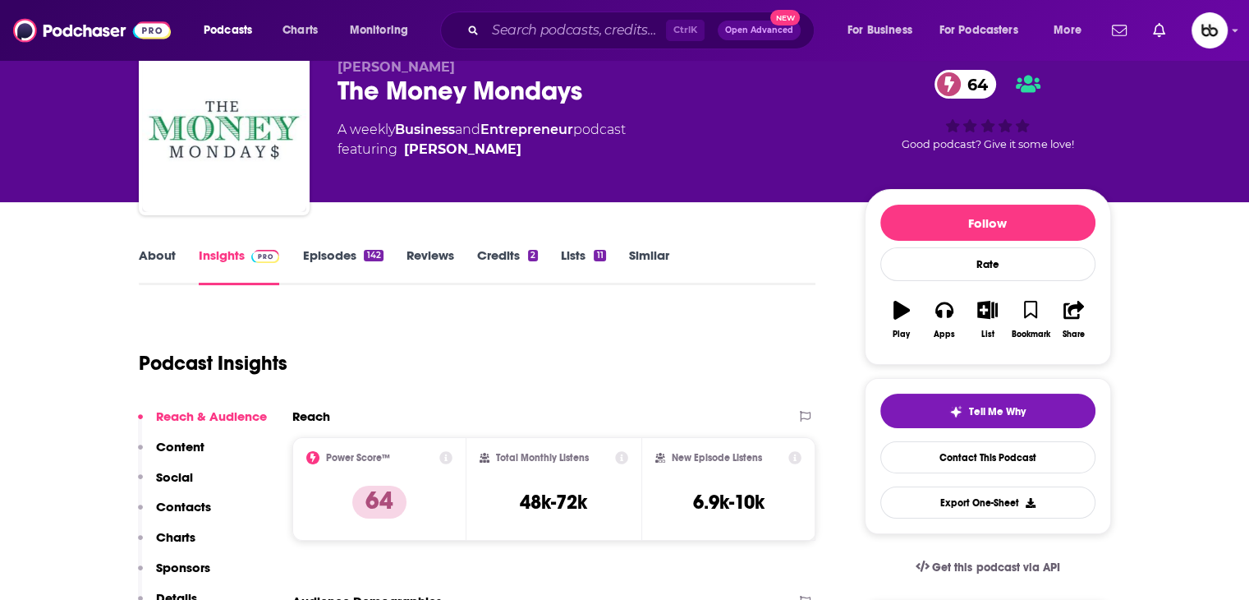
scroll to position [0, 0]
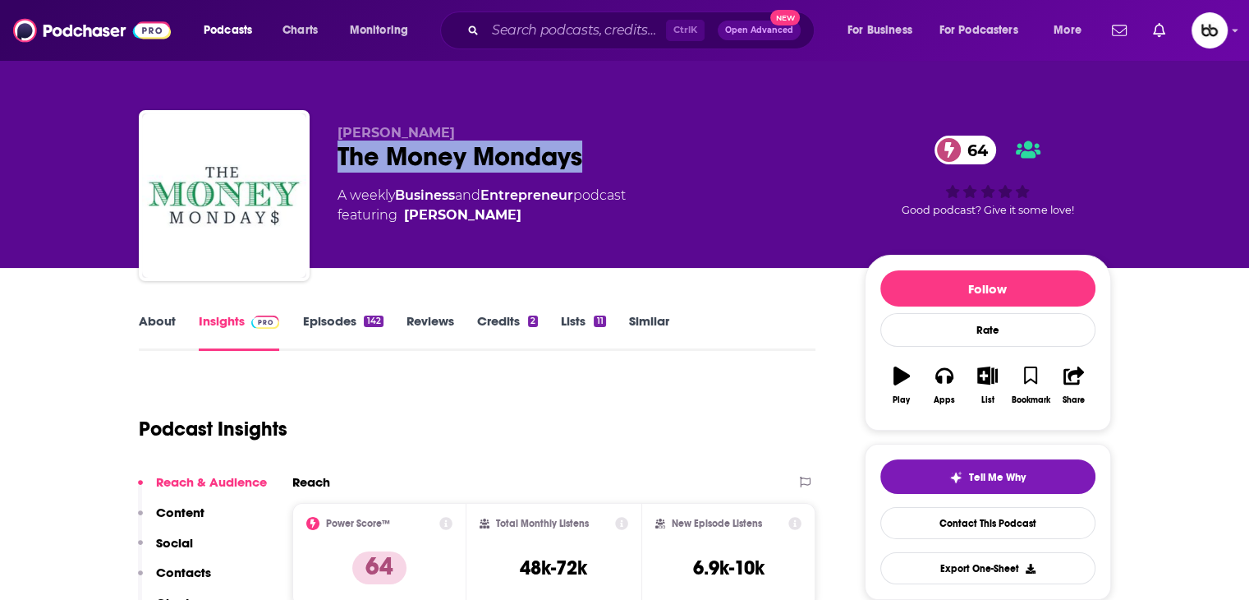
drag, startPoint x: 488, startPoint y: 159, endPoint x: 331, endPoint y: 162, distance: 156.9
click at [331, 162] on div "Dan Fleyshman The Money Mondays 64 A weekly Business and Entrepreneur podcast f…" at bounding box center [625, 198] width 973 height 177
copy h2 "The Money Mondays"
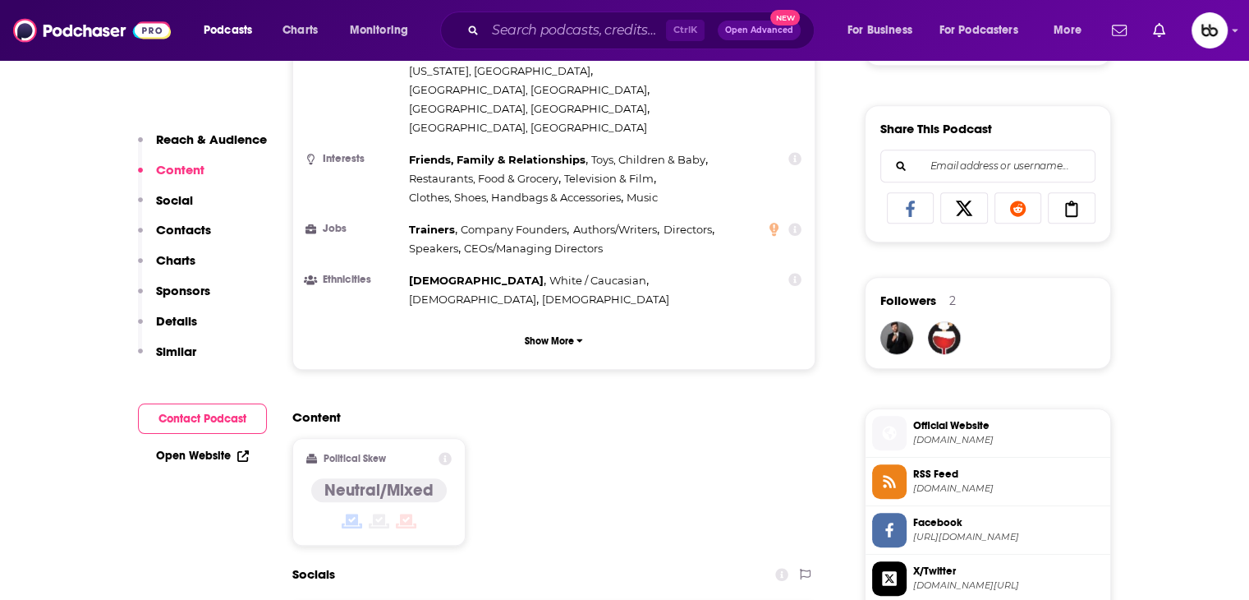
scroll to position [1396, 0]
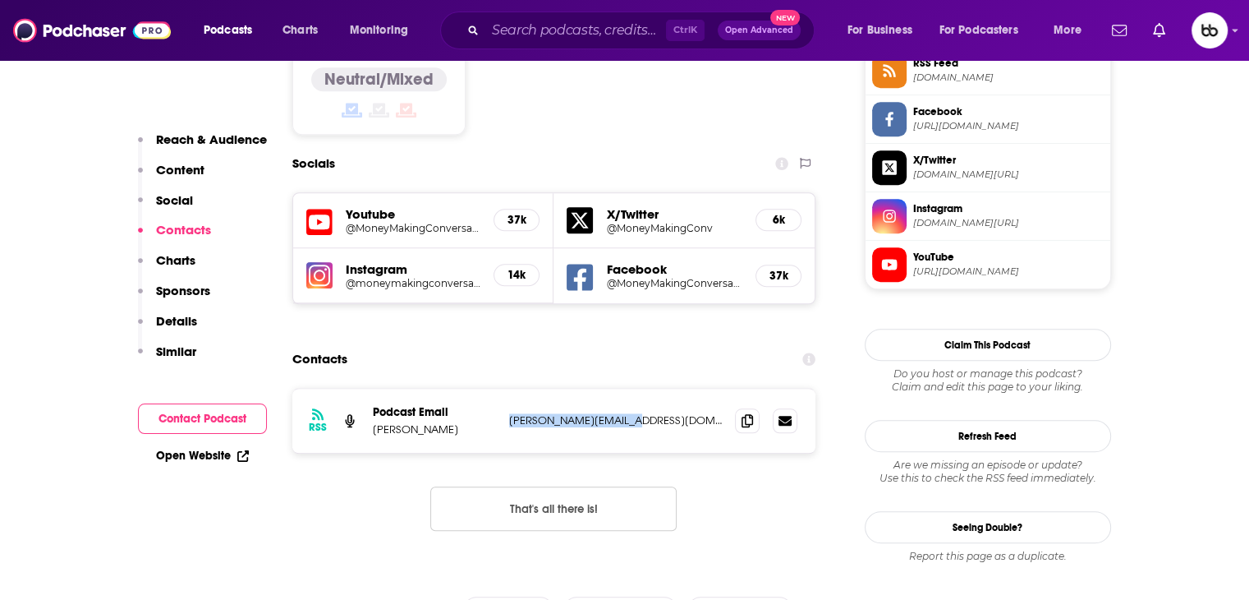
drag, startPoint x: 670, startPoint y: 322, endPoint x: 506, endPoint y: 324, distance: 164.3
click at [506, 389] on div "RSS Podcast Email [PERSON_NAME] [PERSON_NAME][EMAIL_ADDRESS][DOMAIN_NAME] [PERS…" at bounding box center [554, 421] width 524 height 64
copy p "[PERSON_NAME][EMAIL_ADDRESS][DOMAIN_NAME]"
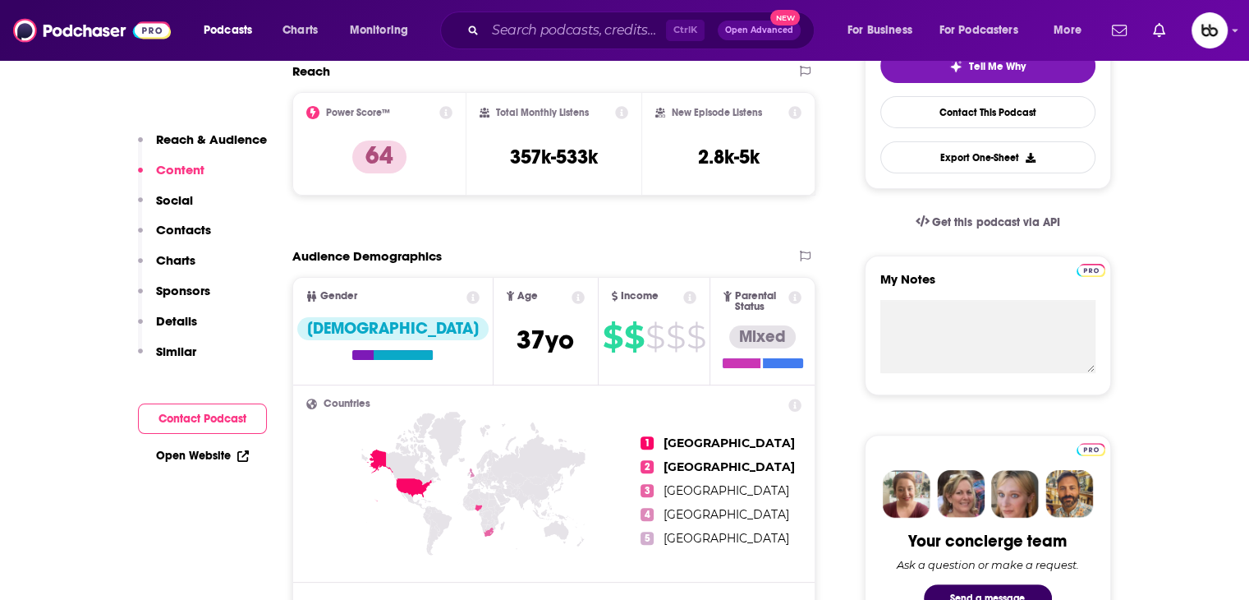
scroll to position [0, 0]
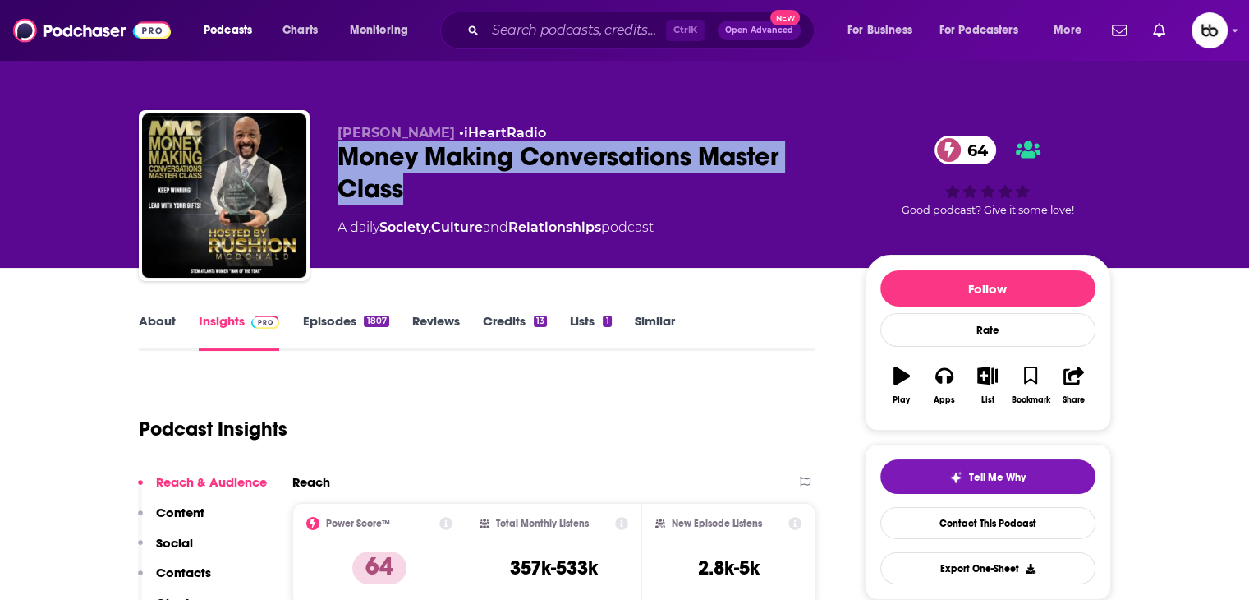
drag, startPoint x: 465, startPoint y: 179, endPoint x: 322, endPoint y: 159, distance: 144.4
click at [322, 159] on div "Rushion McDonald • iHeartRadio Money Making Conversations Master Class 64 A dai…" at bounding box center [625, 198] width 973 height 177
copy h2 "Money Making Conversations Master Class"
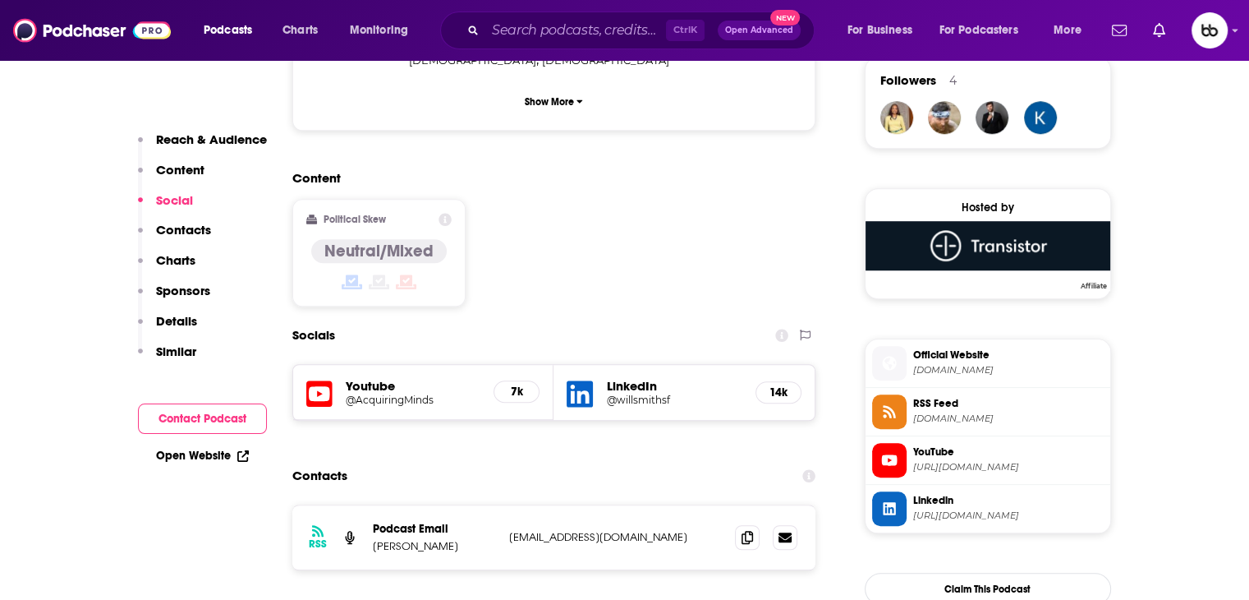
scroll to position [1314, 0]
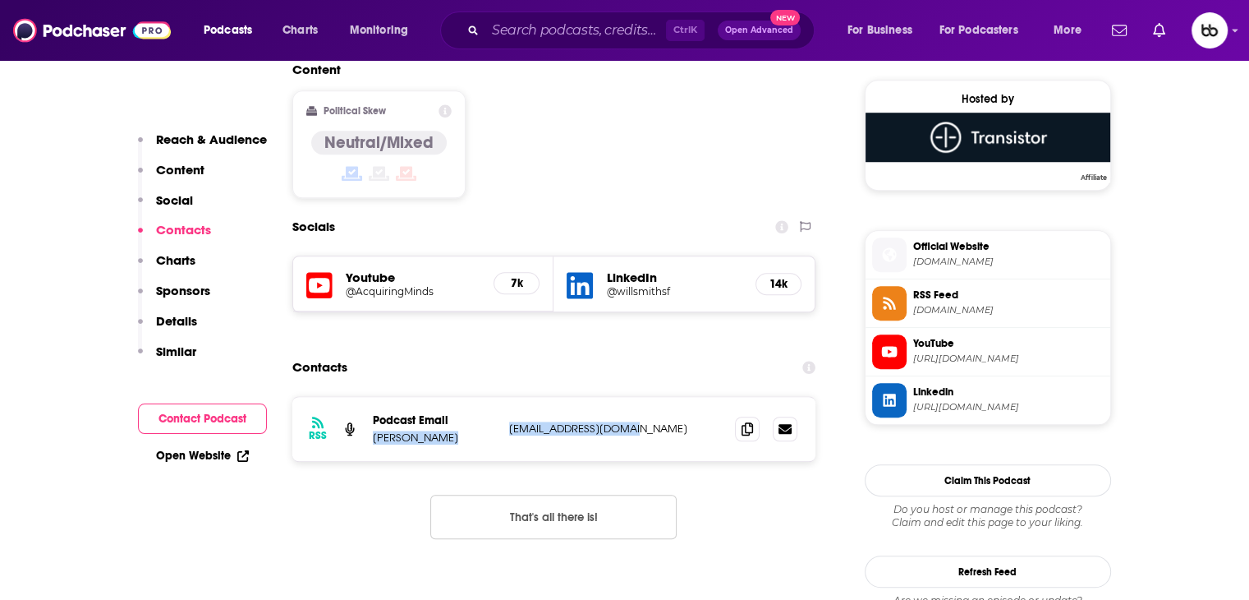
drag, startPoint x: 694, startPoint y: 321, endPoint x: 469, endPoint y: 326, distance: 225.1
click at [0, 0] on div "Podcast Email [PERSON_NAME] [EMAIL_ADDRESS][DOMAIN_NAME] [EMAIL_ADDRESS][DOMAIN…" at bounding box center [0, 0] width 0 height 0
click at [665, 397] on div "RSS Podcast Email Will Smith pod@acquiringminds.co pod@acquiringminds.co" at bounding box center [554, 429] width 524 height 64
drag, startPoint x: 659, startPoint y: 324, endPoint x: 503, endPoint y: 326, distance: 156.1
click at [503, 397] on div "RSS Podcast Email Will Smith pod@acquiringminds.co pod@acquiringminds.co" at bounding box center [554, 429] width 524 height 64
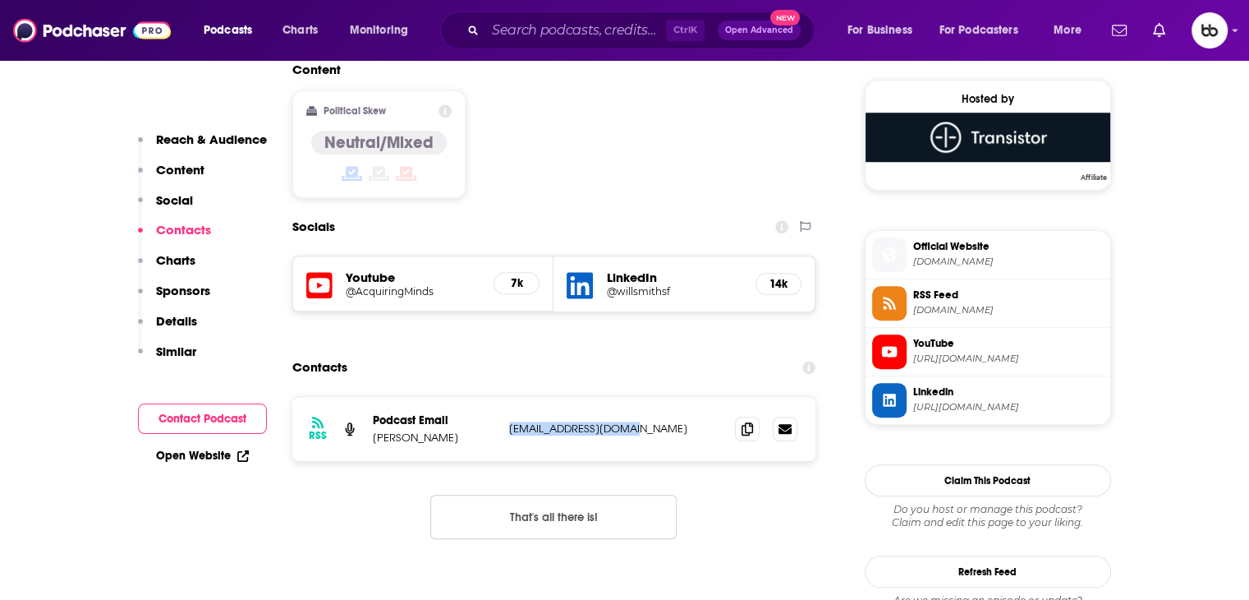
copy p "pod@acquiringminds.co"
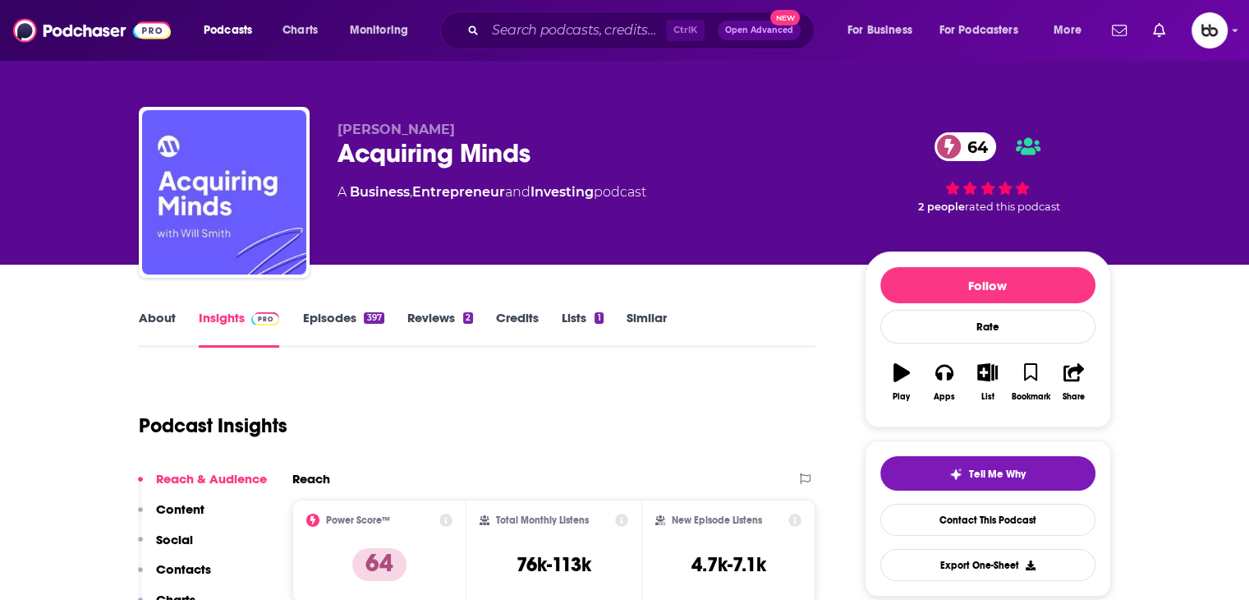
scroll to position [0, 0]
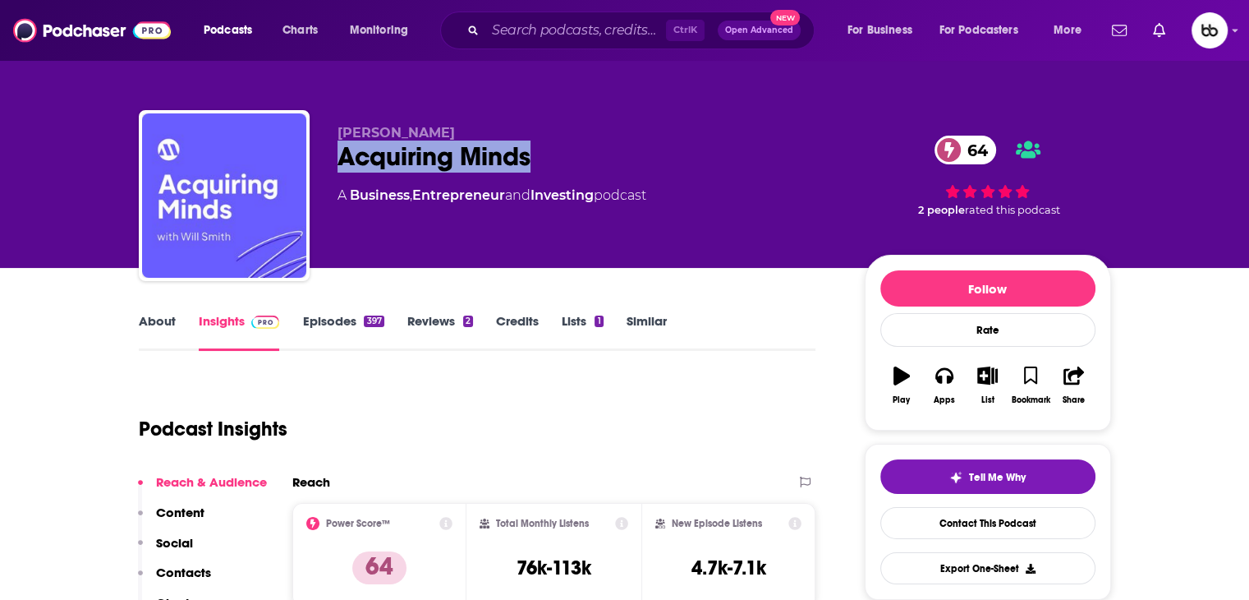
drag, startPoint x: 577, startPoint y: 153, endPoint x: 336, endPoint y: 157, distance: 240.7
click at [336, 157] on div "Will Smith Acquiring Minds 64 A Business , Entrepreneur and Investing podcast 6…" at bounding box center [625, 198] width 973 height 177
copy h2 "Acquiring Minds"
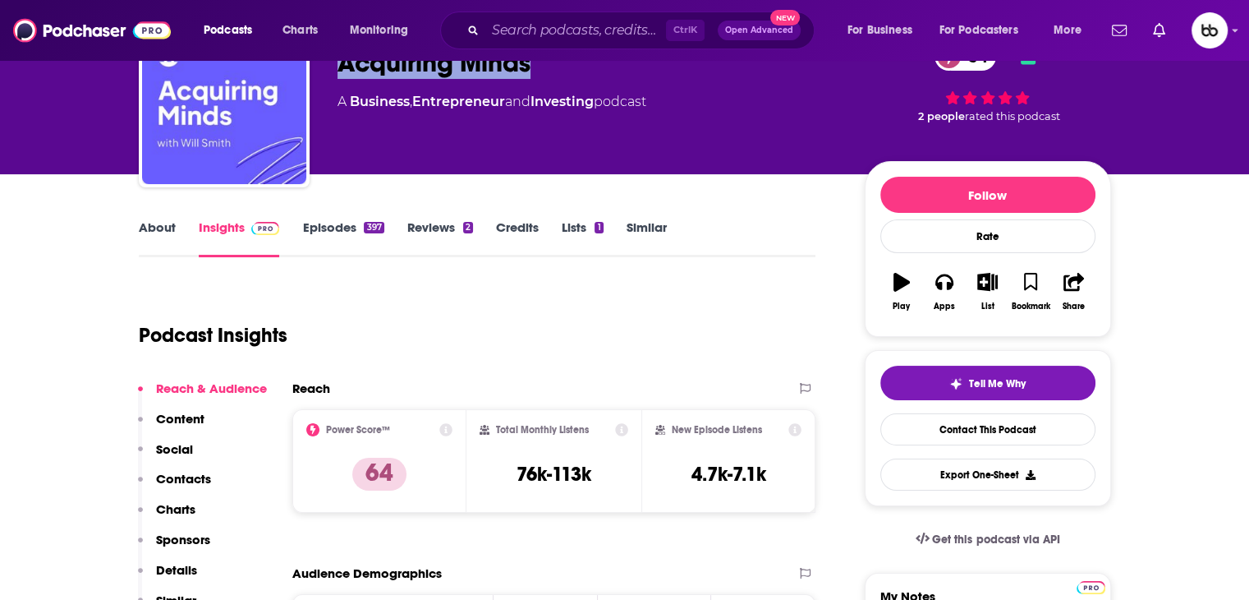
scroll to position [329, 0]
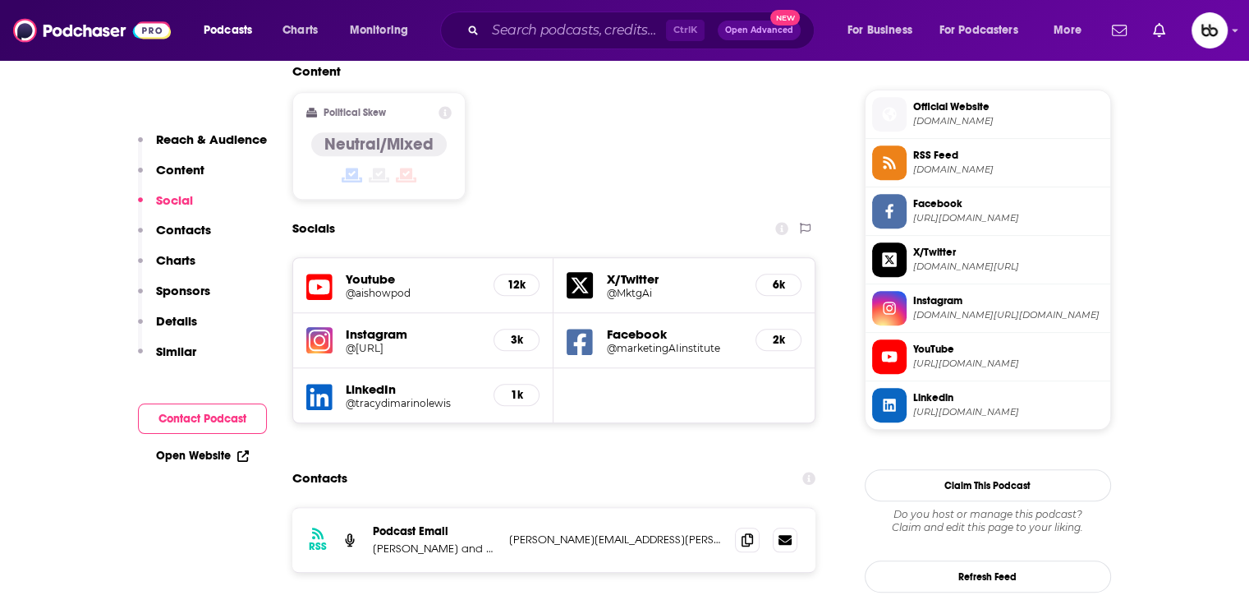
scroll to position [1479, 0]
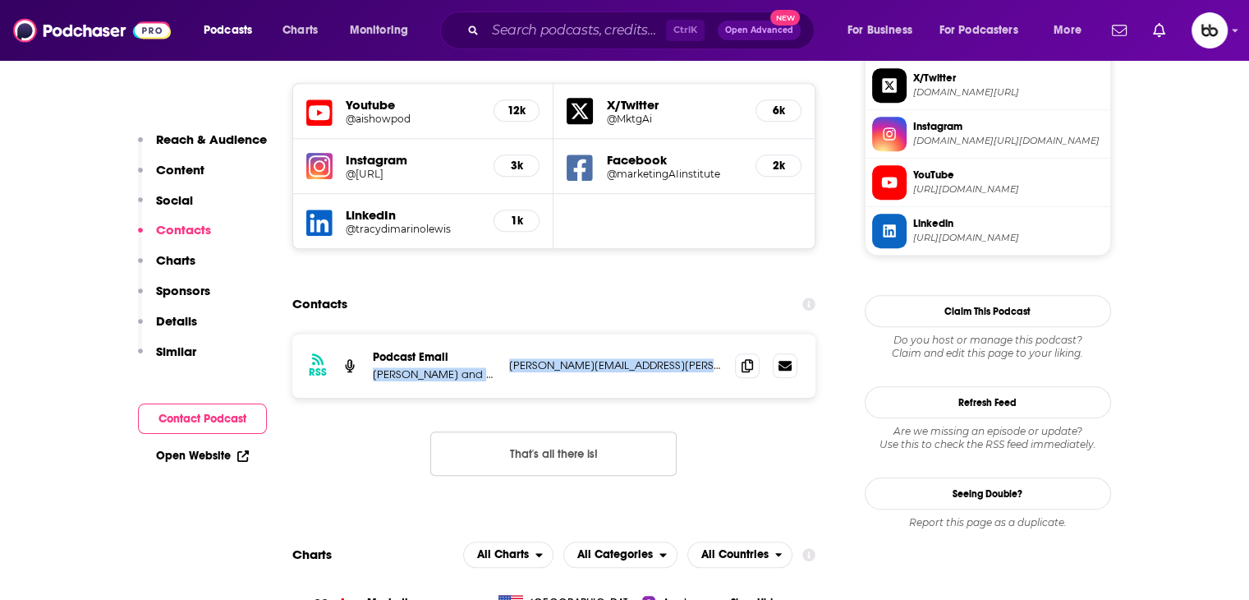
drag, startPoint x: 496, startPoint y: 287, endPoint x: 666, endPoint y: 303, distance: 170.8
click at [683, 334] on div "RSS Podcast Email [PERSON_NAME] and [PERSON_NAME] Kaput [EMAIL_ADDRESS][PERSON_…" at bounding box center [554, 366] width 524 height 64
click at [642, 334] on div "RSS Podcast Email [PERSON_NAME] and [PERSON_NAME] Kaput [EMAIL_ADDRESS][PERSON_…" at bounding box center [554, 366] width 524 height 64
drag, startPoint x: 512, startPoint y: 288, endPoint x: 752, endPoint y: 294, distance: 240.8
click at [752, 334] on div "RSS Podcast Email [PERSON_NAME] and [PERSON_NAME] Kaput [EMAIL_ADDRESS][PERSON_…" at bounding box center [554, 366] width 524 height 64
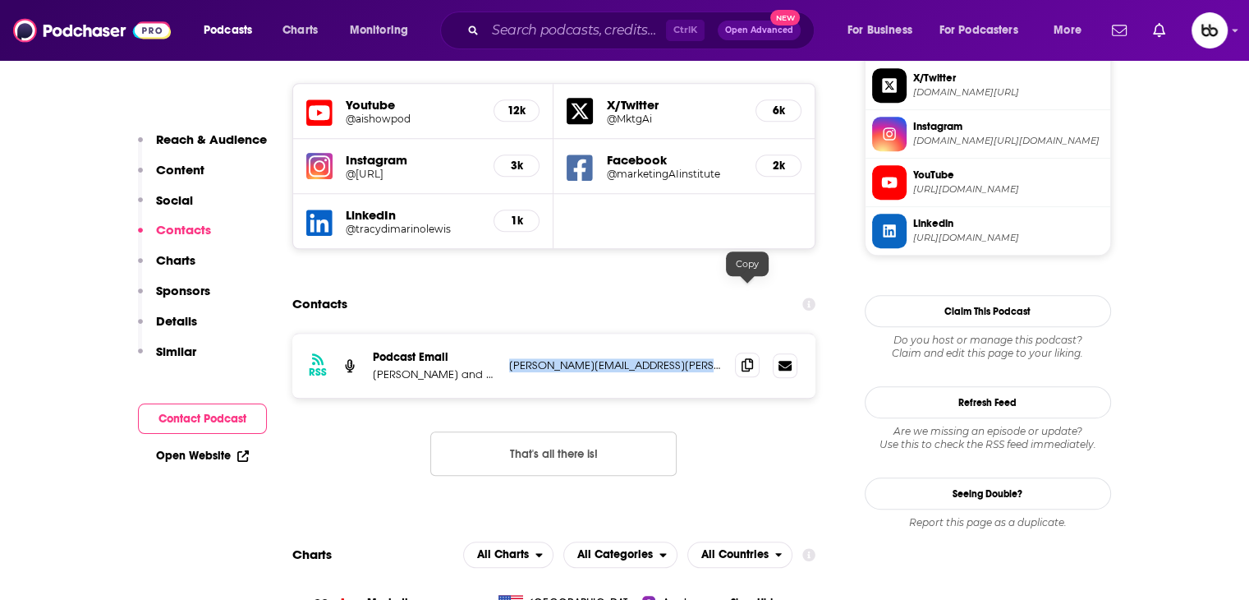
click at [752, 358] on icon at bounding box center [748, 364] width 12 height 13
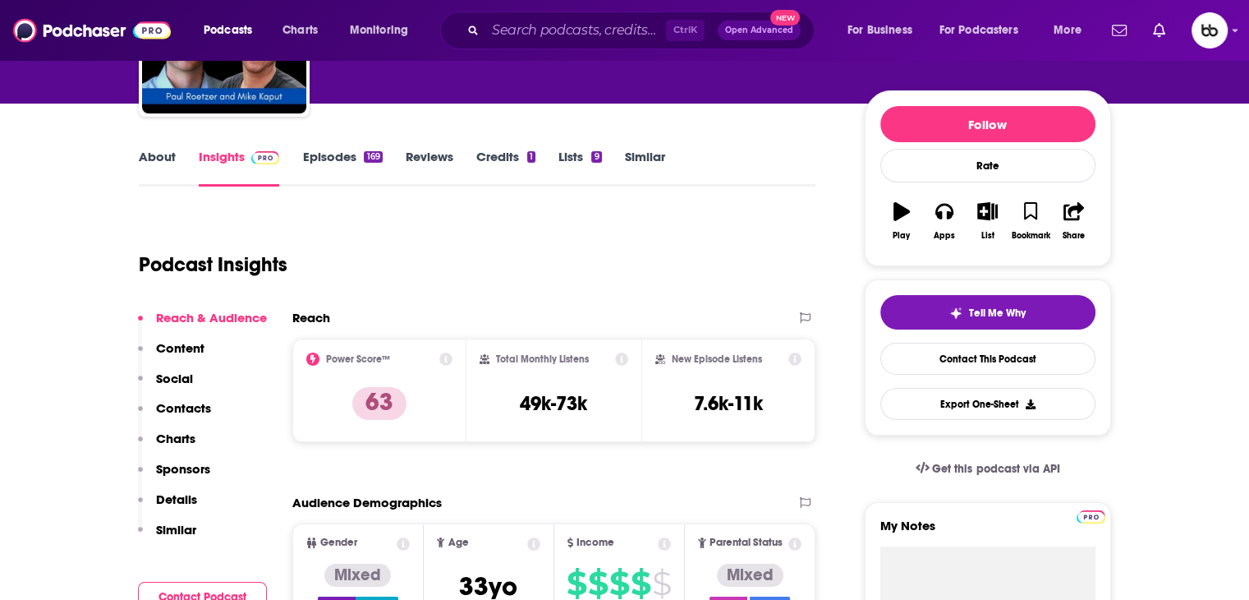
scroll to position [0, 0]
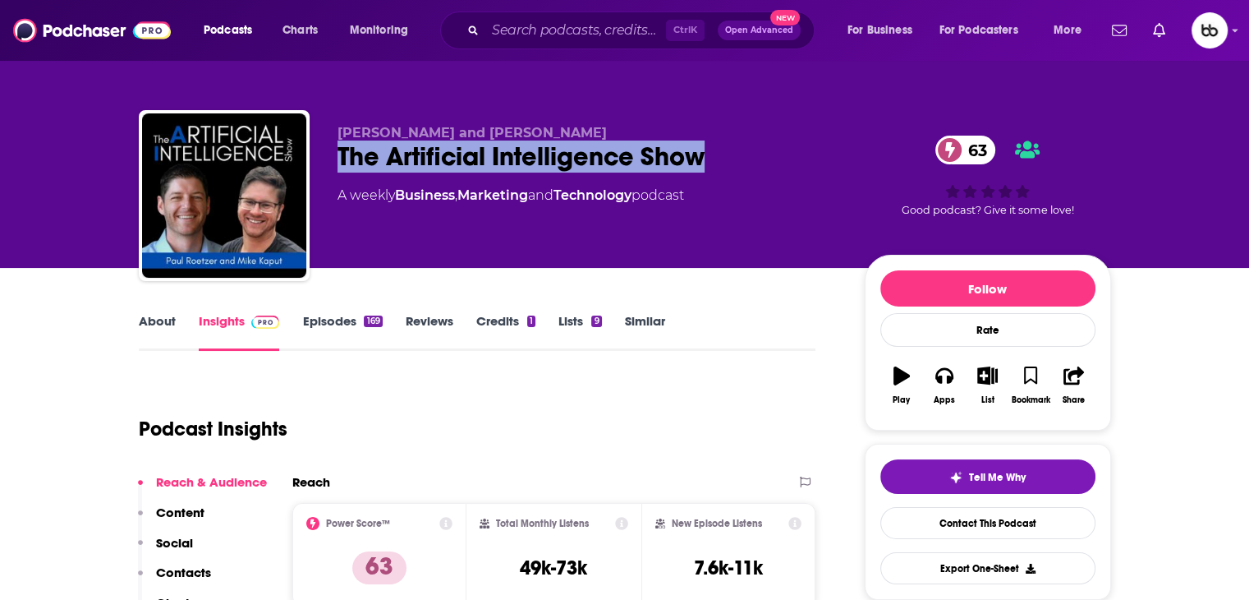
drag, startPoint x: 591, startPoint y: 153, endPoint x: 338, endPoint y: 154, distance: 253.8
click at [338, 154] on div "The Artificial Intelligence Show 63" at bounding box center [588, 156] width 501 height 32
copy h2 "The Artificial Intelligence Show"
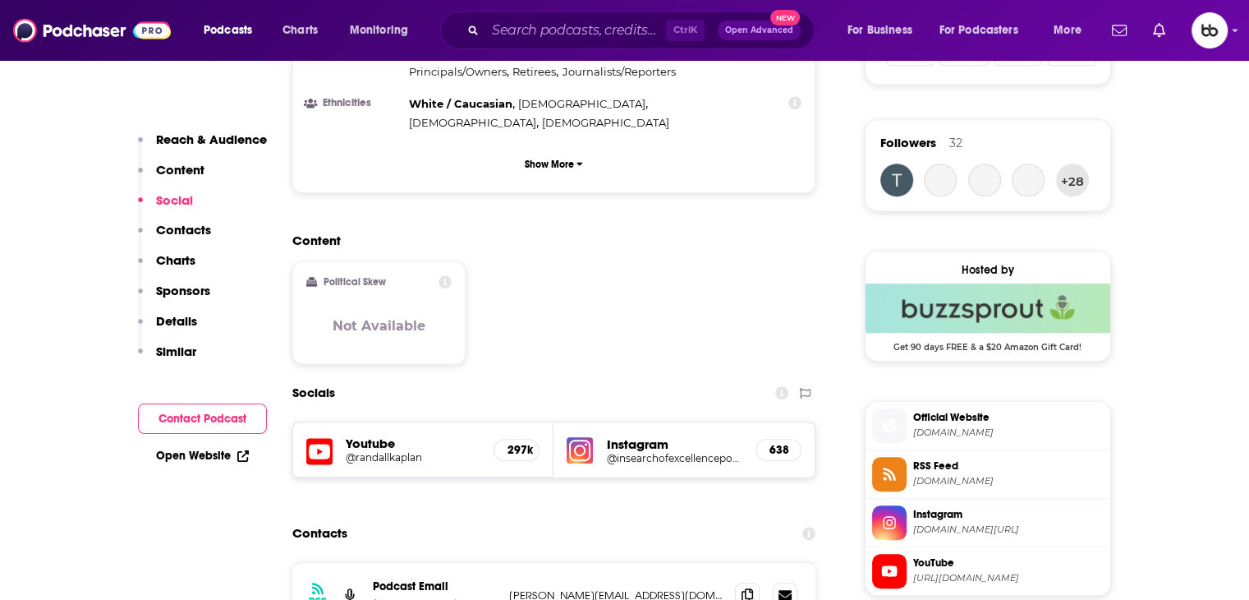
scroll to position [1150, 0]
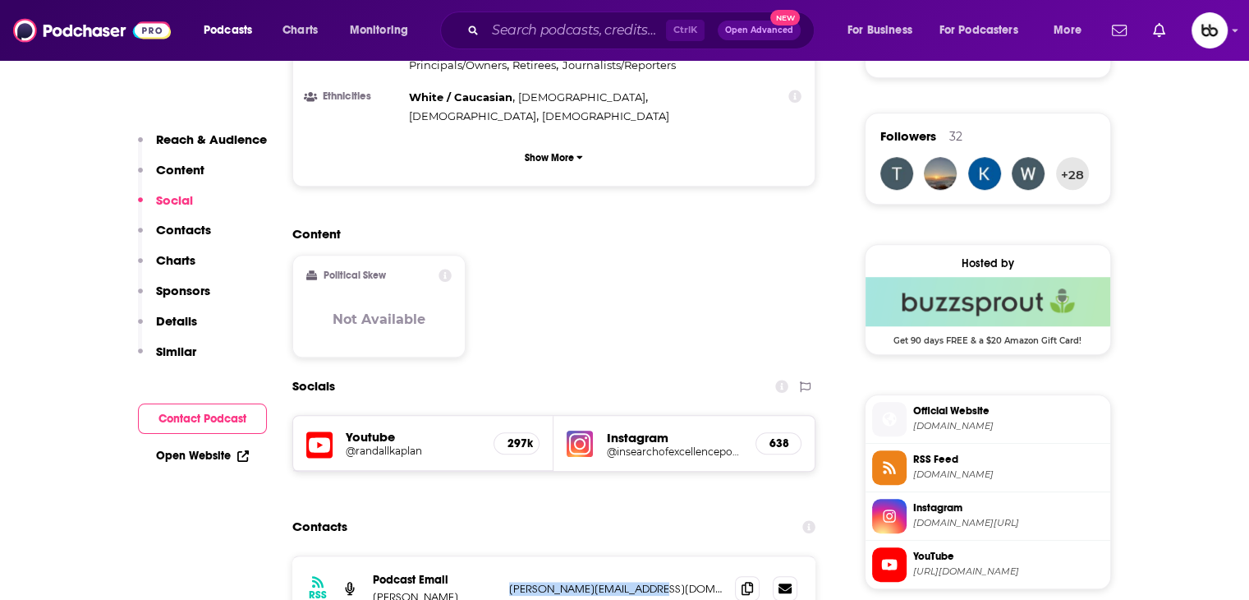
drag, startPoint x: 605, startPoint y: 503, endPoint x: 513, endPoint y: 506, distance: 92.9
click at [513, 582] on p "[PERSON_NAME][EMAIL_ADDRESS][DOMAIN_NAME]" at bounding box center [616, 589] width 214 height 14
copy p "[PERSON_NAME][EMAIL_ADDRESS][DOMAIN_NAME]"
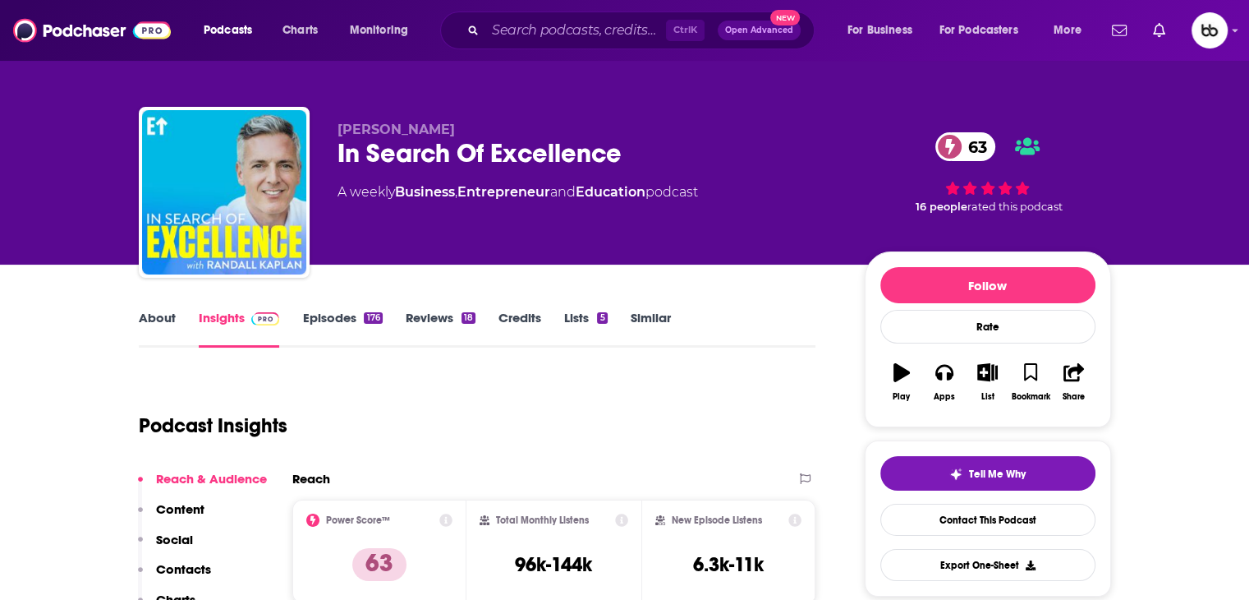
scroll to position [0, 0]
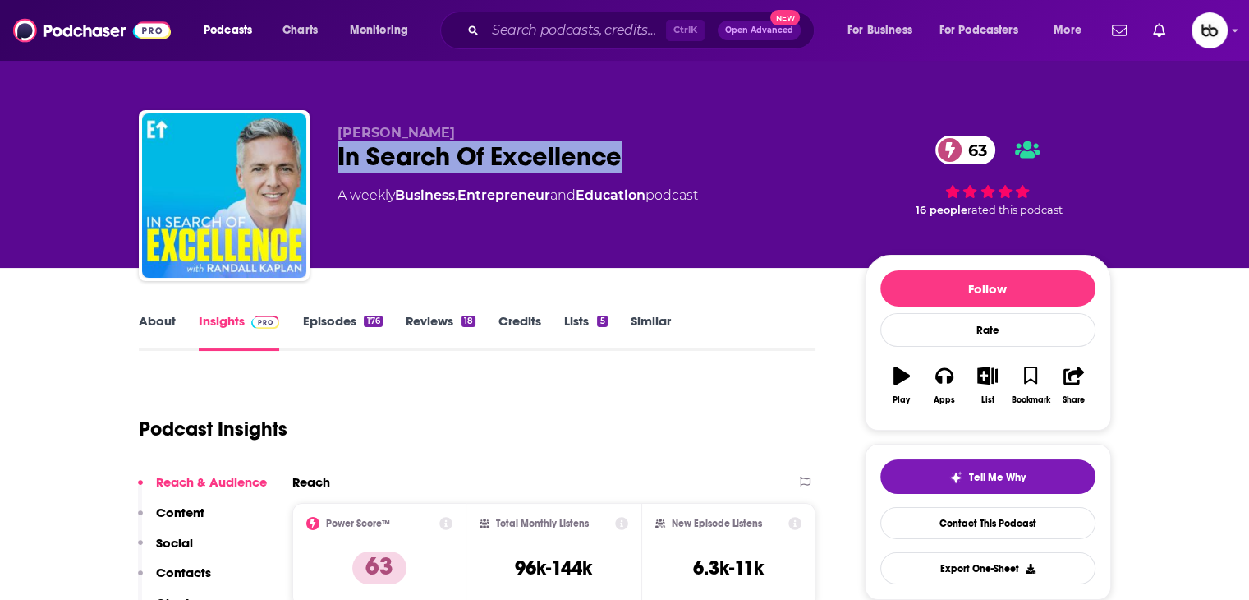
drag, startPoint x: 651, startPoint y: 145, endPoint x: 327, endPoint y: 146, distance: 323.7
click at [327, 146] on div "[PERSON_NAME] In Search Of Excellence 63 A weekly Business , Entrepreneur and E…" at bounding box center [625, 198] width 973 height 177
